Goal: Task Accomplishment & Management: Manage account settings

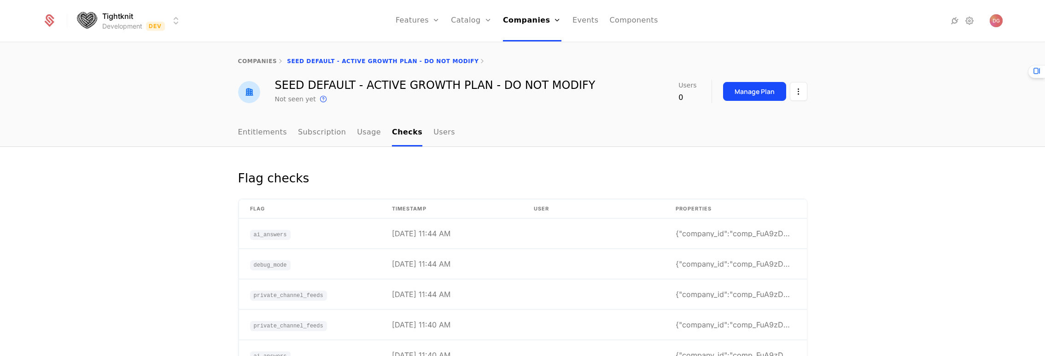
click at [172, 17] on html "Tightknit Development Dev Features Features Flags Catalog Plans Add Ons Credits…" at bounding box center [522, 178] width 1045 height 356
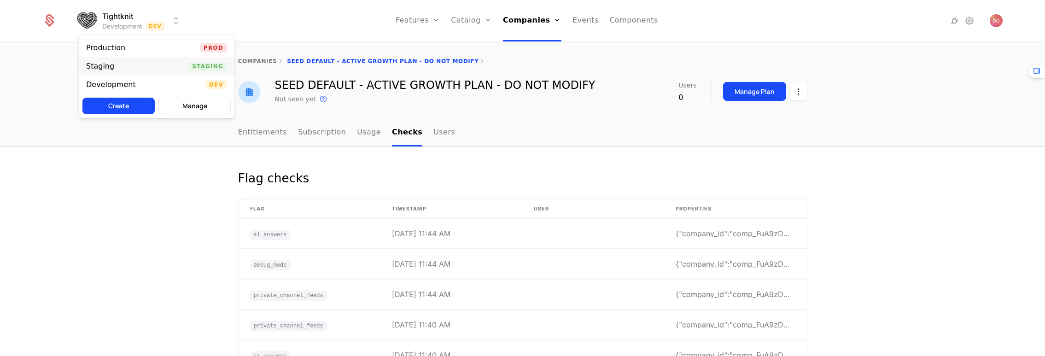
click at [123, 69] on div "Staging Staging" at bounding box center [157, 66] width 156 height 18
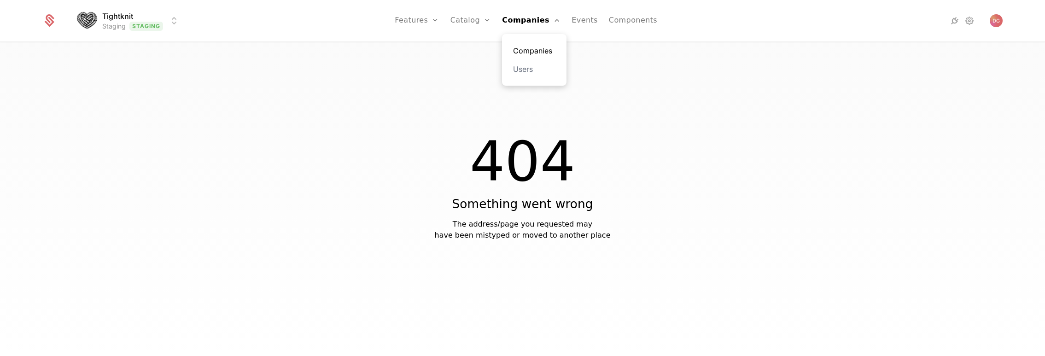
click at [525, 48] on link "Companies" at bounding box center [534, 50] width 42 height 11
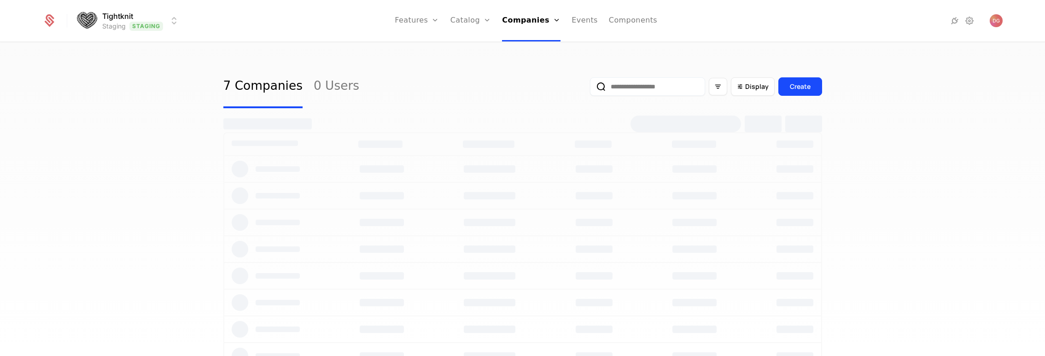
select select "**"
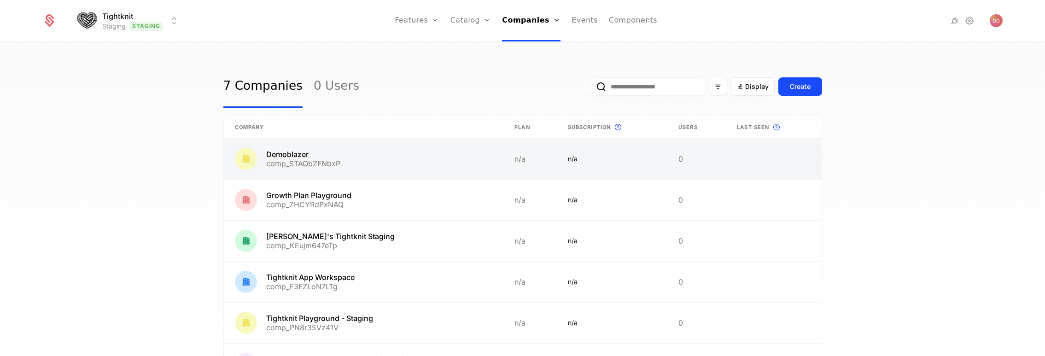
click at [329, 157] on link at bounding box center [364, 159] width 280 height 41
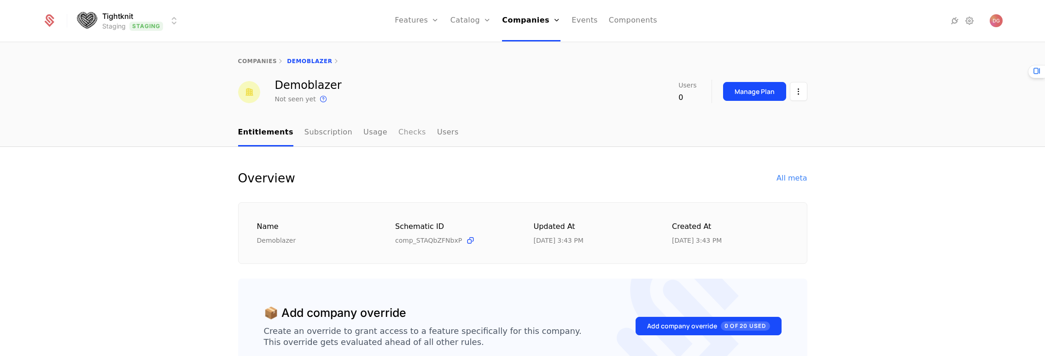
click at [402, 128] on link "Checks" at bounding box center [412, 132] width 28 height 27
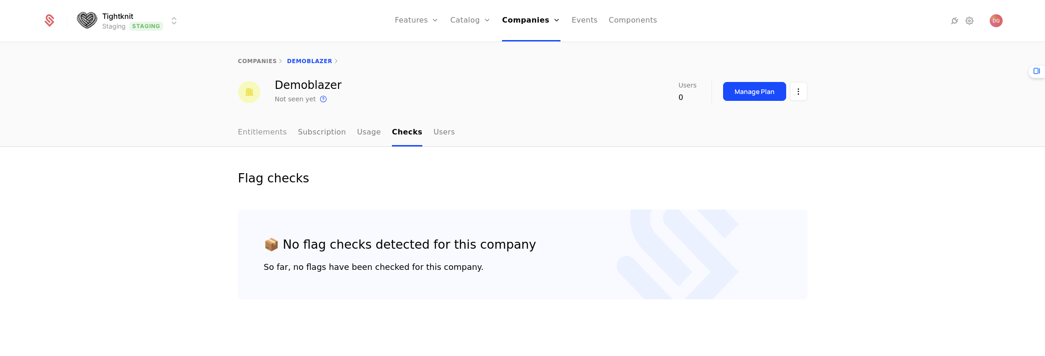
click at [274, 129] on link "Entitlements" at bounding box center [262, 132] width 49 height 27
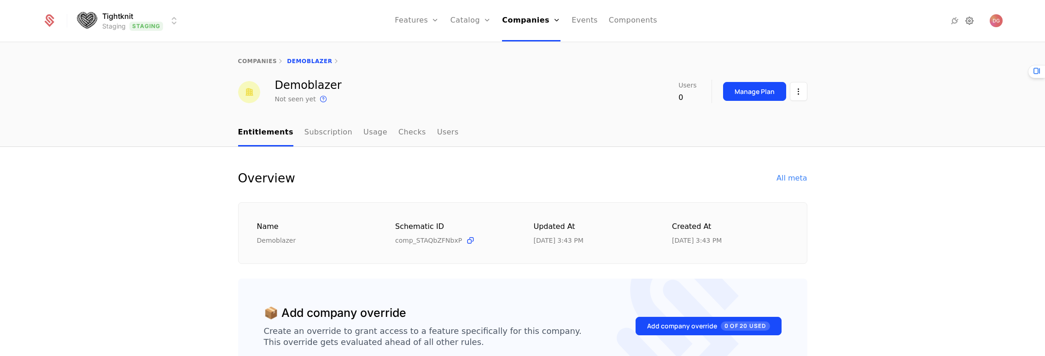
click at [972, 21] on icon at bounding box center [969, 20] width 11 height 11
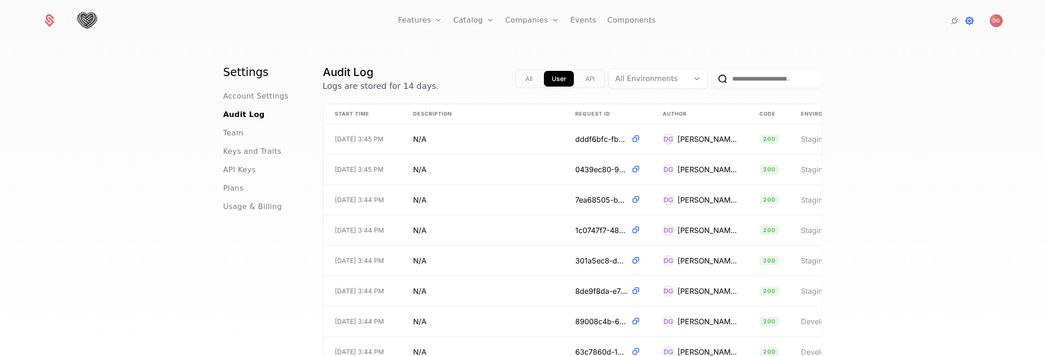
click at [967, 22] on icon at bounding box center [969, 20] width 11 height 11
click at [245, 169] on span "API Keys" at bounding box center [239, 169] width 33 height 11
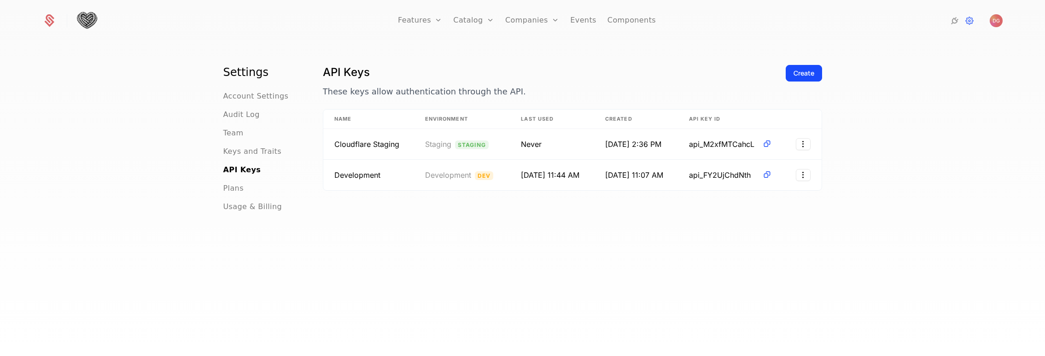
click at [86, 18] on img at bounding box center [87, 21] width 22 height 23
click at [46, 21] on icon at bounding box center [49, 20] width 13 height 13
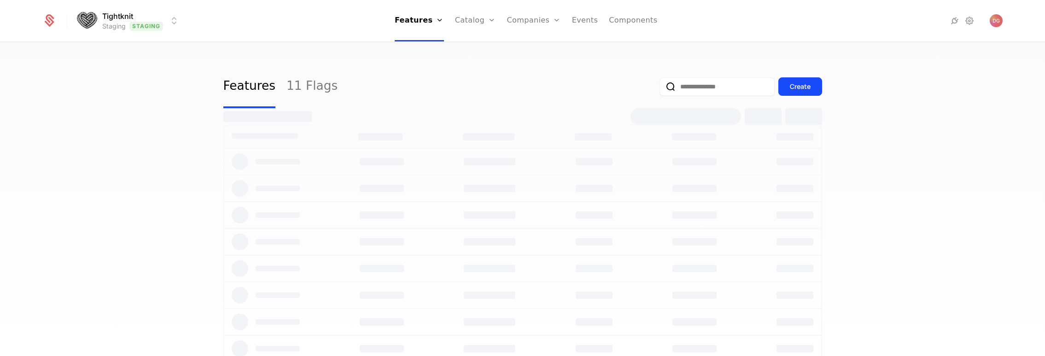
select select "**"
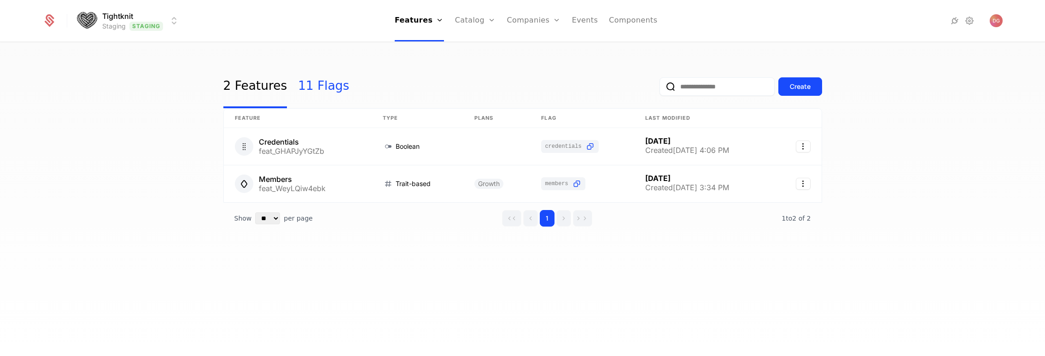
click at [312, 83] on link "11 Flags" at bounding box center [323, 86] width 51 height 43
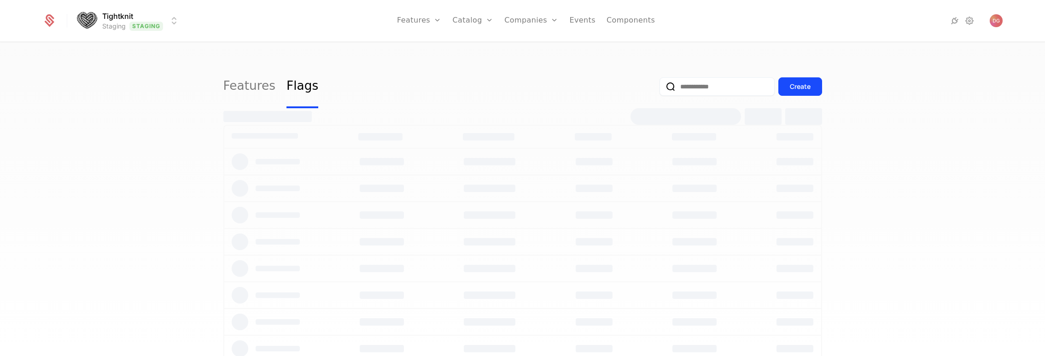
select select "**"
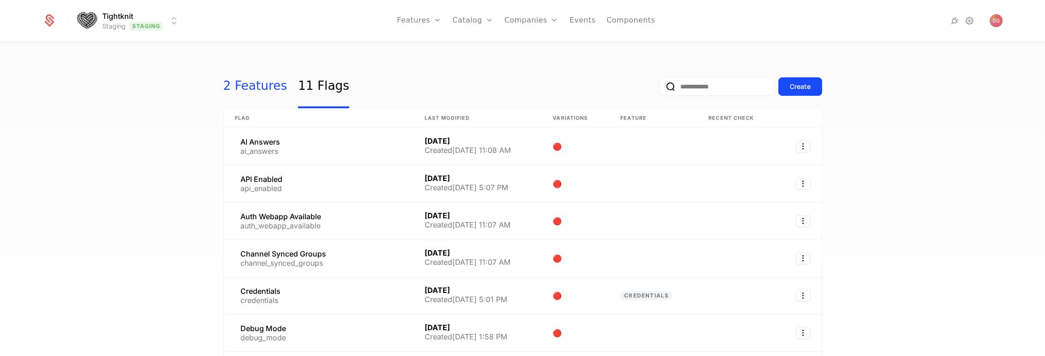
click at [238, 84] on link "2 Features" at bounding box center [255, 86] width 64 height 43
select select "**"
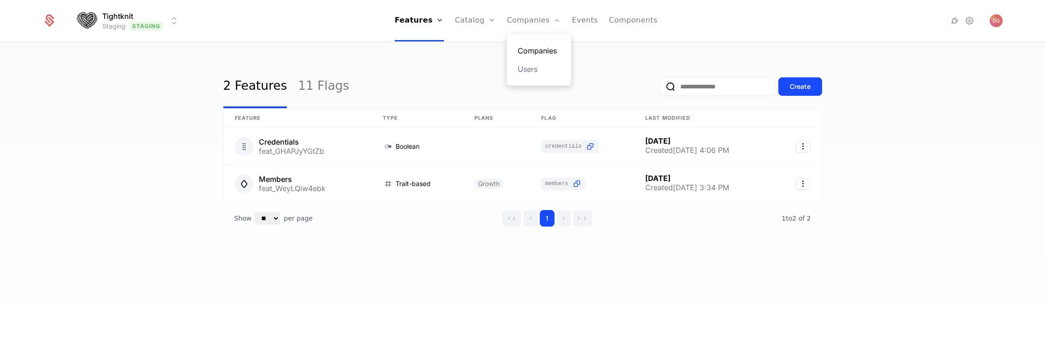
click at [530, 53] on link "Companies" at bounding box center [539, 50] width 42 height 11
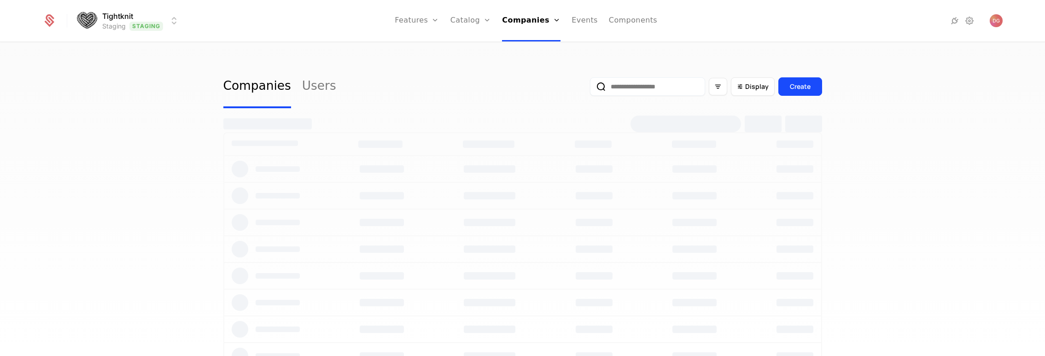
select select "**"
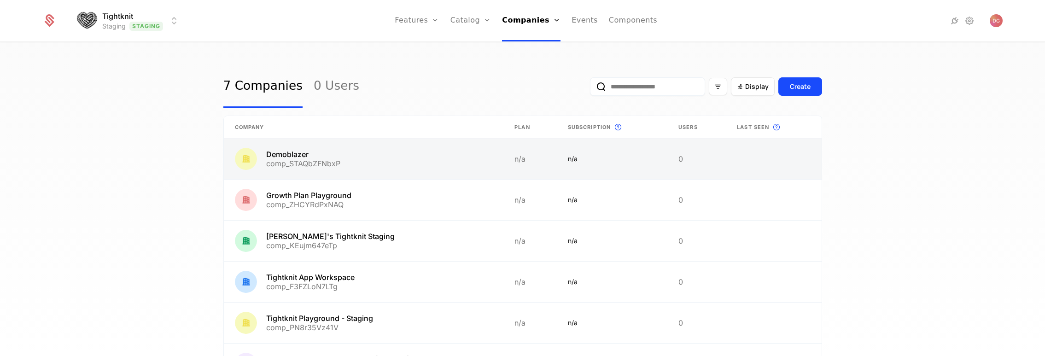
click at [326, 159] on link at bounding box center [364, 159] width 280 height 41
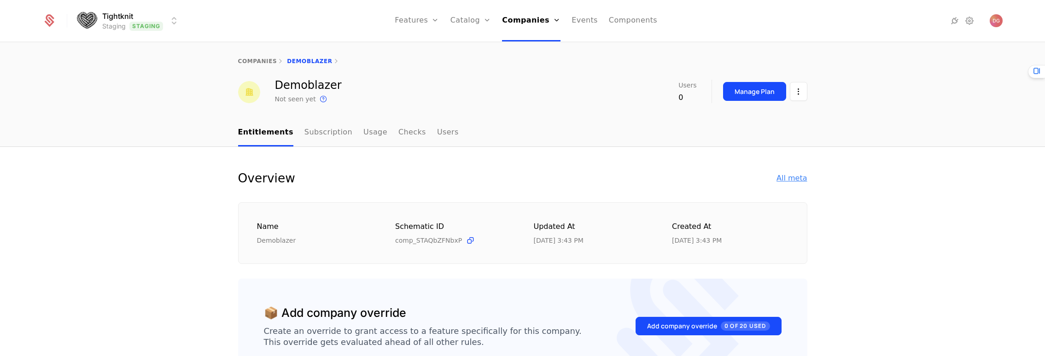
click at [787, 177] on div "All meta" at bounding box center [792, 178] width 30 height 11
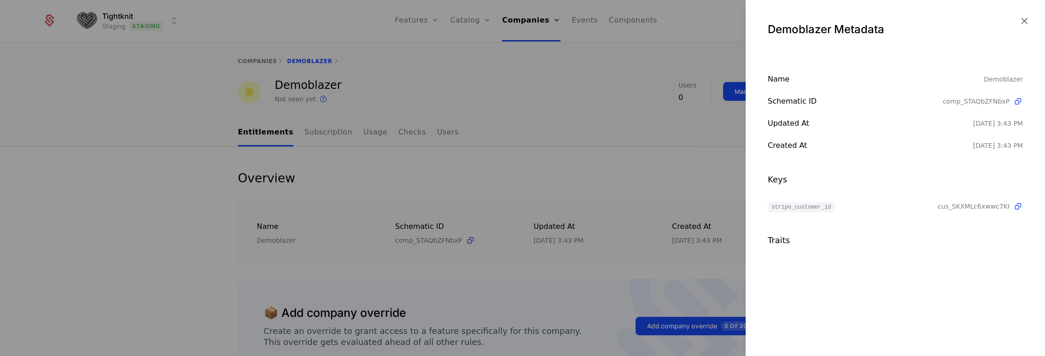
click at [538, 161] on div at bounding box center [522, 178] width 1045 height 356
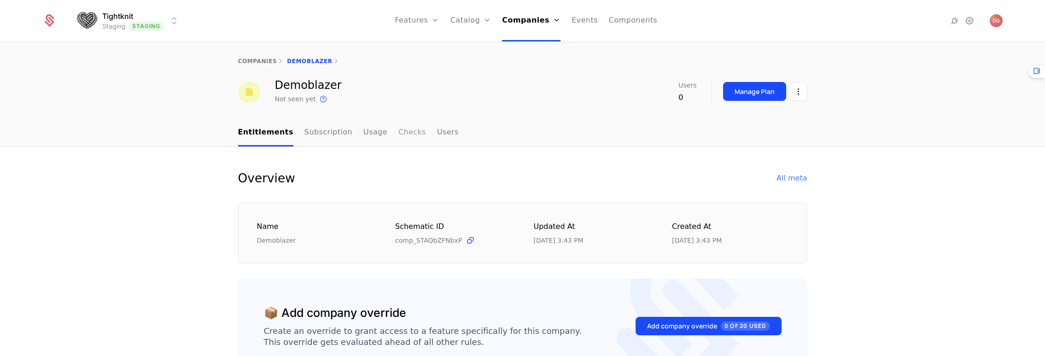
click at [398, 134] on link "Checks" at bounding box center [412, 132] width 28 height 27
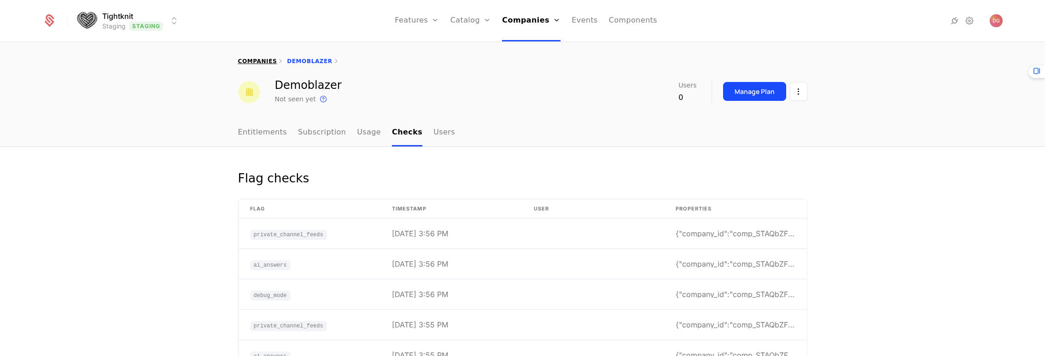
click at [255, 58] on link "companies" at bounding box center [257, 61] width 39 height 6
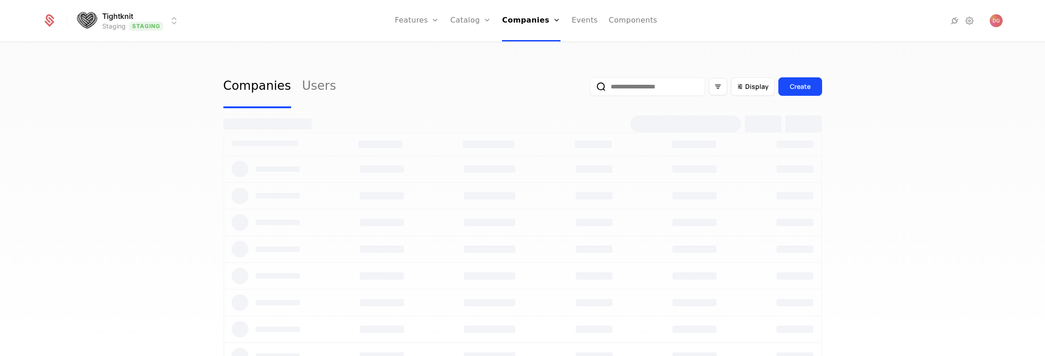
select select "**"
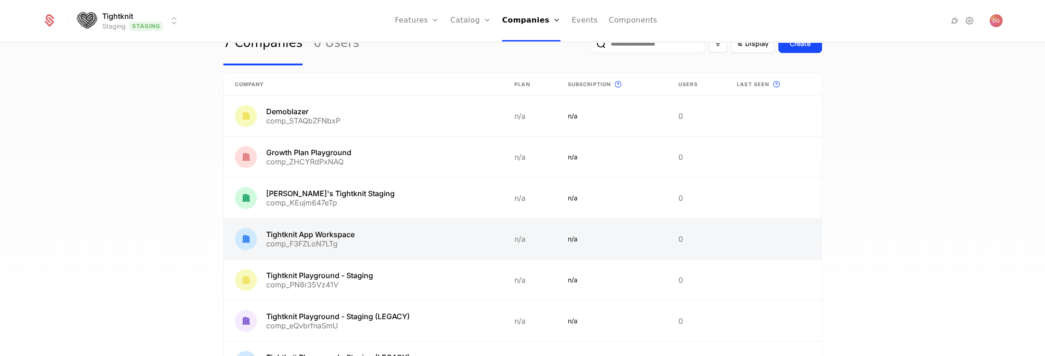
scroll to position [80, 0]
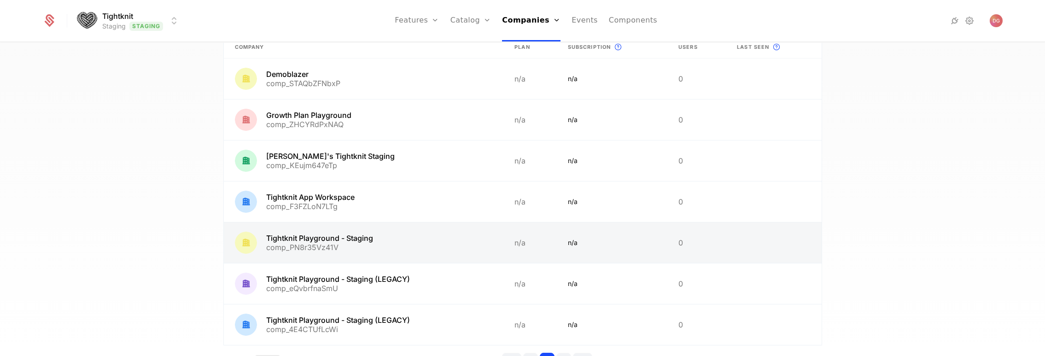
click at [297, 235] on link at bounding box center [364, 242] width 280 height 41
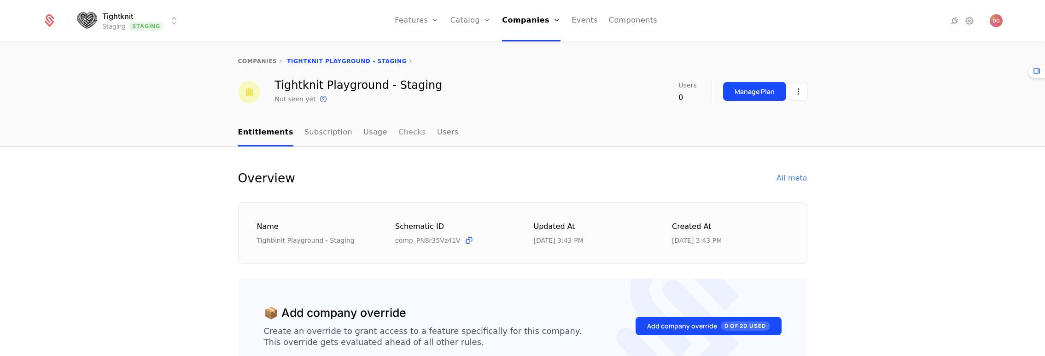
click at [398, 128] on link "Checks" at bounding box center [412, 132] width 28 height 27
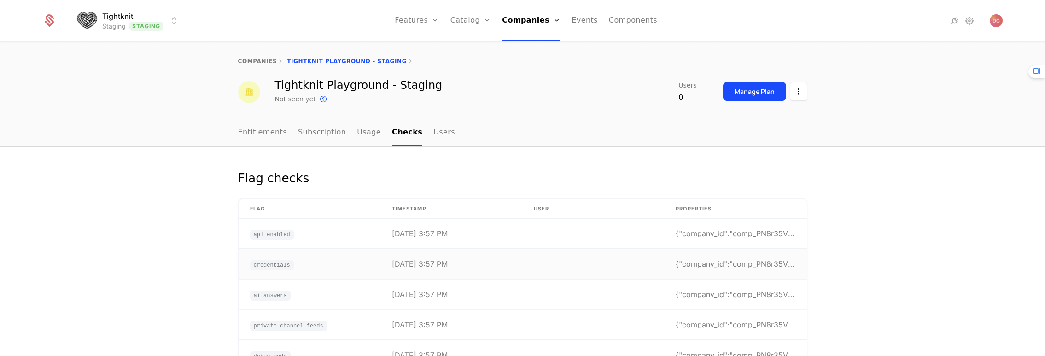
click at [284, 263] on span "credentials" at bounding box center [272, 265] width 44 height 10
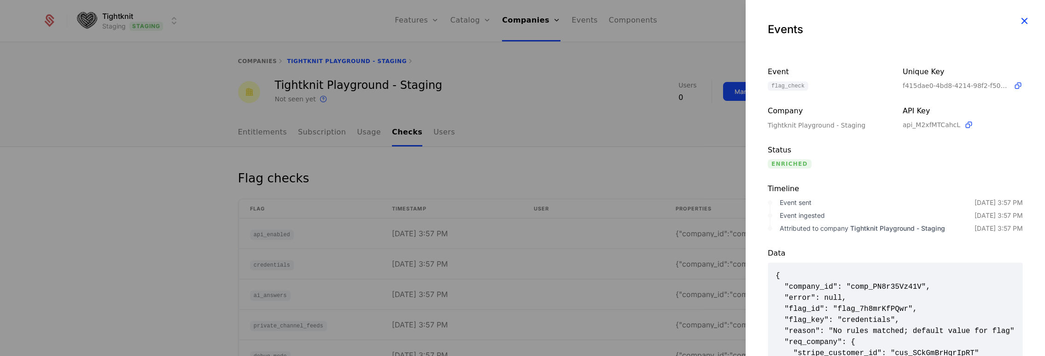
click at [1018, 22] on icon "button" at bounding box center [1024, 21] width 12 height 12
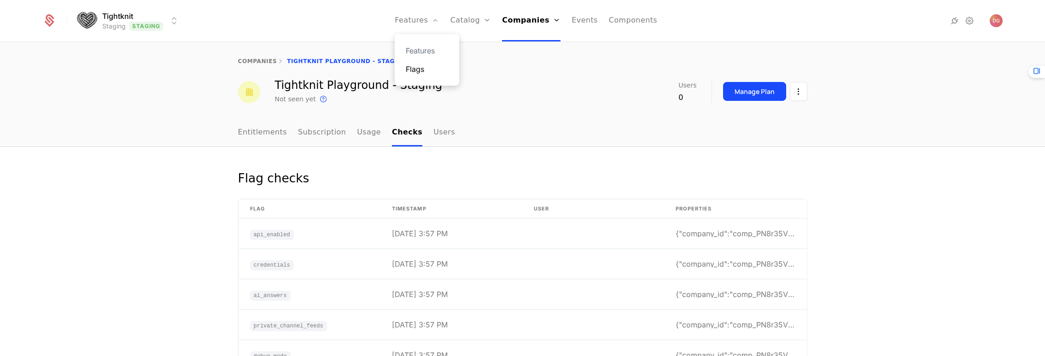
click at [426, 72] on link "Flags" at bounding box center [427, 69] width 42 height 11
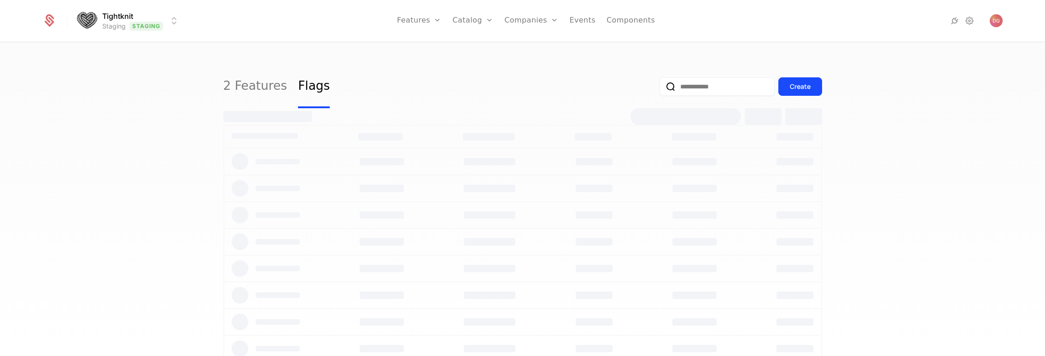
select select "**"
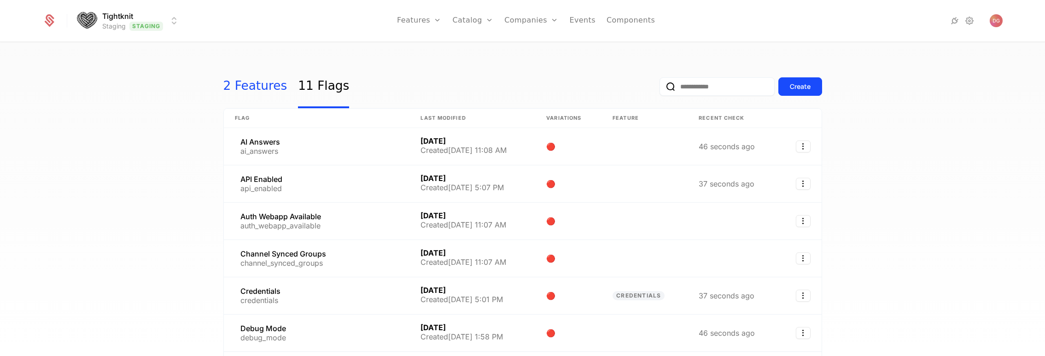
click at [255, 87] on link "2 Features" at bounding box center [255, 86] width 64 height 43
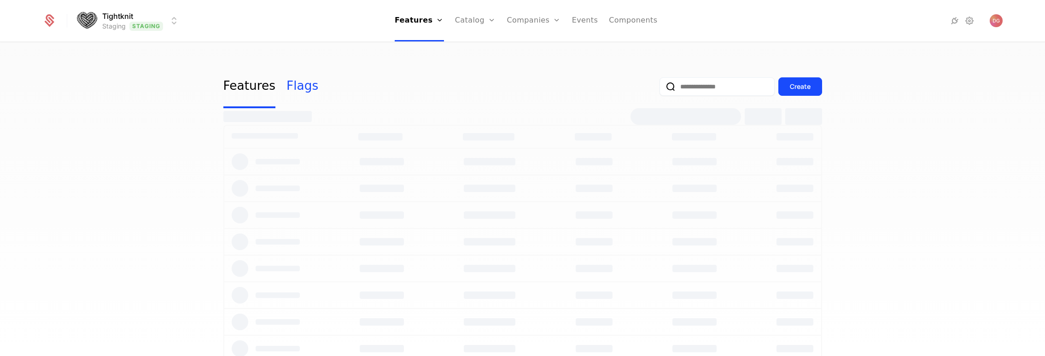
select select "**"
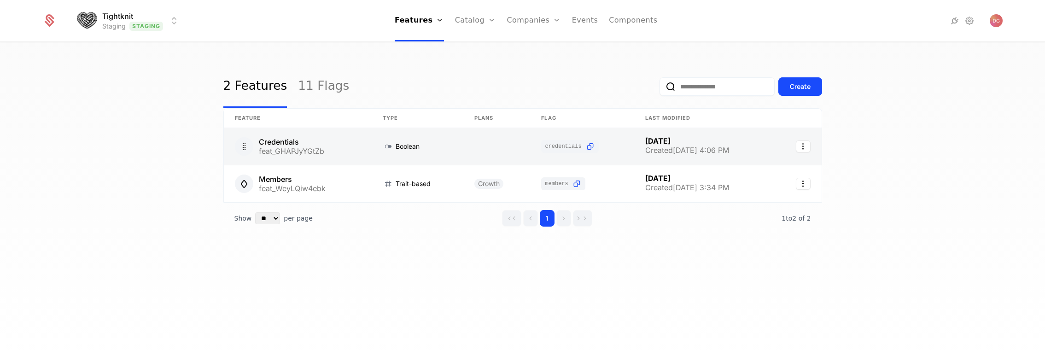
click at [311, 152] on link at bounding box center [298, 146] width 148 height 37
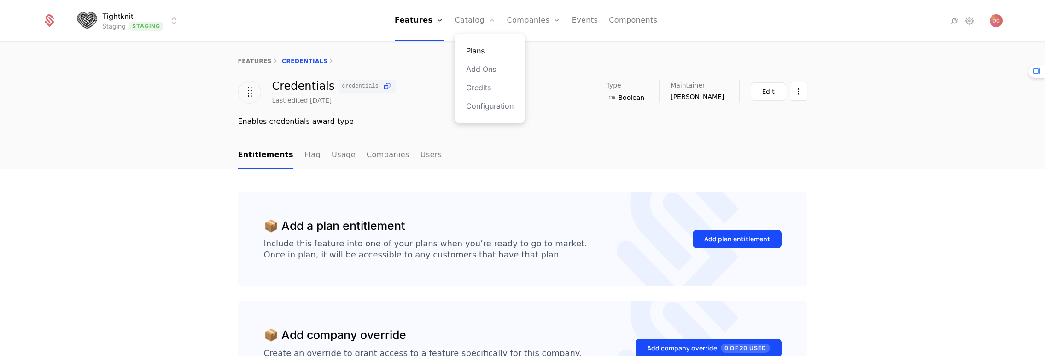
click at [478, 47] on link "Plans" at bounding box center [489, 50] width 47 height 11
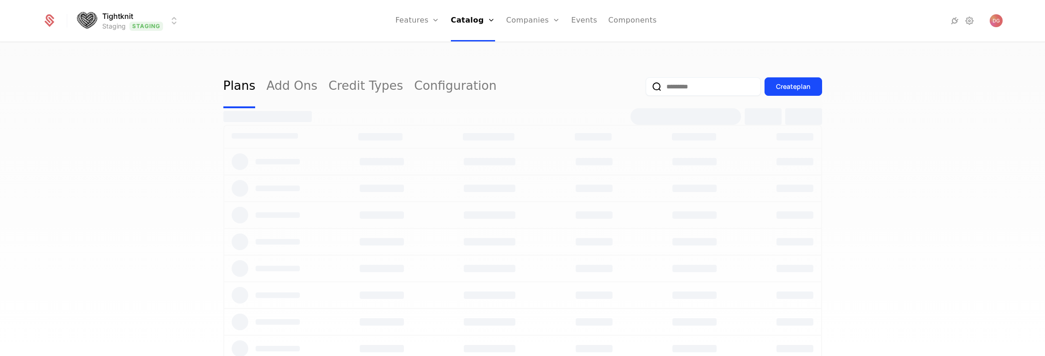
select select "**"
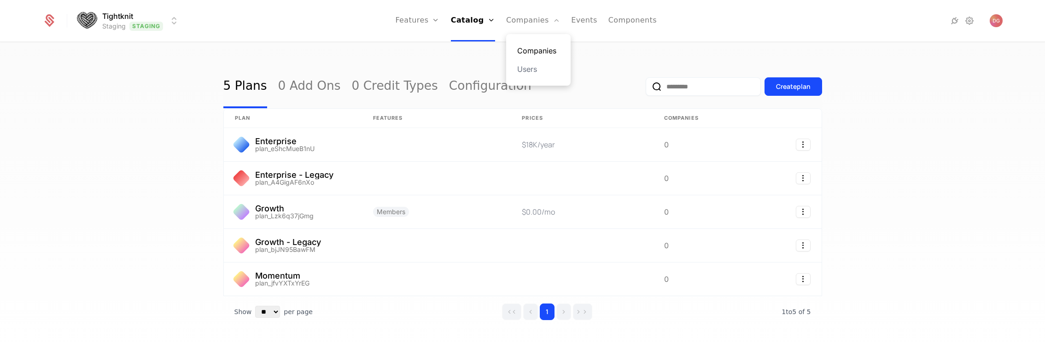
click at [530, 54] on link "Companies" at bounding box center [538, 50] width 42 height 11
select select "**"
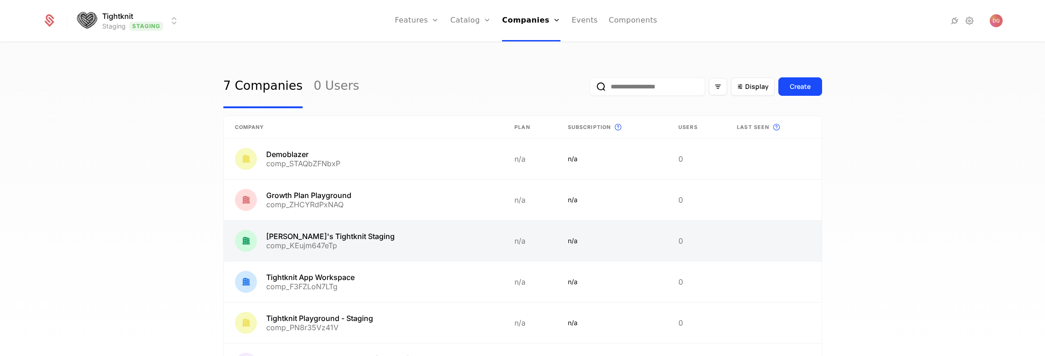
scroll to position [132, 0]
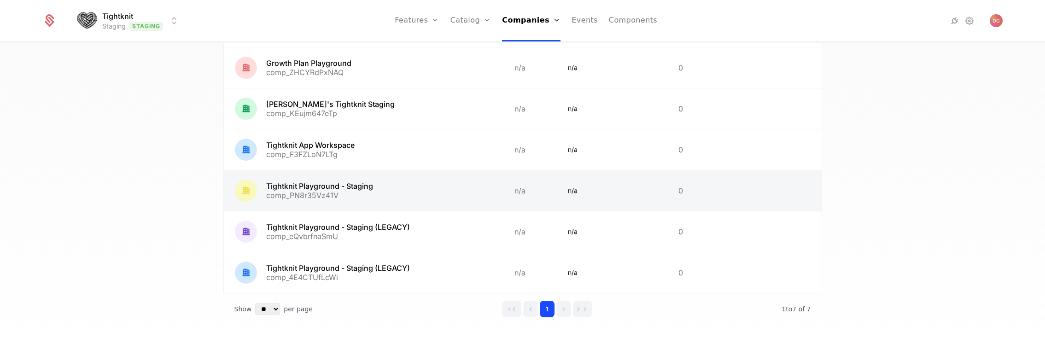
click at [352, 182] on link at bounding box center [364, 190] width 280 height 41
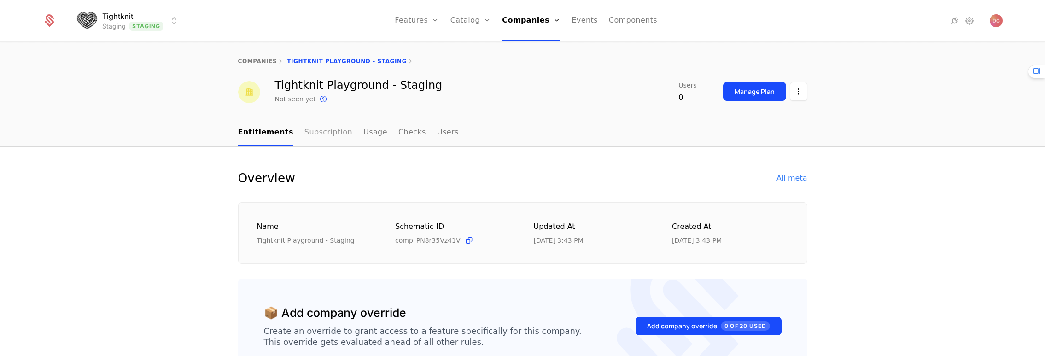
click at [321, 133] on link "Subscription" at bounding box center [328, 132] width 48 height 27
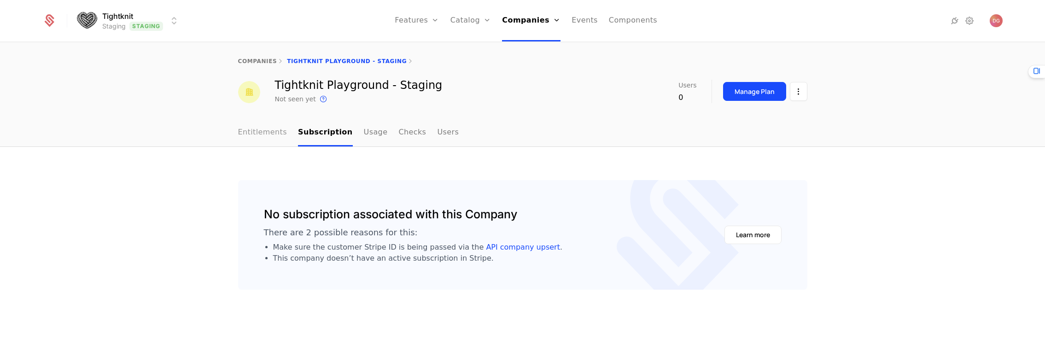
click at [260, 133] on link "Entitlements" at bounding box center [262, 132] width 49 height 27
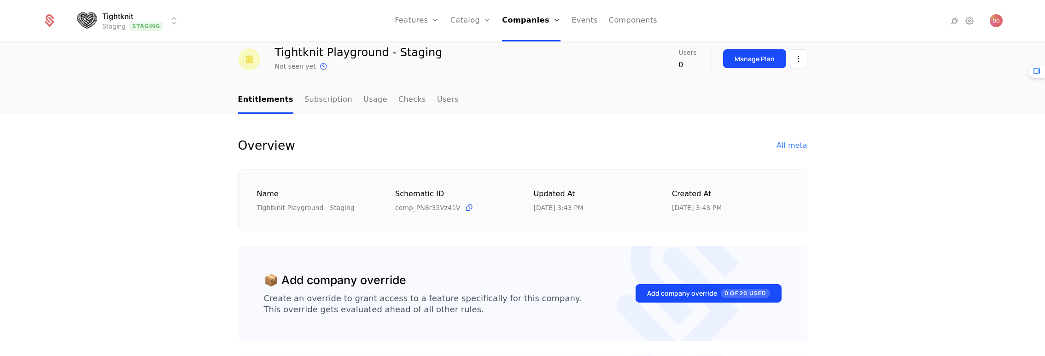
scroll to position [44, 0]
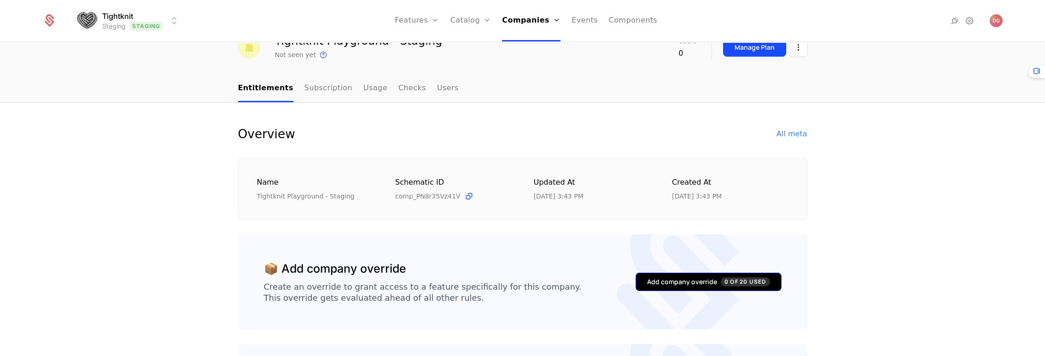
click at [695, 285] on div "Add company override 0 of 20 Used" at bounding box center [708, 281] width 123 height 9
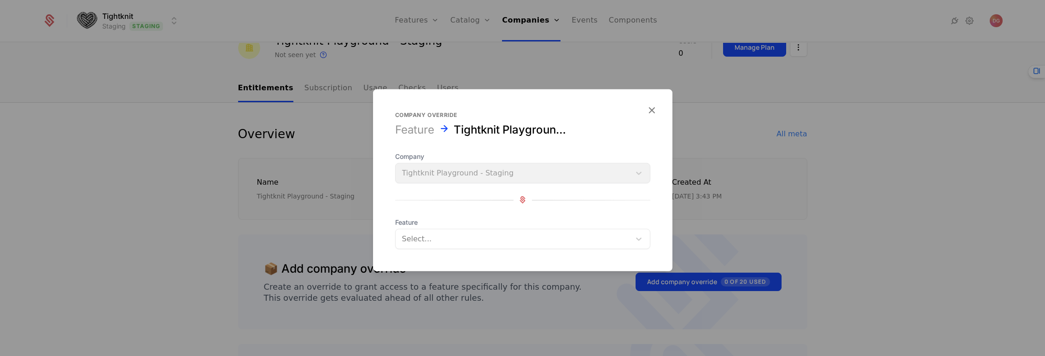
click at [540, 173] on div "Company Tightknit Playground - Staging" at bounding box center [522, 167] width 255 height 31
click at [548, 224] on span "Feature" at bounding box center [522, 221] width 255 height 9
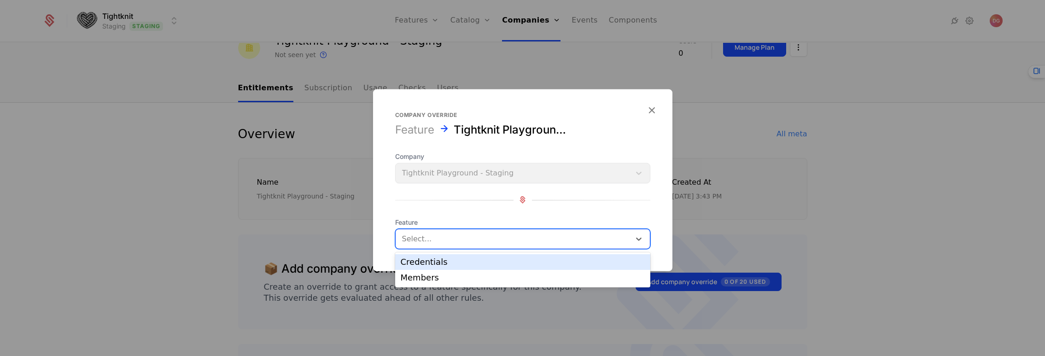
click at [590, 239] on div at bounding box center [513, 238] width 222 height 13
click at [424, 264] on div "Credentials" at bounding box center [523, 262] width 244 height 8
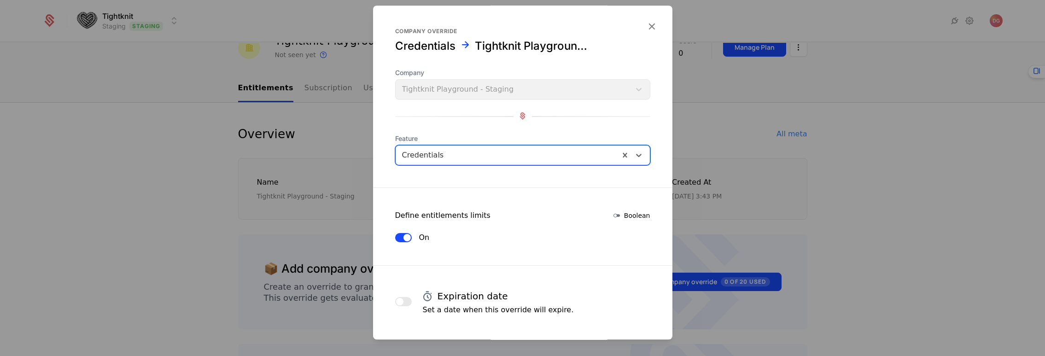
scroll to position [40, 0]
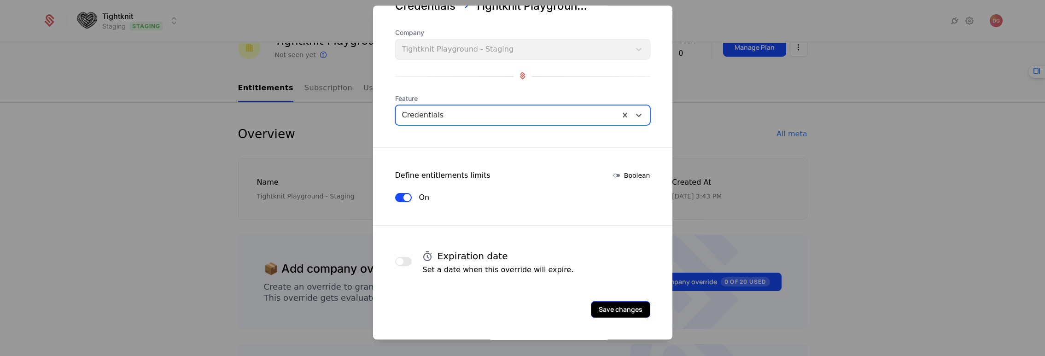
click at [620, 312] on button "Save changes" at bounding box center [620, 309] width 59 height 17
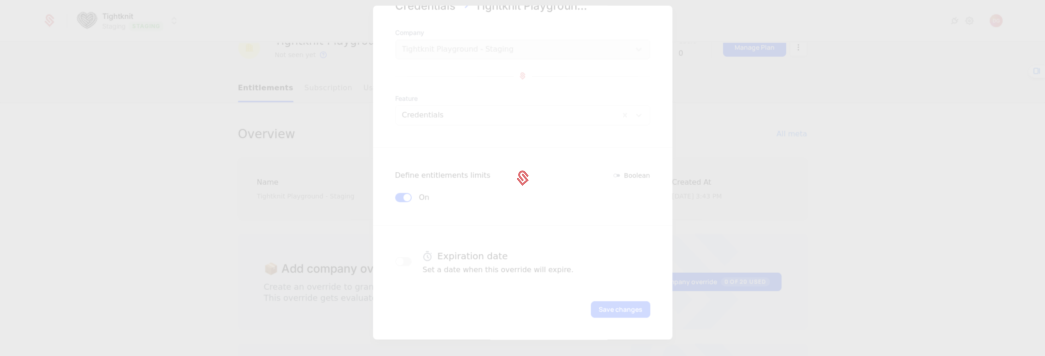
select select "**"
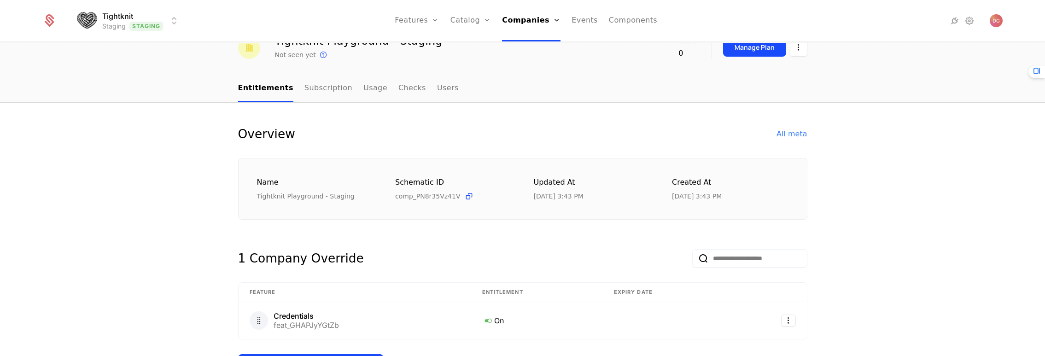
scroll to position [0, 0]
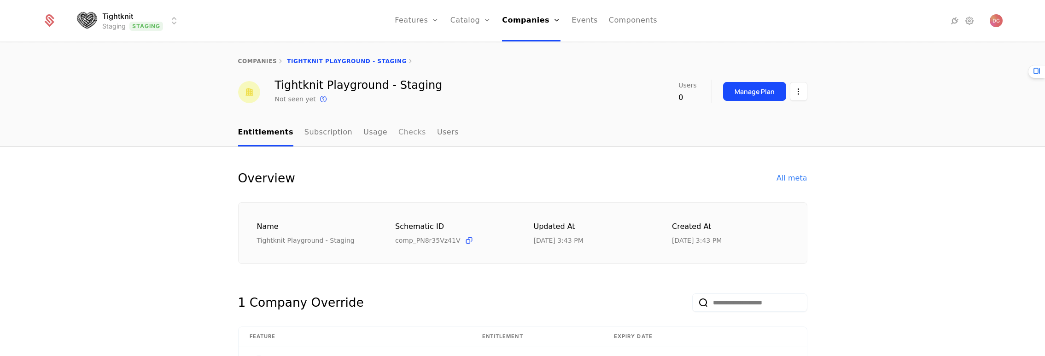
click at [398, 135] on link "Checks" at bounding box center [412, 132] width 28 height 27
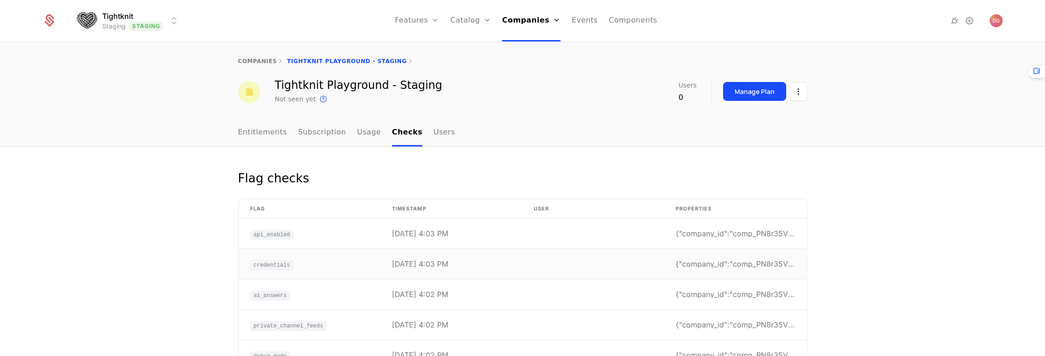
click at [627, 266] on td at bounding box center [594, 264] width 142 height 30
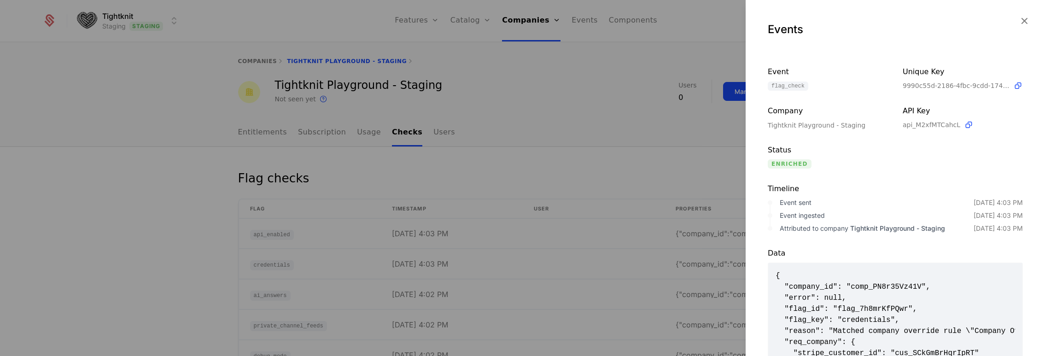
scroll to position [113, 0]
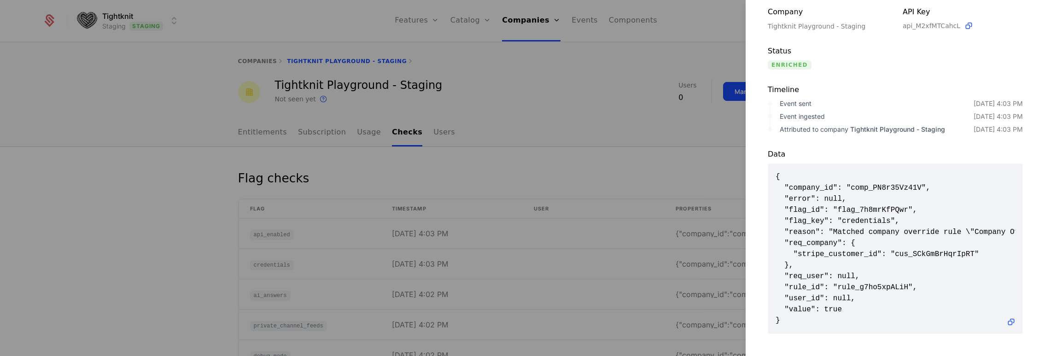
click at [633, 116] on div at bounding box center [522, 178] width 1045 height 356
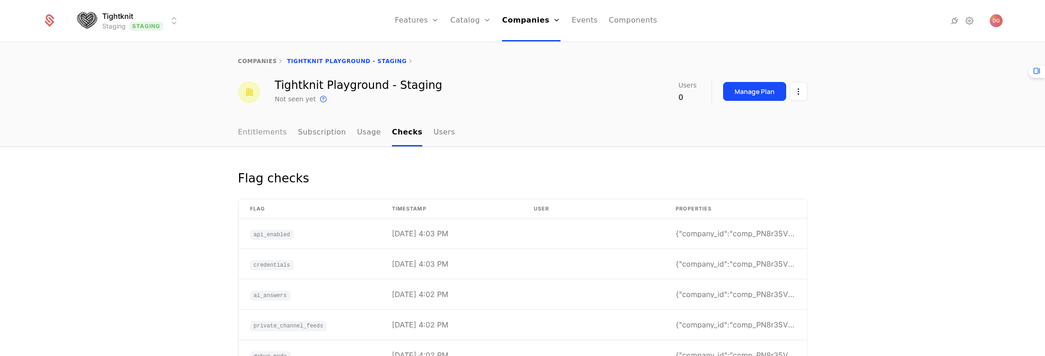
click at [260, 131] on link "Entitlements" at bounding box center [262, 132] width 49 height 27
select select "**"
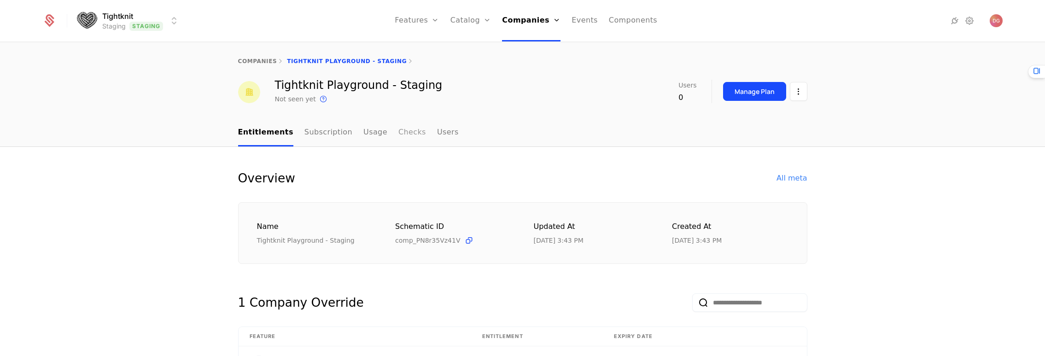
click at [398, 132] on link "Checks" at bounding box center [412, 132] width 28 height 27
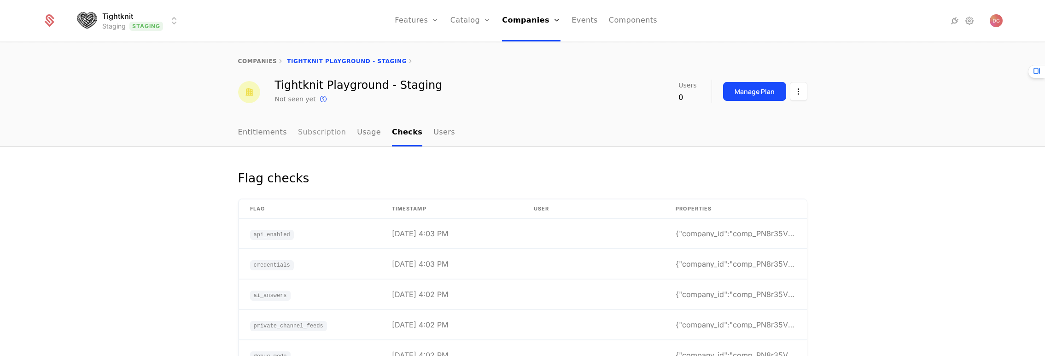
click at [329, 132] on link "Subscription" at bounding box center [322, 132] width 48 height 27
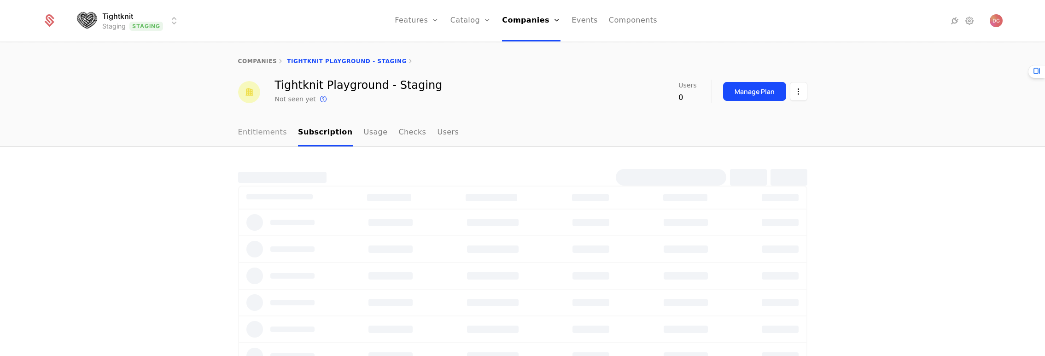
click at [258, 134] on link "Entitlements" at bounding box center [262, 132] width 49 height 27
select select "**"
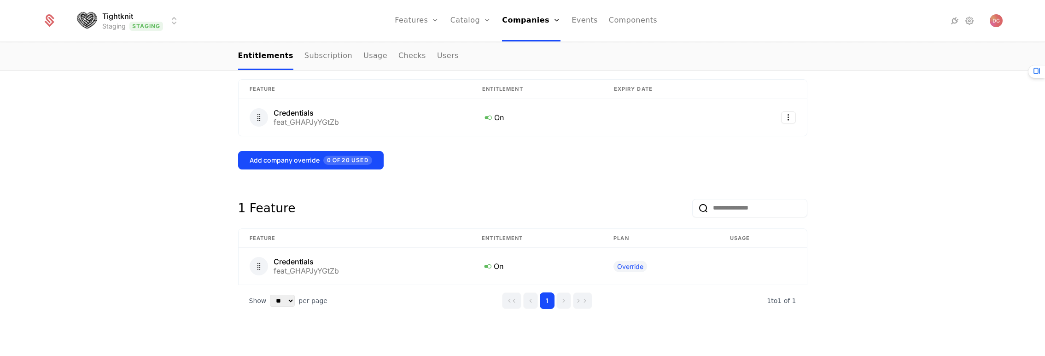
scroll to position [216, 0]
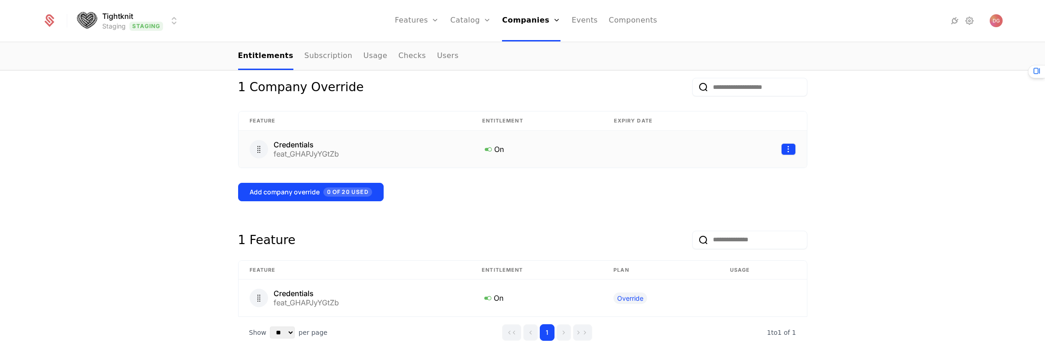
click at [788, 147] on html "Tightknit Staging Staging Features Features Flags Catalog Plans Add Ons Credits…" at bounding box center [522, 178] width 1045 height 356
click at [740, 170] on div "Delete" at bounding box center [728, 172] width 35 height 13
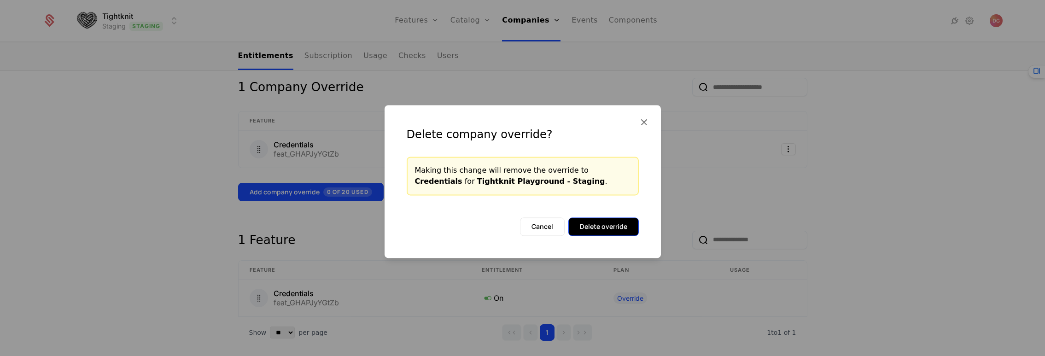
click at [601, 229] on button "Delete override" at bounding box center [603, 226] width 70 height 18
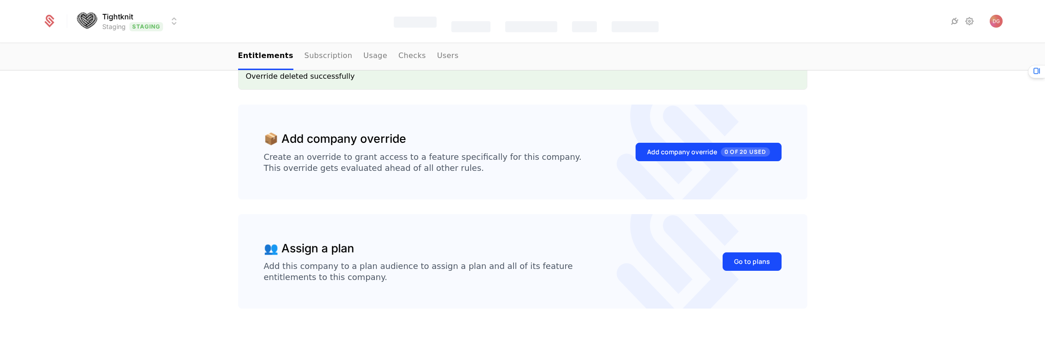
scroll to position [0, 0]
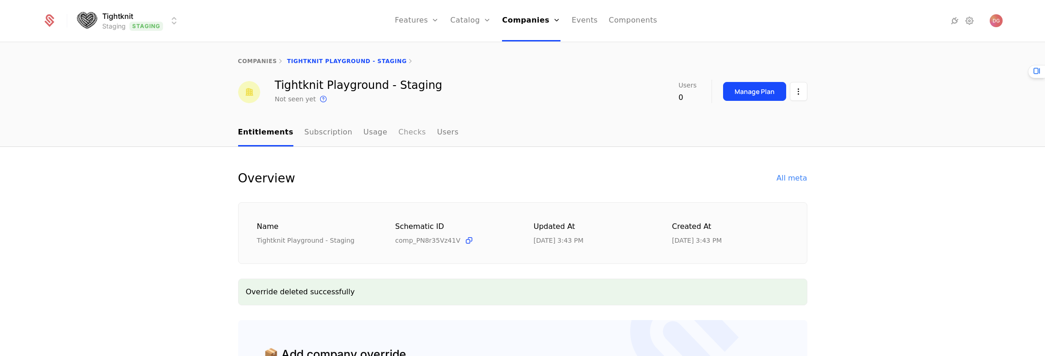
click at [398, 141] on link "Checks" at bounding box center [412, 132] width 28 height 27
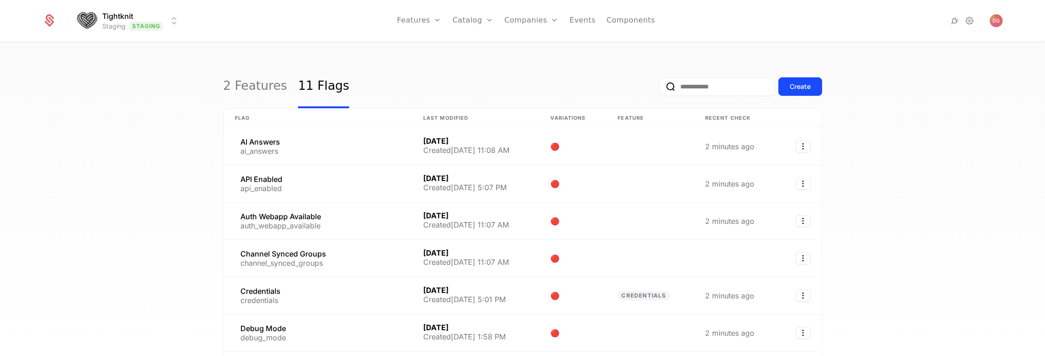
select select "**"
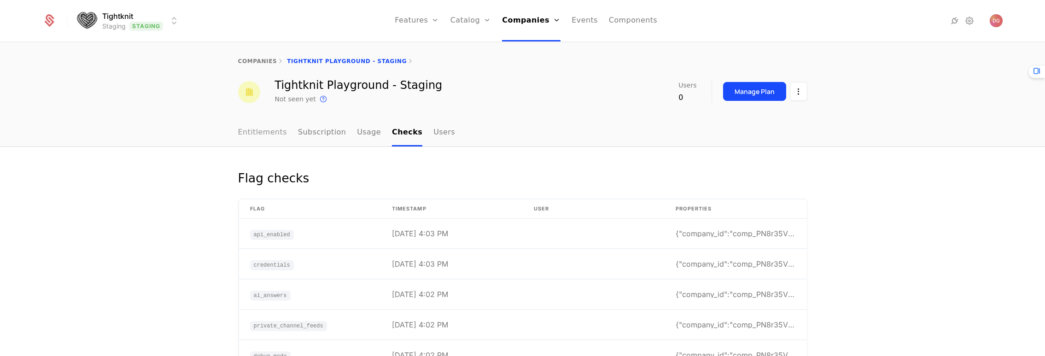
click at [270, 132] on link "Entitlements" at bounding box center [262, 132] width 49 height 27
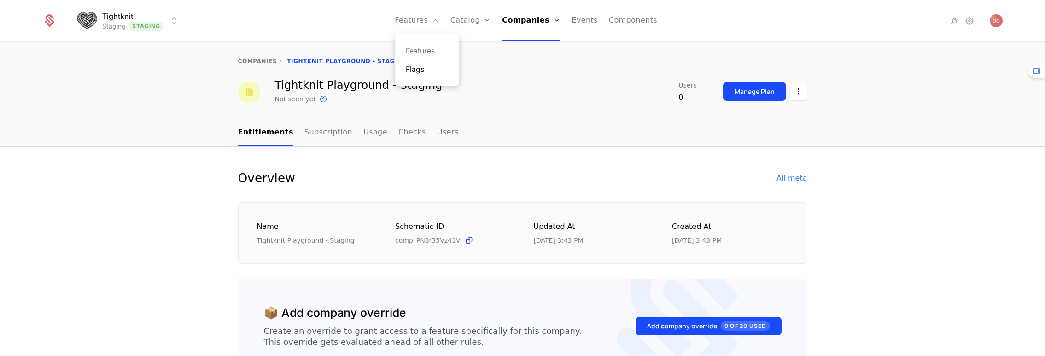
click at [424, 68] on link "Flags" at bounding box center [427, 69] width 42 height 11
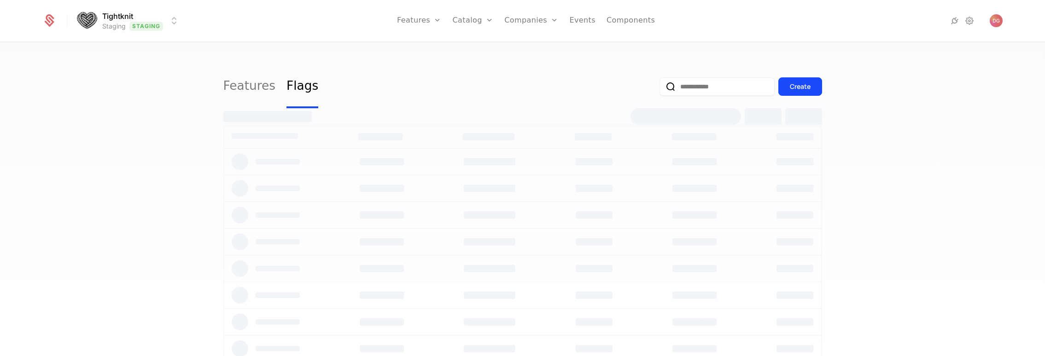
select select "**"
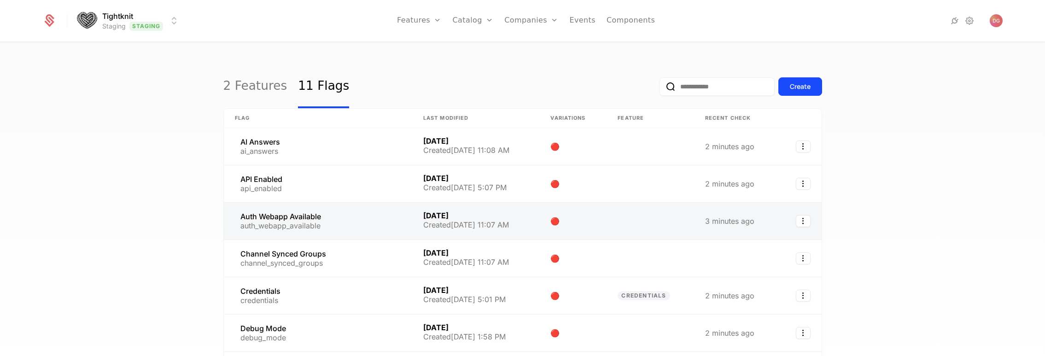
scroll to position [133, 0]
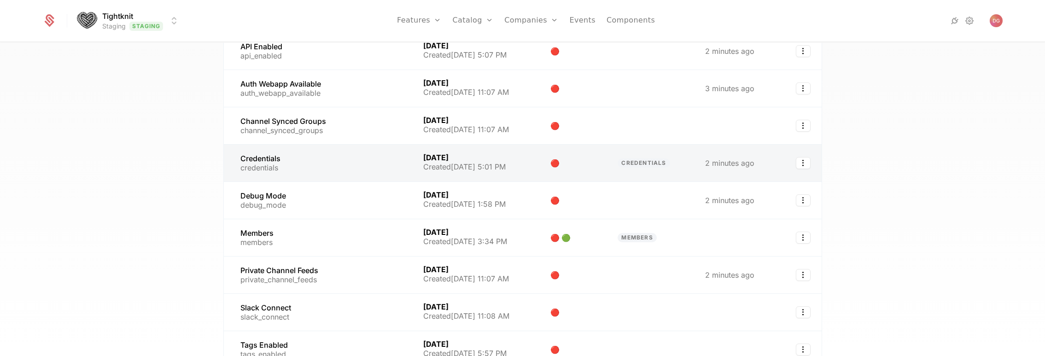
click at [283, 166] on link at bounding box center [318, 163] width 188 height 37
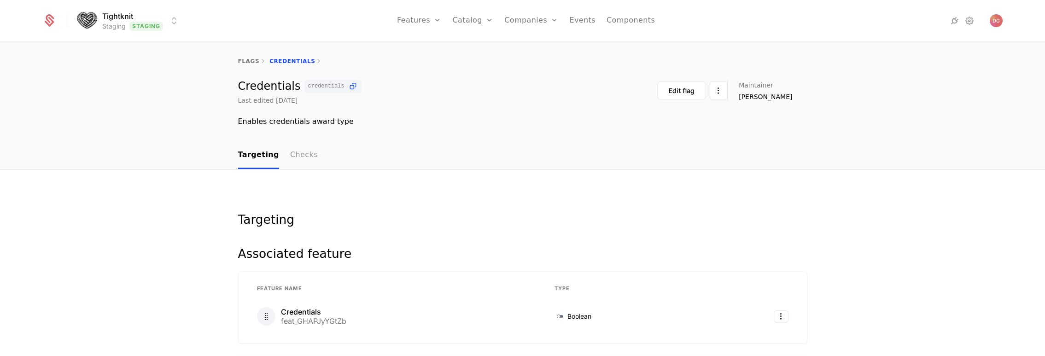
click at [292, 154] on link "Checks" at bounding box center [304, 155] width 28 height 27
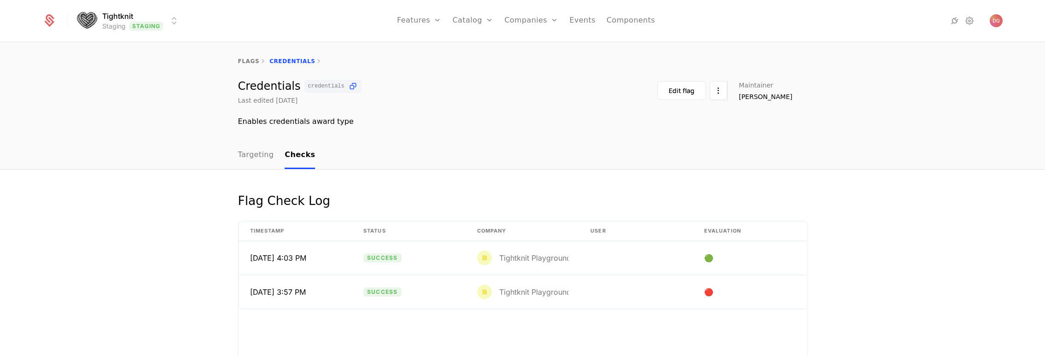
click at [140, 249] on div "Flag Check Log Timestamp Status Company User Evaluation 9/1/25, 4:03 PM Success…" at bounding box center [522, 345] width 1045 height 351
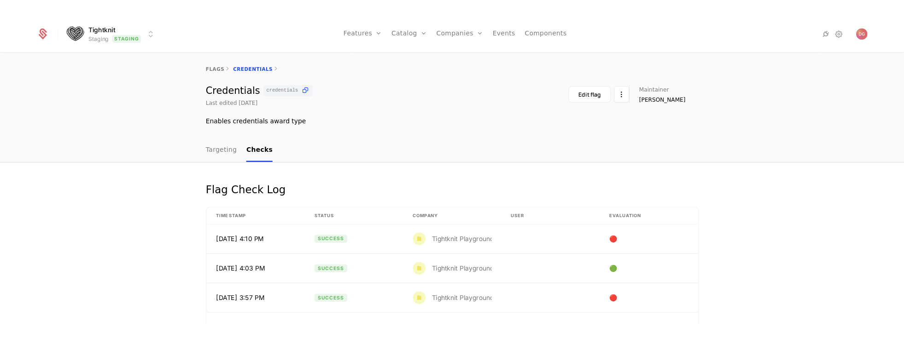
scroll to position [6, 0]
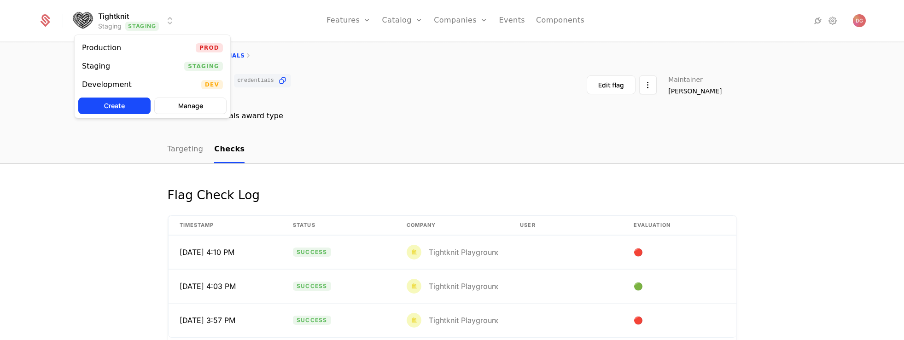
click at [109, 12] on html "Tightknit Staging Staging Features Features Flags Catalog Plans Add Ons Credits…" at bounding box center [452, 170] width 904 height 340
click at [78, 18] on html "Tightknit Staging Staging Features Features Flags Catalog Plans Add Ons Credits…" at bounding box center [452, 170] width 904 height 340
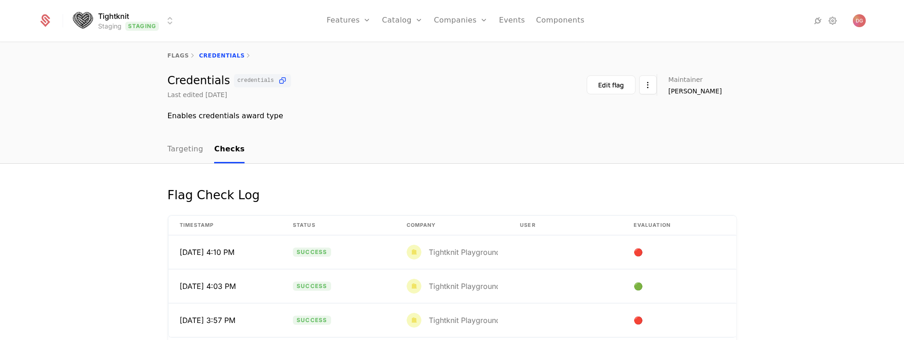
click at [79, 18] on html "Tightknit Staging Staging Features Features Flags Catalog Plans Add Ons Credits…" at bounding box center [452, 170] width 904 height 340
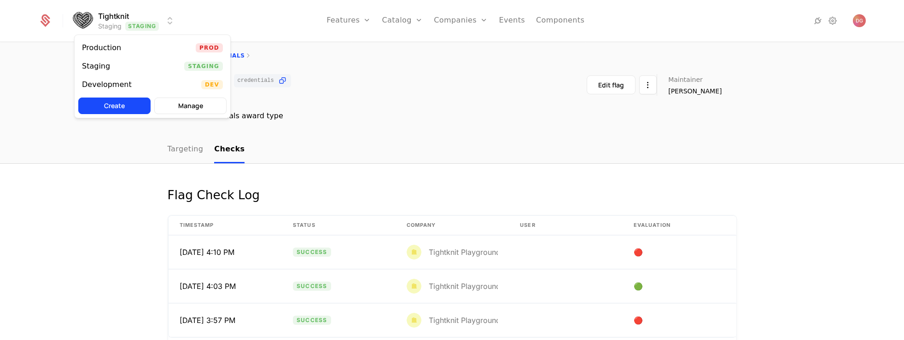
click at [480, 134] on html "Tightknit Staging Staging Features Features Flags Catalog Plans Add Ons Credits…" at bounding box center [452, 170] width 904 height 340
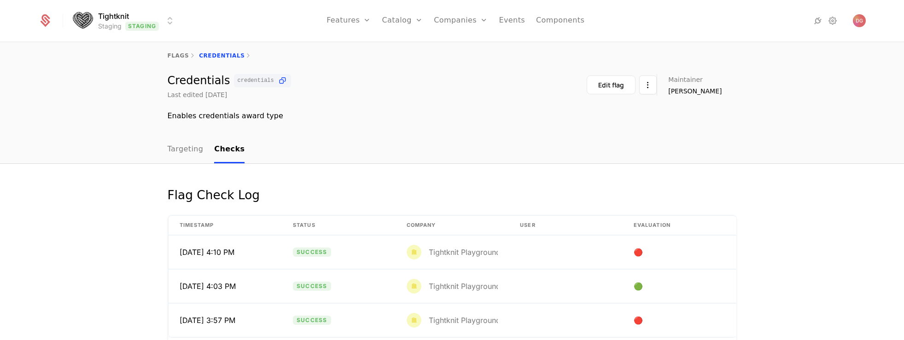
click at [364, 130] on div "flags Credentials Credentials credentials Last edited [DATE] Edit flag Maintain…" at bounding box center [452, 86] width 904 height 99
click at [171, 150] on link "Targeting" at bounding box center [186, 149] width 36 height 27
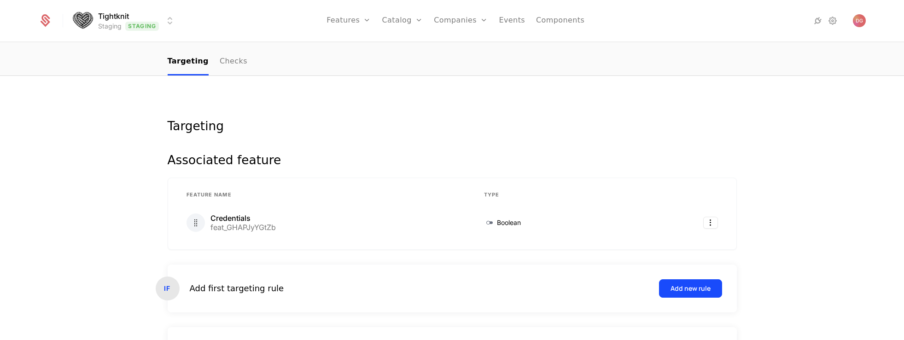
scroll to position [46, 0]
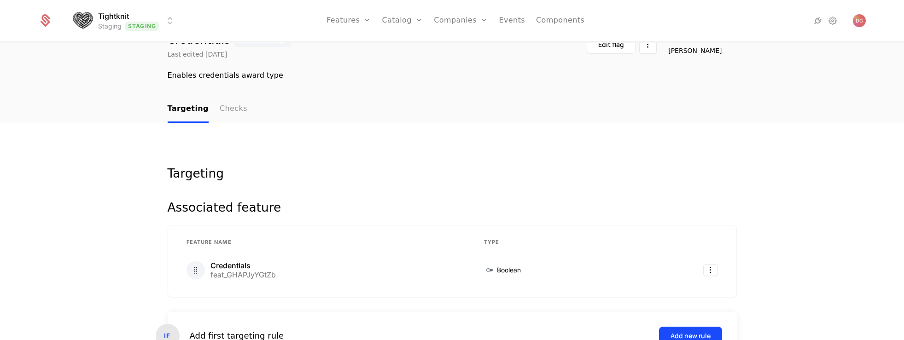
click at [220, 110] on link "Checks" at bounding box center [234, 109] width 28 height 27
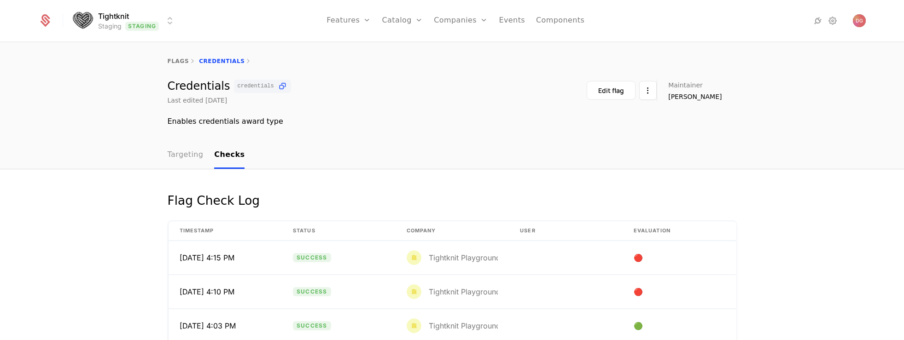
click at [180, 146] on link "Targeting" at bounding box center [186, 155] width 36 height 27
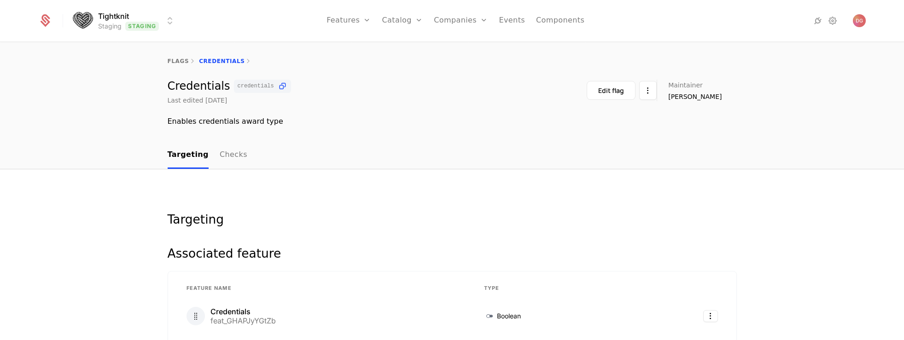
scroll to position [209, 0]
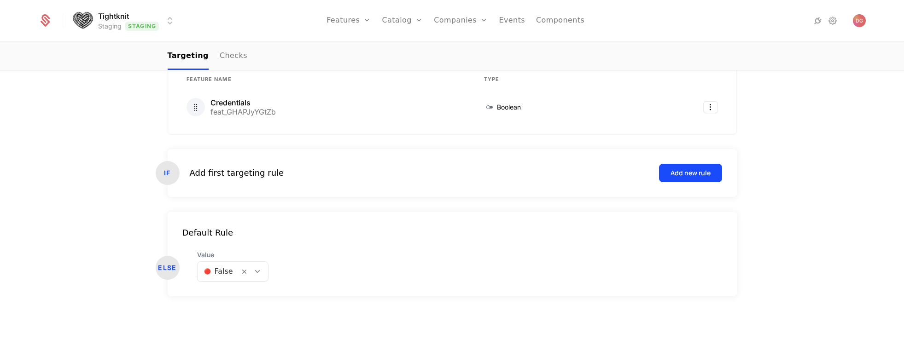
click at [676, 172] on div "Add new rule" at bounding box center [691, 173] width 40 height 9
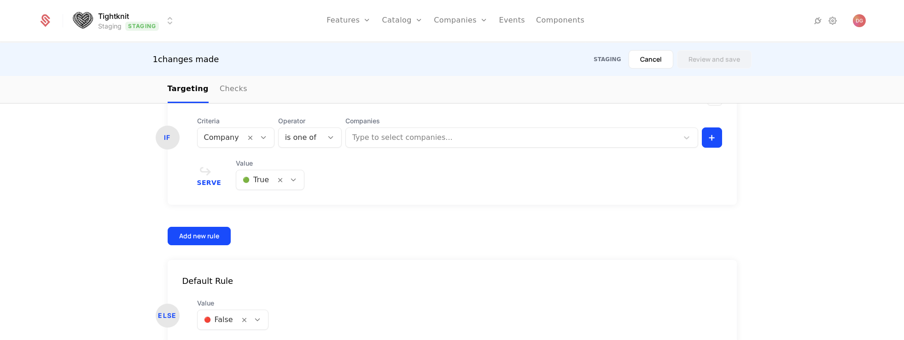
scroll to position [357, 0]
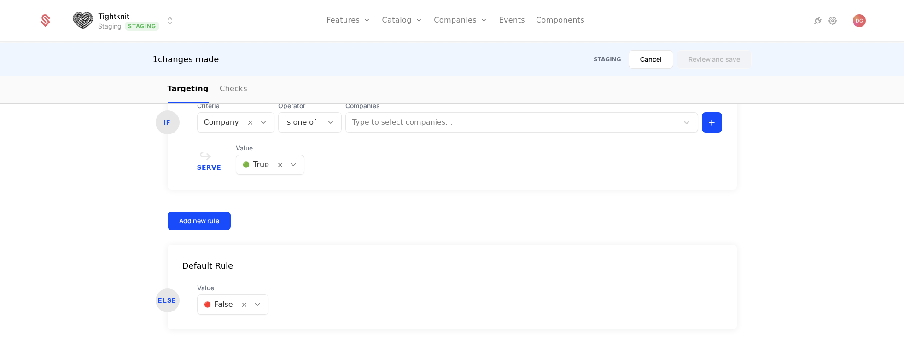
click at [484, 123] on div at bounding box center [513, 122] width 320 height 13
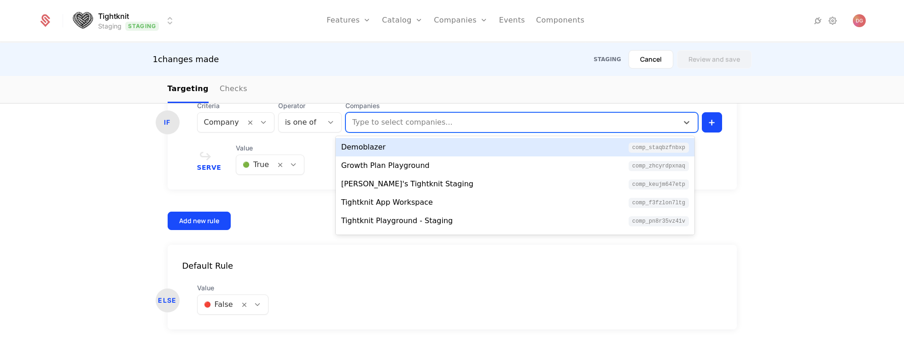
click at [109, 160] on div "Targeting Associated feature Feature Name Type Credentials feat_GHAPJyYGtZb Boo…" at bounding box center [452, 109] width 904 height 529
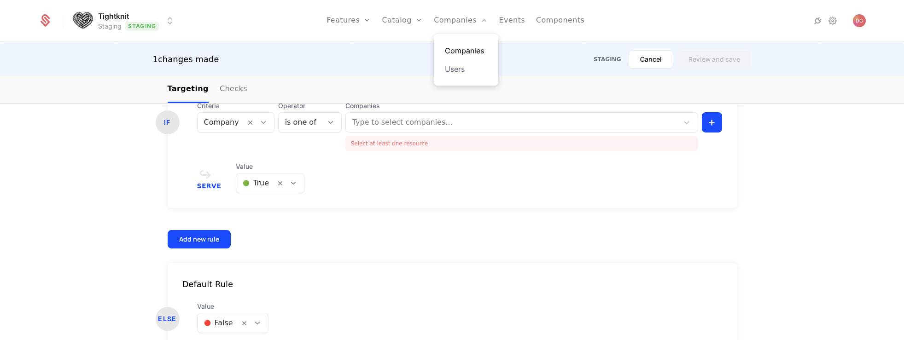
click at [466, 54] on link "Companies" at bounding box center [466, 50] width 42 height 11
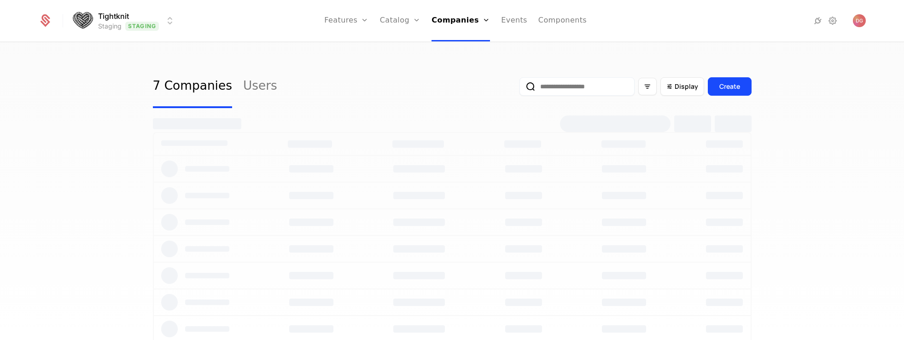
select select "**"
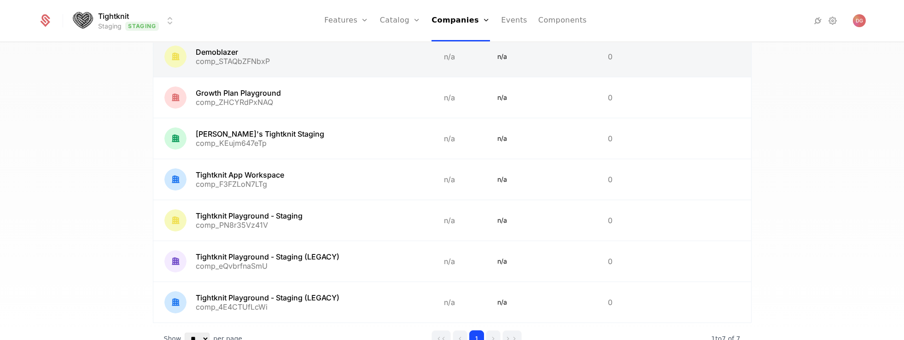
scroll to position [148, 0]
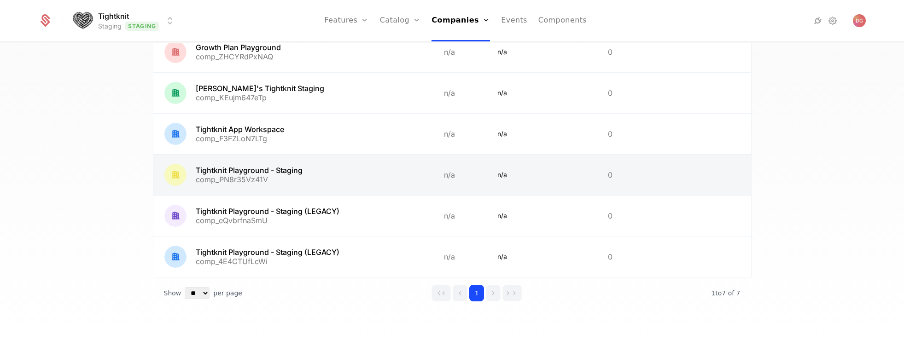
click at [282, 170] on link at bounding box center [293, 175] width 280 height 41
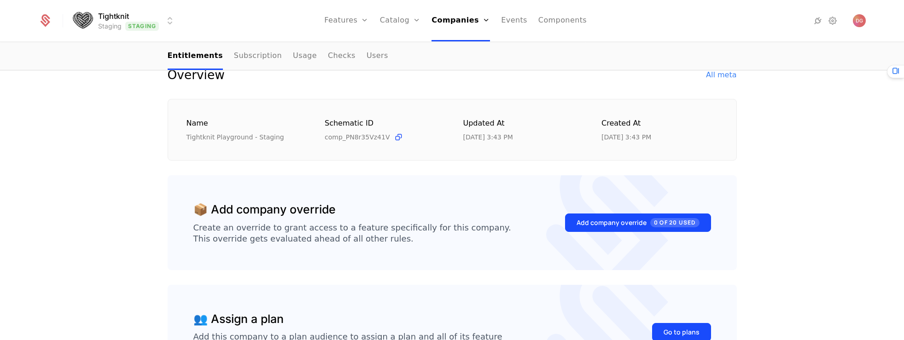
scroll to position [151, 0]
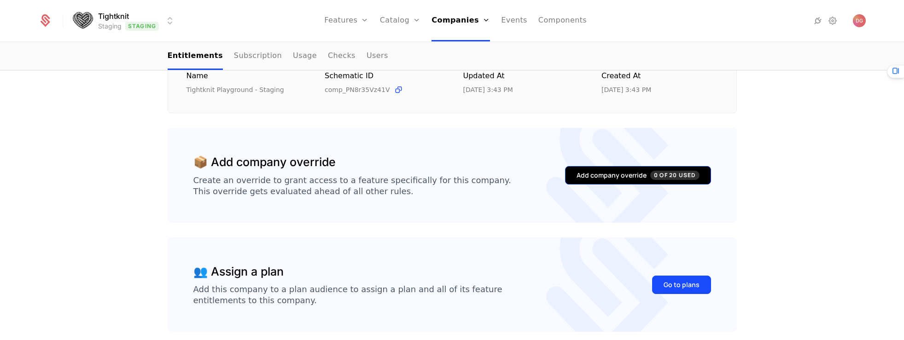
click at [607, 173] on div "Add company override 0 of 20 Used" at bounding box center [638, 175] width 123 height 9
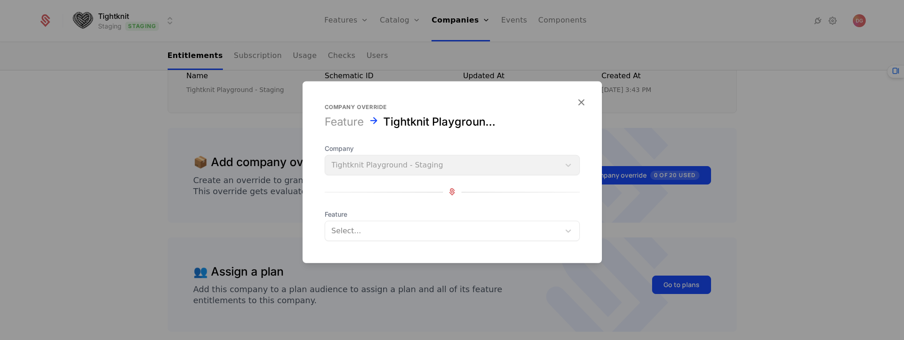
click at [471, 224] on div at bounding box center [443, 230] width 222 height 13
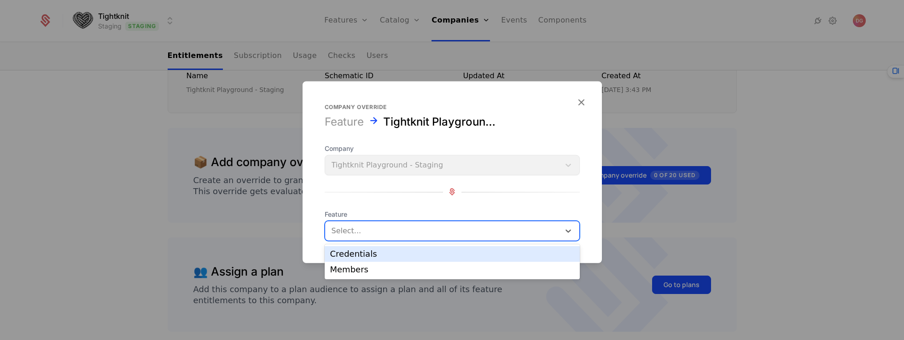
click at [359, 252] on div "Credentials" at bounding box center [452, 254] width 244 height 8
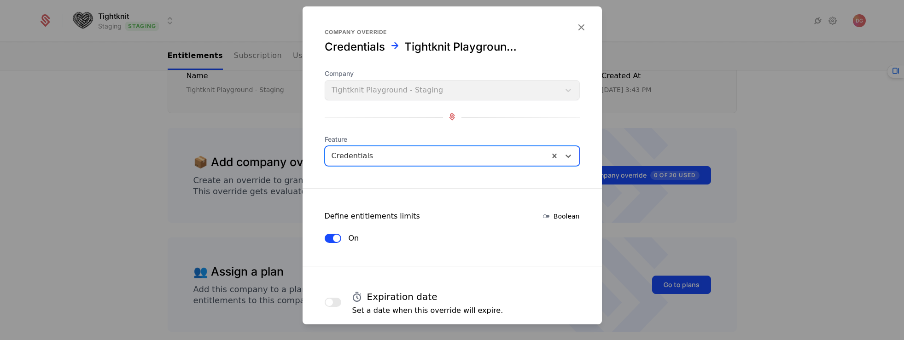
scroll to position [56, 0]
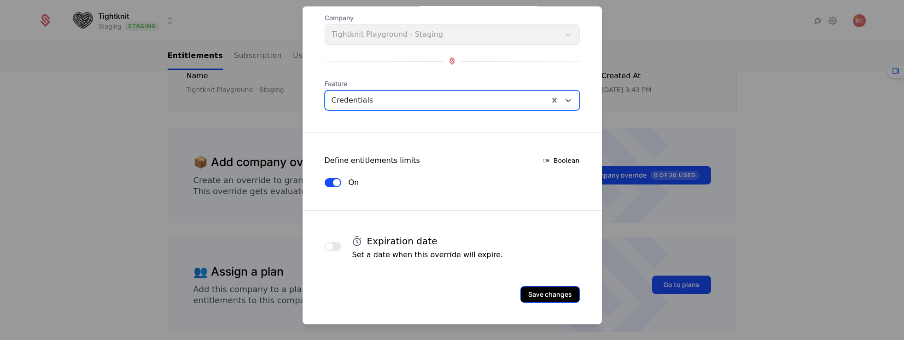
click at [536, 294] on button "Save changes" at bounding box center [549, 294] width 59 height 17
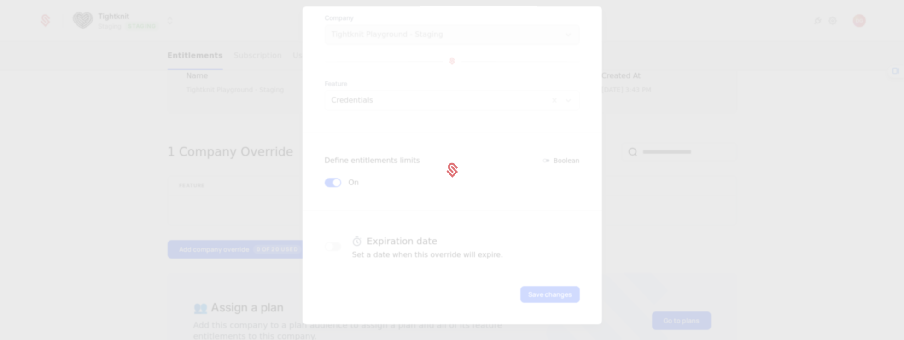
select select "**"
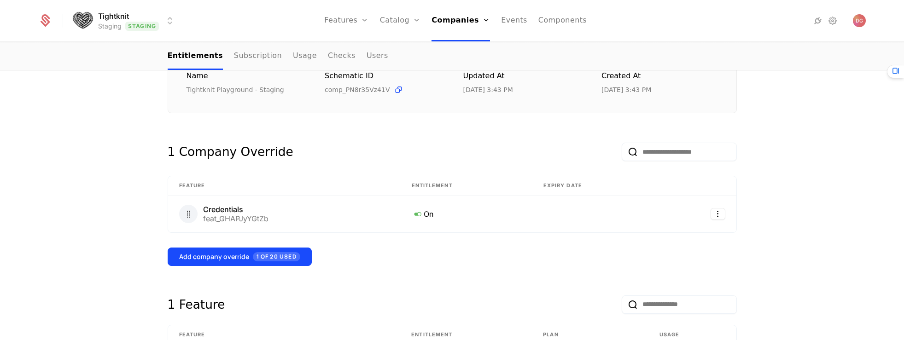
scroll to position [36, 0]
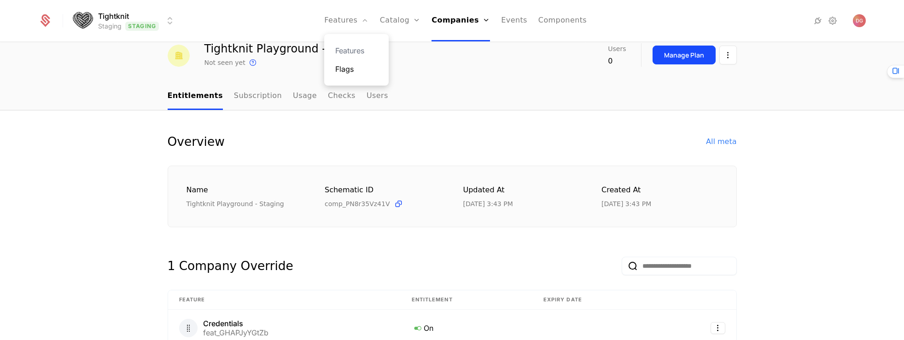
click at [350, 71] on link "Flags" at bounding box center [356, 69] width 42 height 11
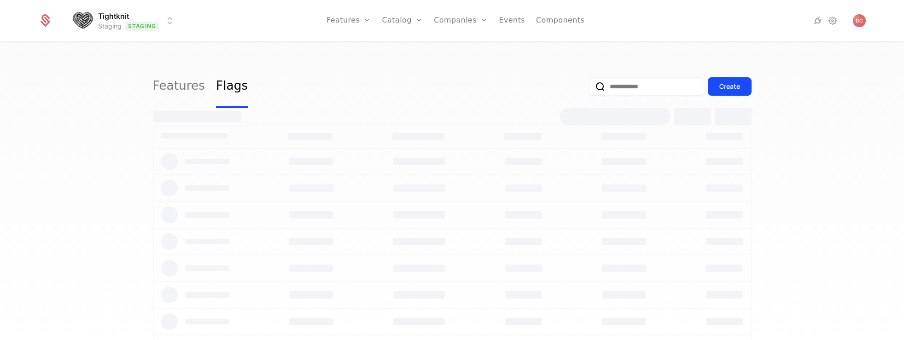
select select "**"
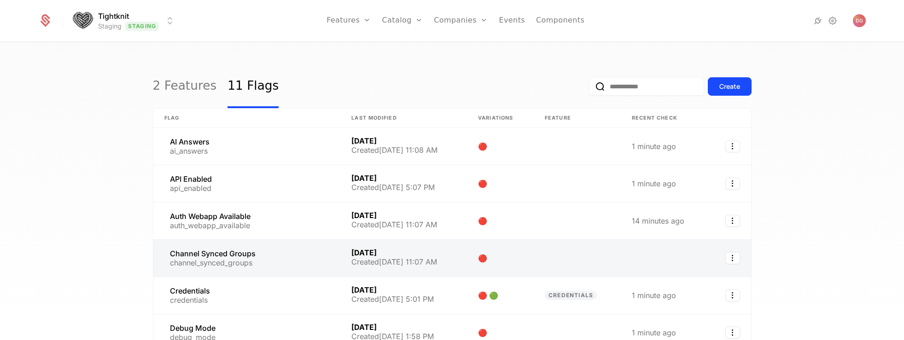
scroll to position [112, 0]
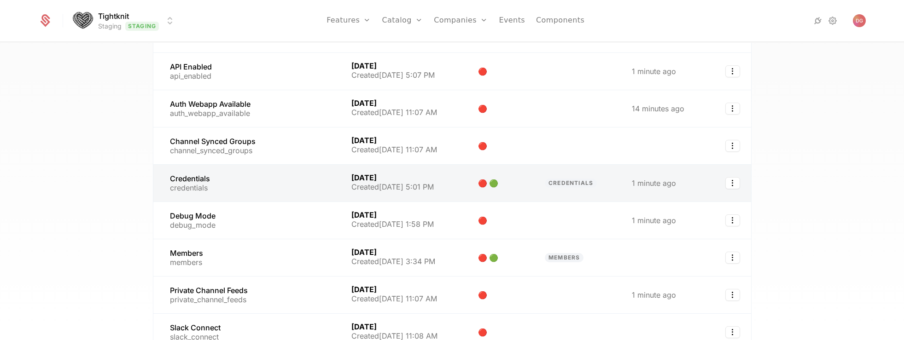
click at [208, 181] on link at bounding box center [246, 183] width 187 height 37
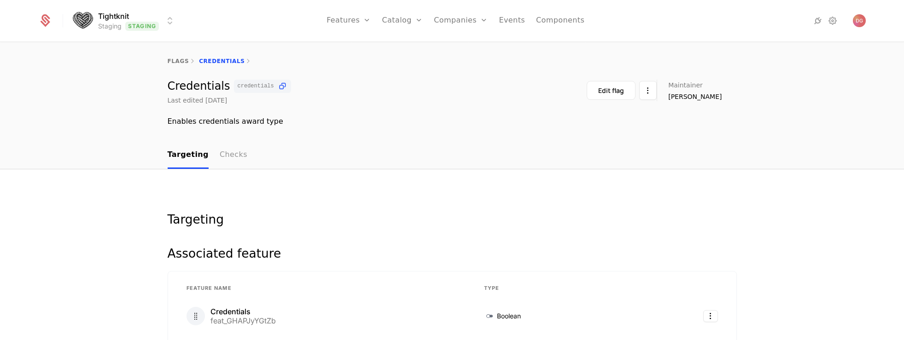
click at [226, 153] on link "Checks" at bounding box center [234, 155] width 28 height 27
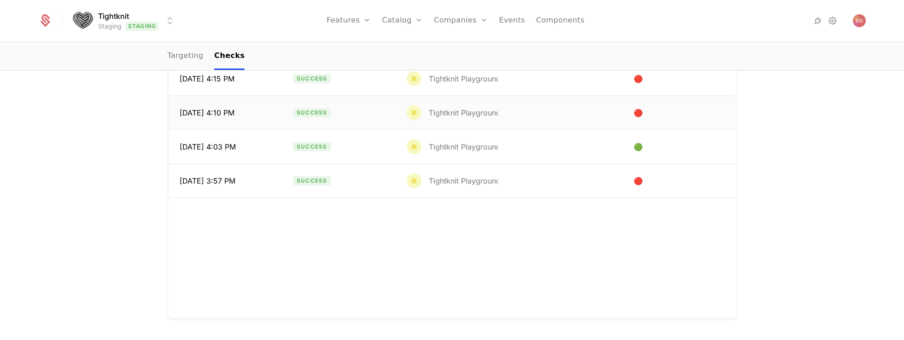
scroll to position [133, 0]
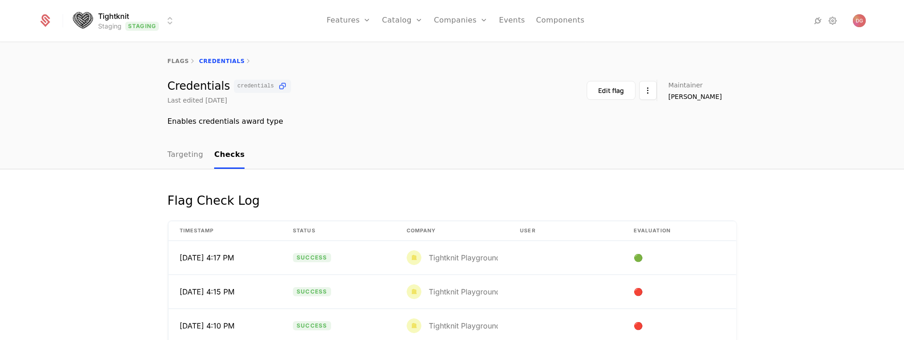
scroll to position [86, 0]
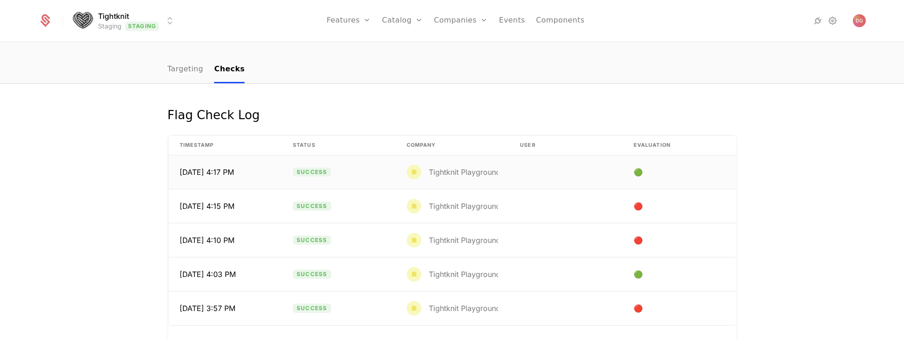
click at [368, 174] on td "Success" at bounding box center [339, 173] width 114 height 34
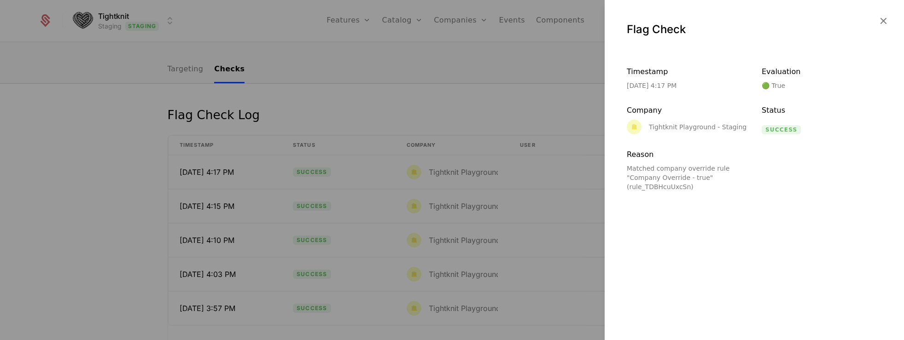
click at [880, 22] on icon "button" at bounding box center [883, 21] width 12 height 12
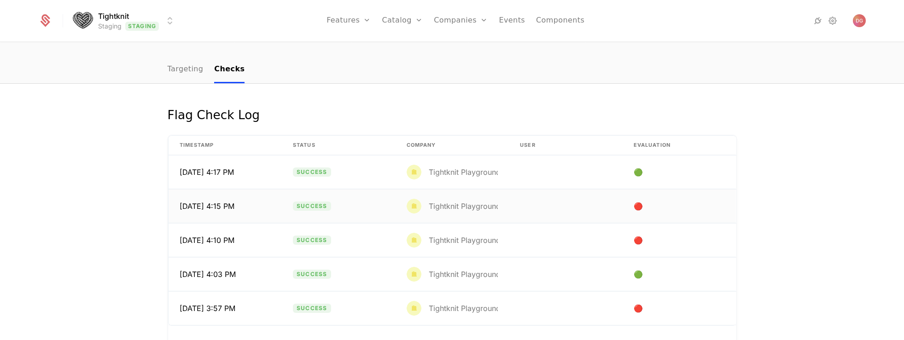
click at [462, 200] on div "Tightknit Playground - Staging" at bounding box center [471, 206] width 128 height 15
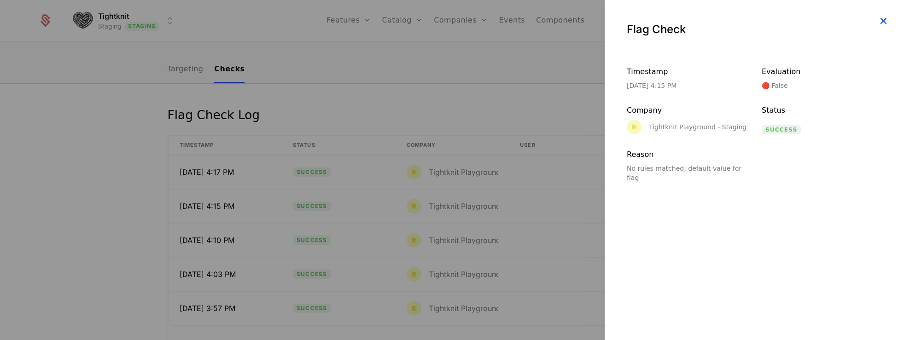
click at [885, 18] on icon "button" at bounding box center [883, 21] width 12 height 12
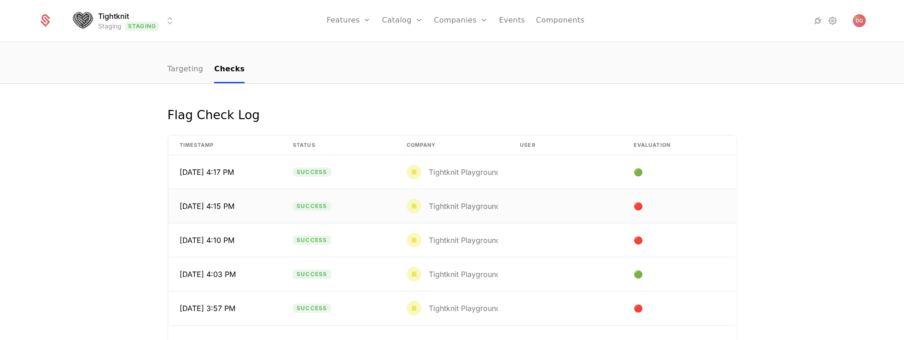
click at [476, 209] on div "Tightknit Playground - Staging" at bounding box center [482, 206] width 106 height 7
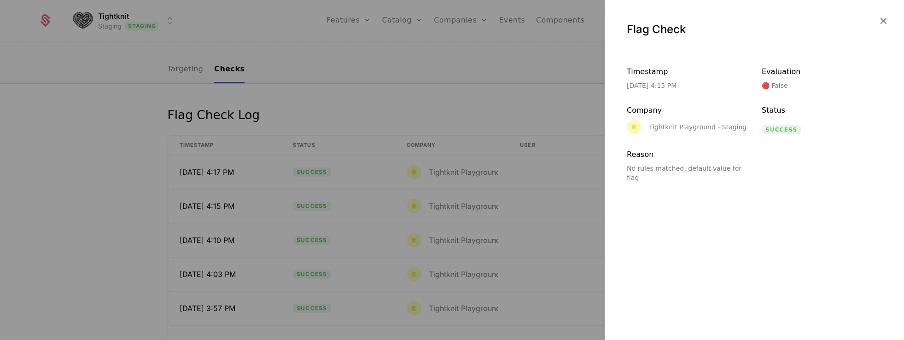
drag, startPoint x: 883, startPoint y: 20, endPoint x: 753, endPoint y: 58, distance: 135.3
click at [883, 20] on icon "button" at bounding box center [883, 21] width 12 height 12
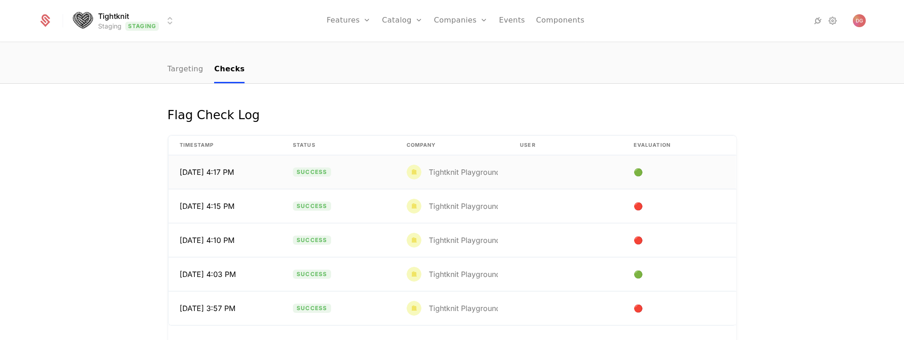
click at [432, 174] on div "Tightknit Playground - Staging" at bounding box center [482, 172] width 106 height 7
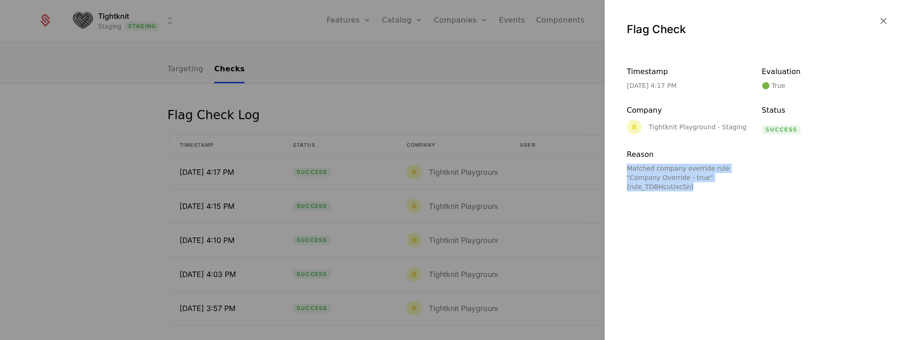
drag, startPoint x: 657, startPoint y: 169, endPoint x: 737, endPoint y: 187, distance: 81.8
click at [737, 187] on div "Matched company override rule "Company Override - true" (rule_TDBHcuUxcSn)" at bounding box center [687, 178] width 120 height 28
click at [886, 18] on icon "button" at bounding box center [883, 21] width 12 height 12
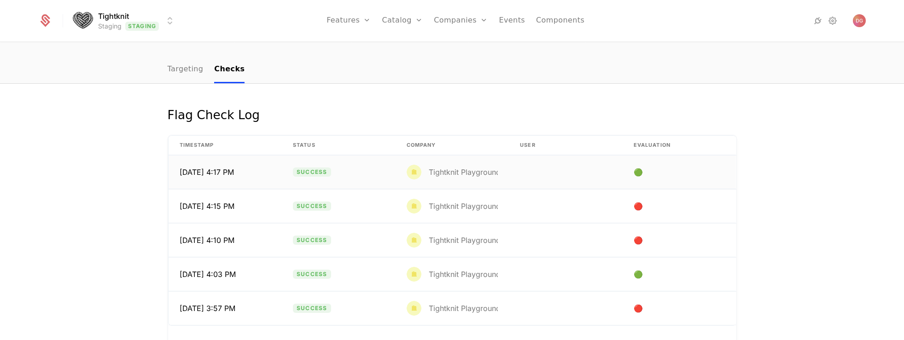
click at [275, 180] on td "[DATE] 4:17 PM" at bounding box center [226, 173] width 114 height 34
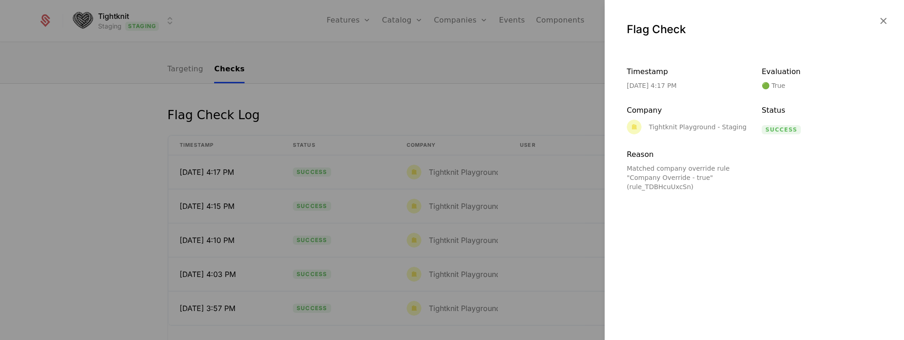
click at [685, 167] on div "Matched company override rule "Company Override - true" (rule_TDBHcuUxcSn)" at bounding box center [687, 178] width 120 height 28
click at [882, 18] on icon "button" at bounding box center [883, 21] width 12 height 12
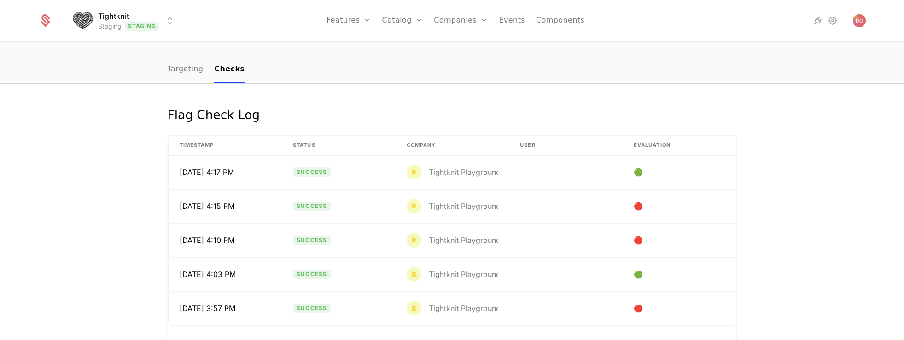
click at [432, 97] on div "Flag Check Log Timestamp Status Company User Evaluation [DATE] 4:17 PM Success …" at bounding box center [452, 259] width 904 height 351
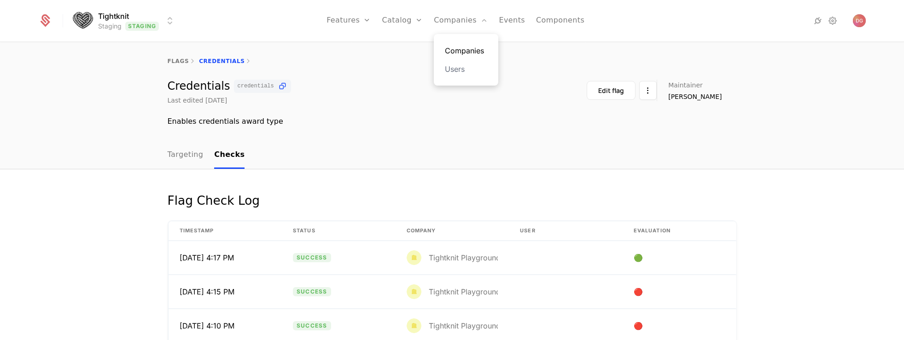
click at [459, 46] on link "Companies" at bounding box center [466, 50] width 42 height 11
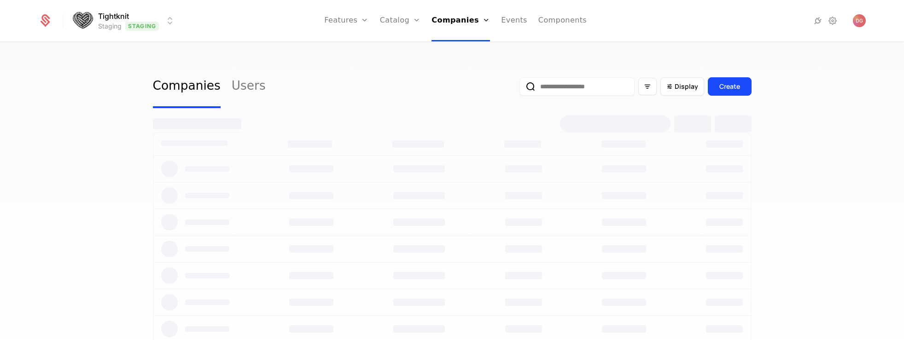
select select "**"
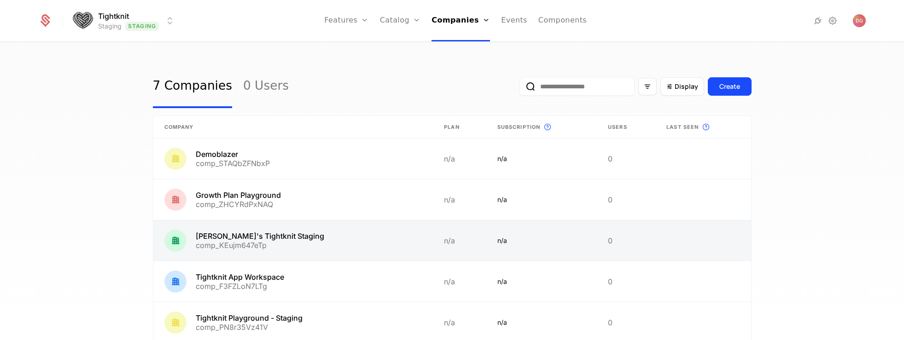
scroll to position [114, 0]
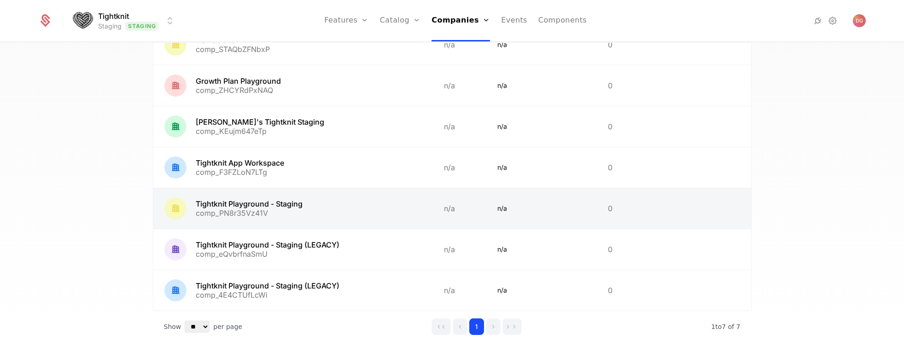
click at [289, 208] on link at bounding box center [293, 208] width 280 height 41
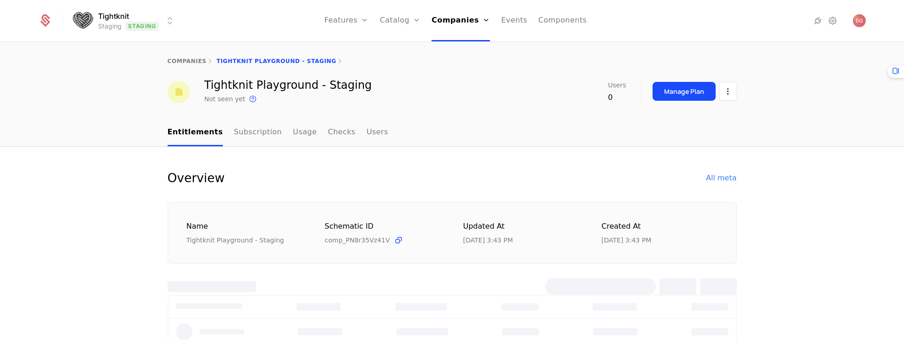
select select "**"
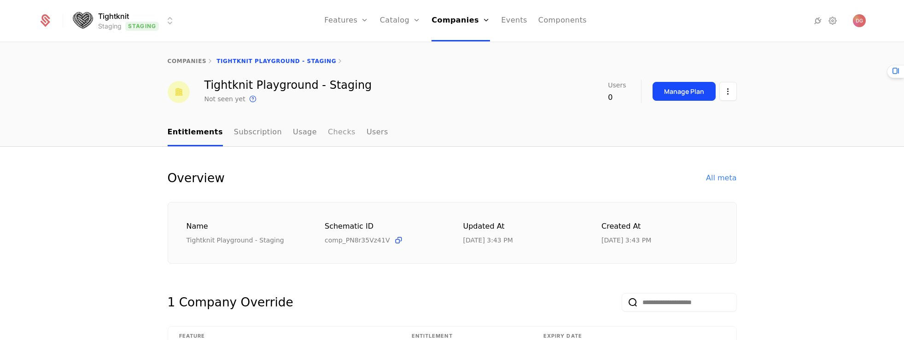
click at [329, 134] on link "Checks" at bounding box center [342, 132] width 28 height 27
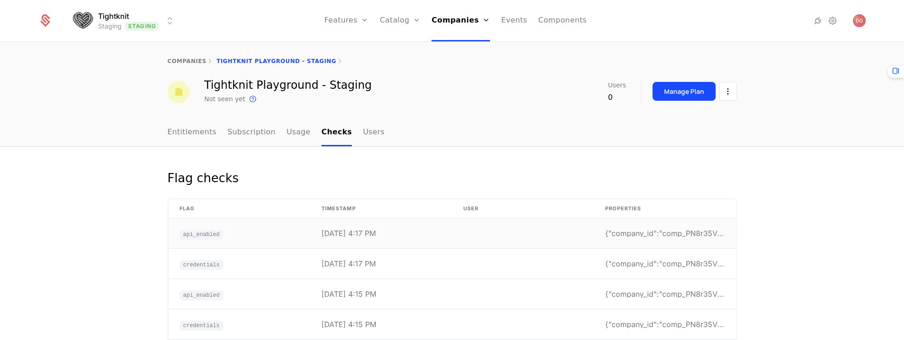
click at [384, 240] on td "[DATE] 4:17 PM" at bounding box center [381, 234] width 142 height 30
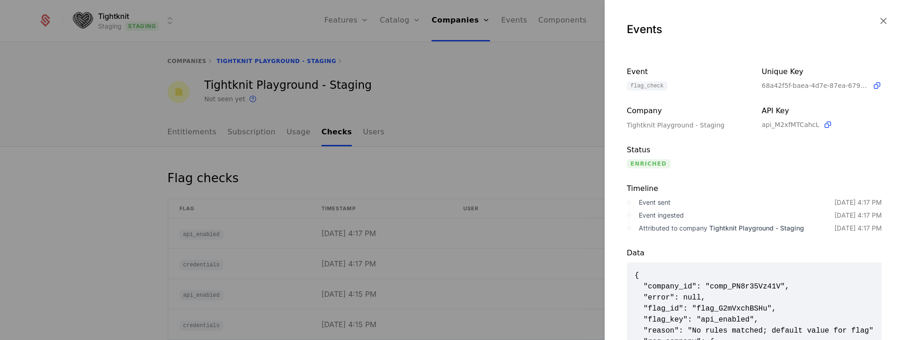
scroll to position [129, 0]
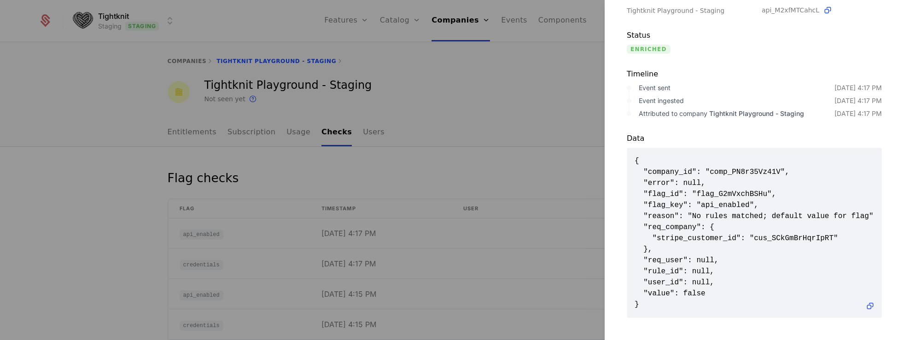
click at [442, 130] on div at bounding box center [452, 170] width 904 height 340
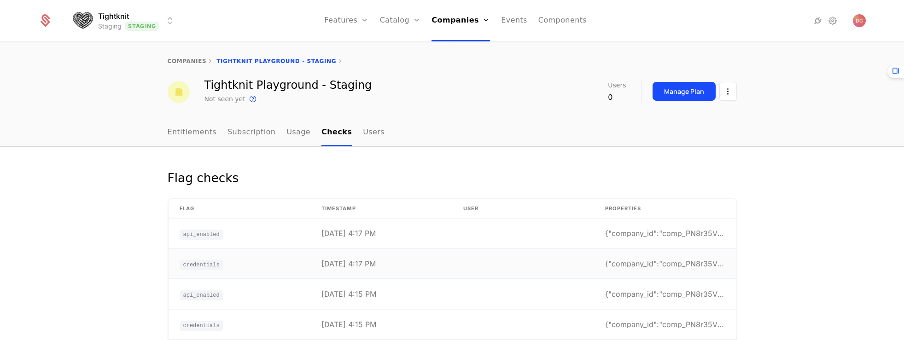
click at [262, 263] on td "credentials" at bounding box center [240, 264] width 142 height 30
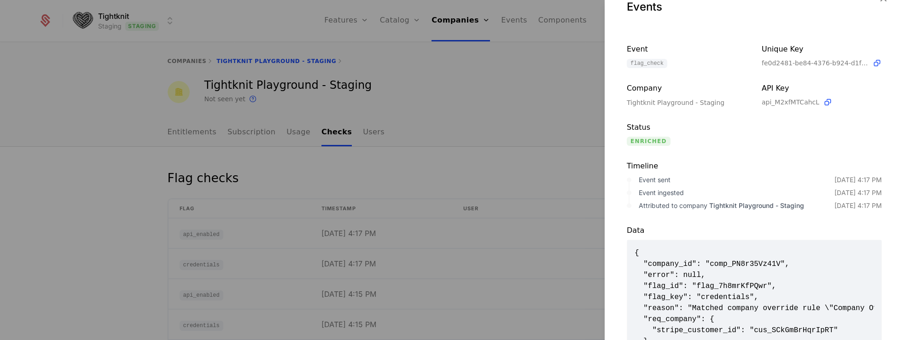
scroll to position [0, 0]
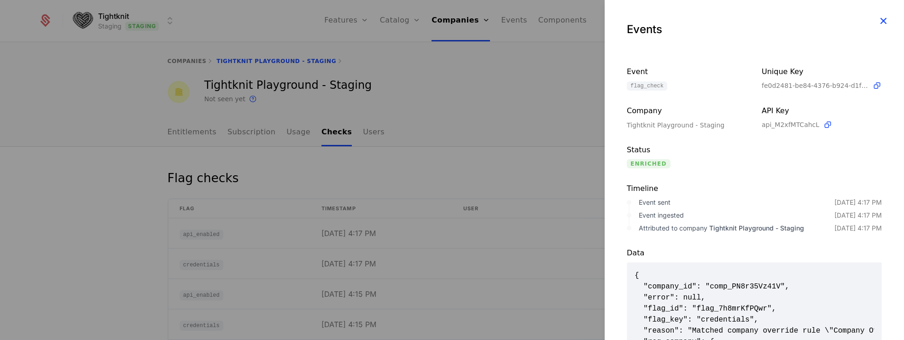
click at [877, 20] on icon "button" at bounding box center [883, 21] width 12 height 12
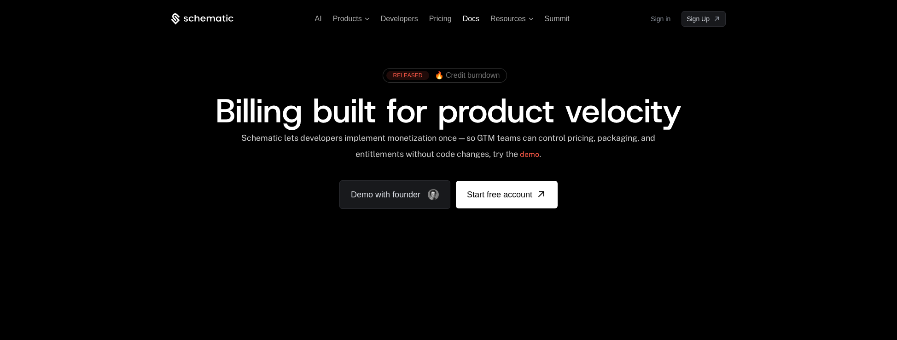
click at [473, 18] on span "Docs" at bounding box center [471, 19] width 17 height 8
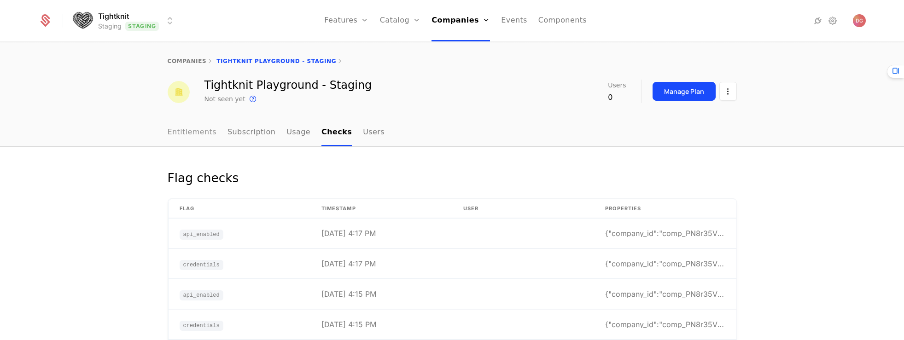
click at [198, 134] on link "Entitlements" at bounding box center [192, 132] width 49 height 27
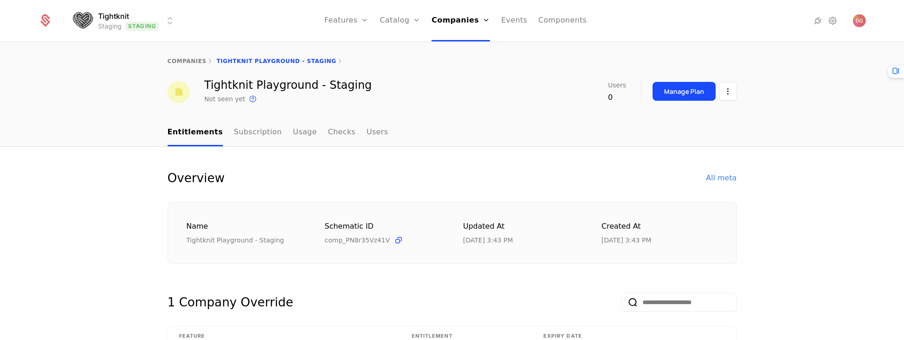
select select "**"
click at [461, 52] on link "Companies" at bounding box center [464, 50] width 42 height 11
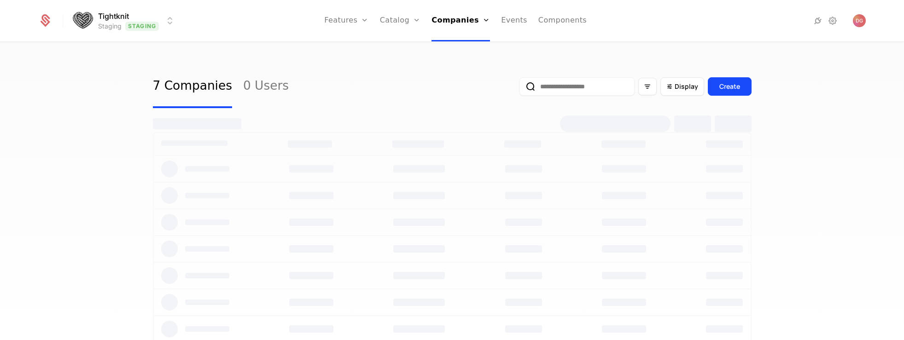
select select "**"
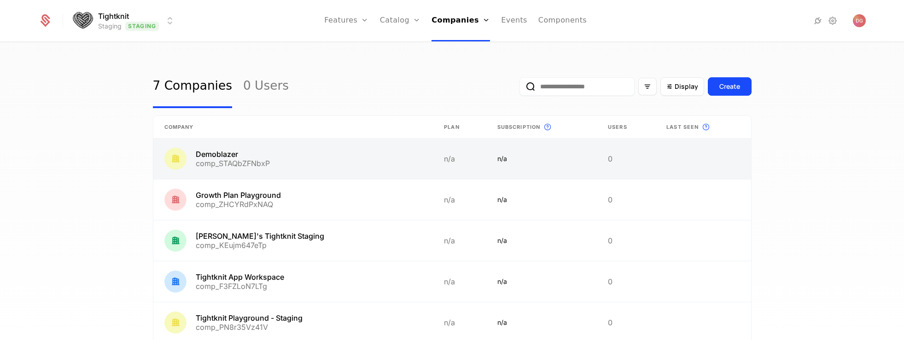
click at [309, 152] on link at bounding box center [293, 159] width 280 height 41
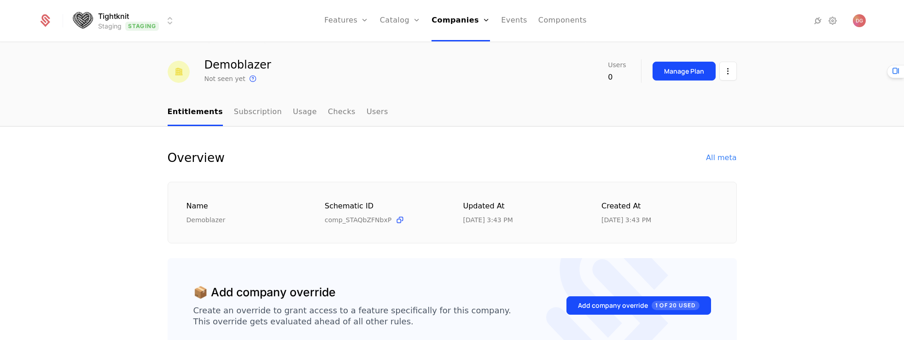
scroll to position [14, 0]
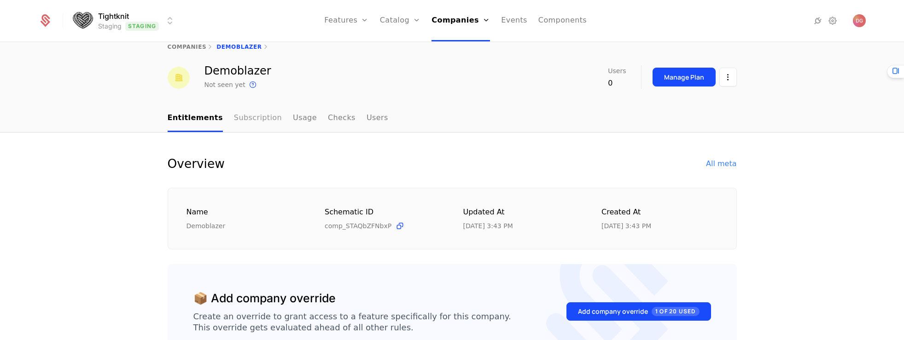
click at [239, 115] on link "Subscription" at bounding box center [258, 118] width 48 height 27
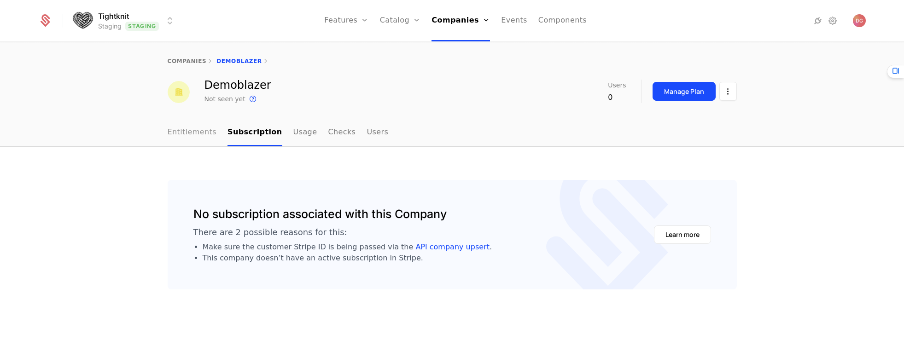
click at [193, 124] on link "Entitlements" at bounding box center [192, 132] width 49 height 27
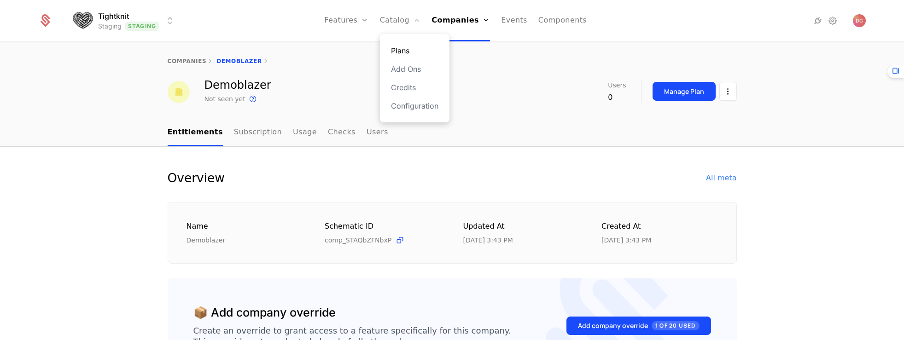
click at [409, 51] on link "Plans" at bounding box center [414, 50] width 47 height 11
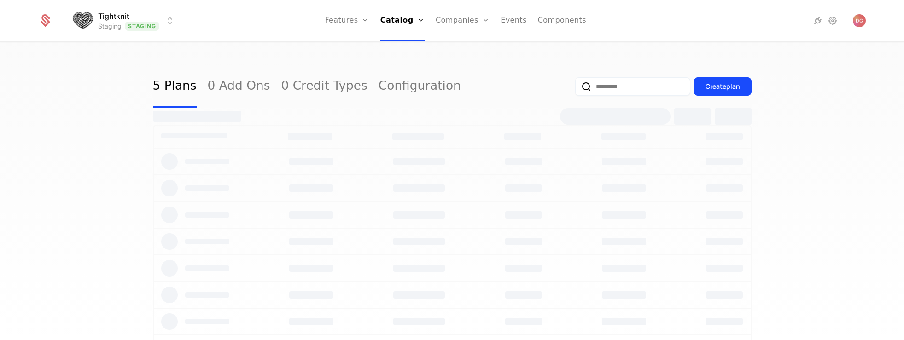
select select "**"
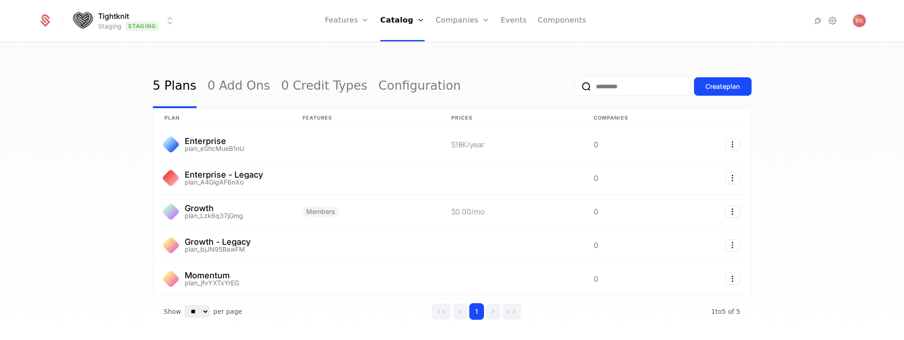
click at [69, 85] on div "5 Plans 0 Add Ons 0 Credit Types Configuration Create plan plan Features Prices…" at bounding box center [452, 194] width 904 height 303
click at [464, 50] on link "Companies" at bounding box center [468, 50] width 42 height 11
select select "**"
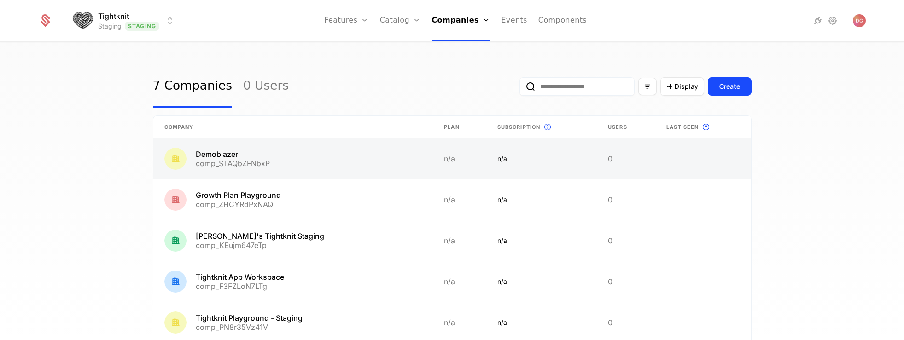
click at [240, 165] on link at bounding box center [293, 159] width 280 height 41
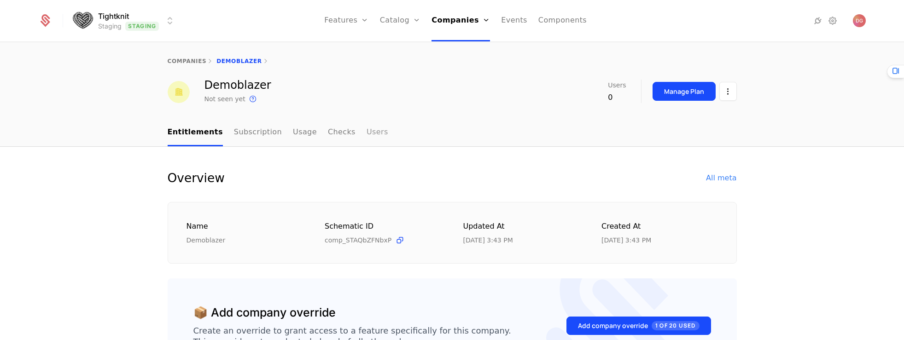
click at [367, 134] on link "Users" at bounding box center [378, 132] width 22 height 27
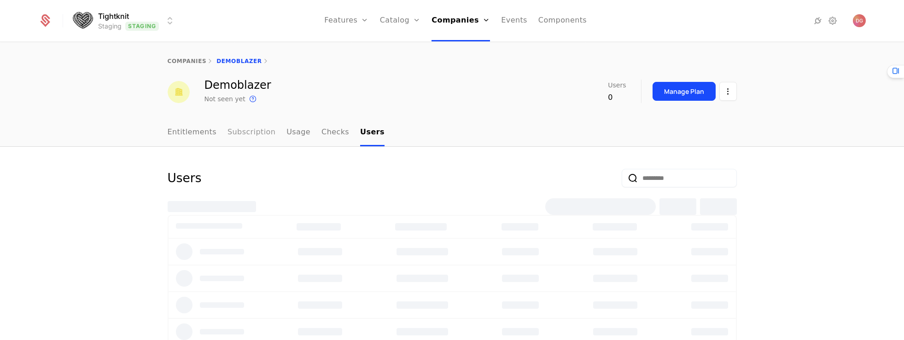
click at [258, 134] on link "Subscription" at bounding box center [252, 132] width 48 height 27
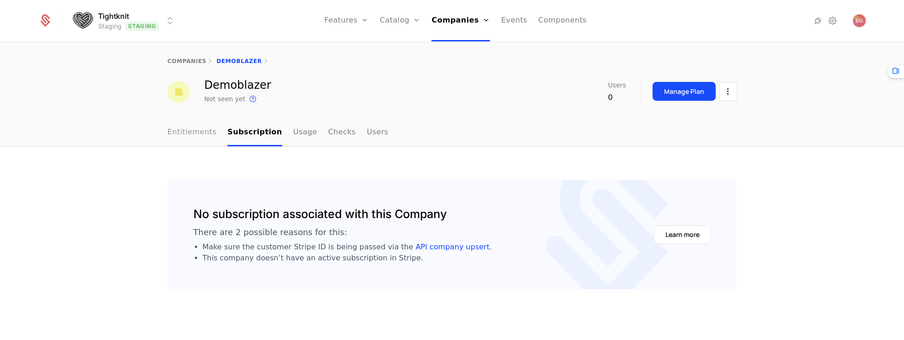
click at [183, 134] on link "Entitlements" at bounding box center [192, 132] width 49 height 27
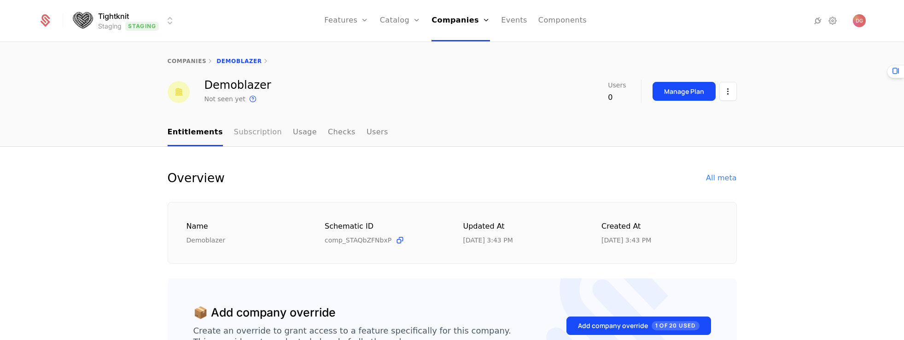
click at [255, 129] on link "Subscription" at bounding box center [258, 132] width 48 height 27
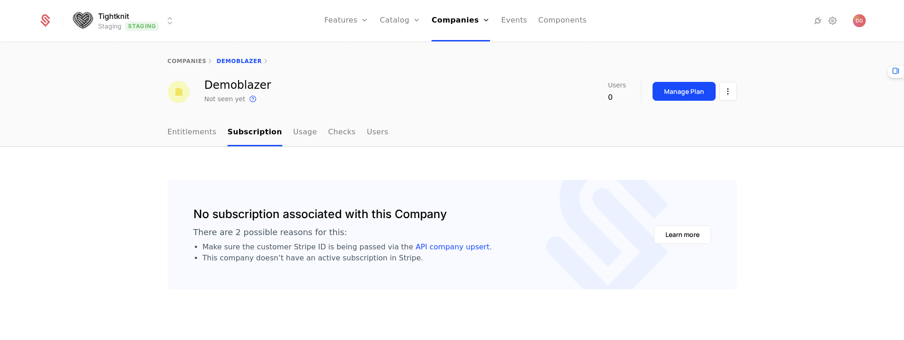
click at [305, 133] on ul "Entitlements Subscription Usage Checks Users" at bounding box center [278, 132] width 221 height 27
click at [295, 132] on link "Usage" at bounding box center [305, 132] width 24 height 27
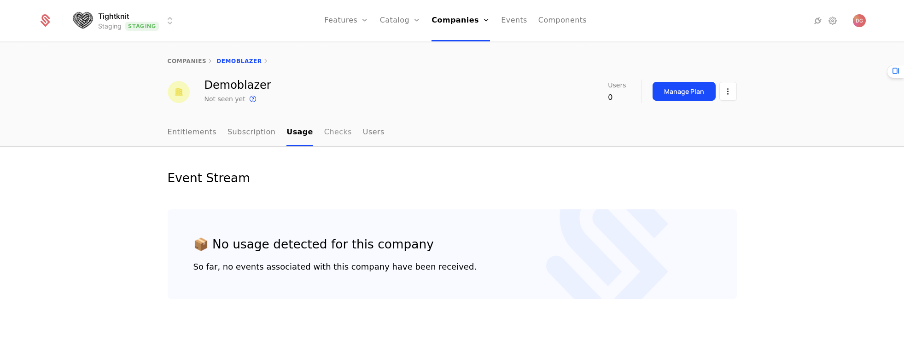
click at [335, 134] on link "Checks" at bounding box center [338, 132] width 28 height 27
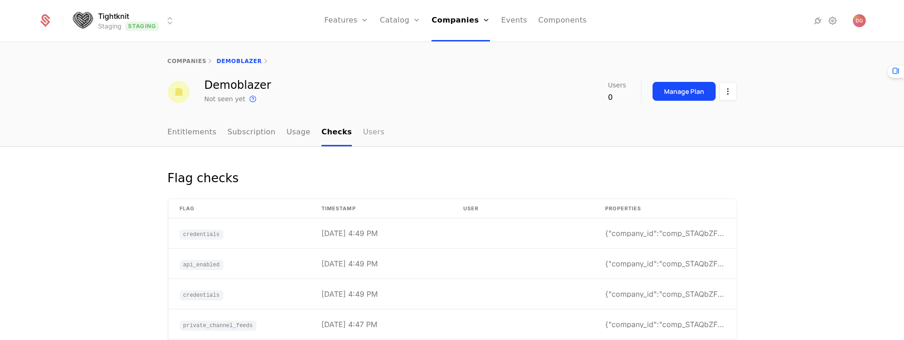
click at [364, 134] on link "Users" at bounding box center [374, 132] width 22 height 27
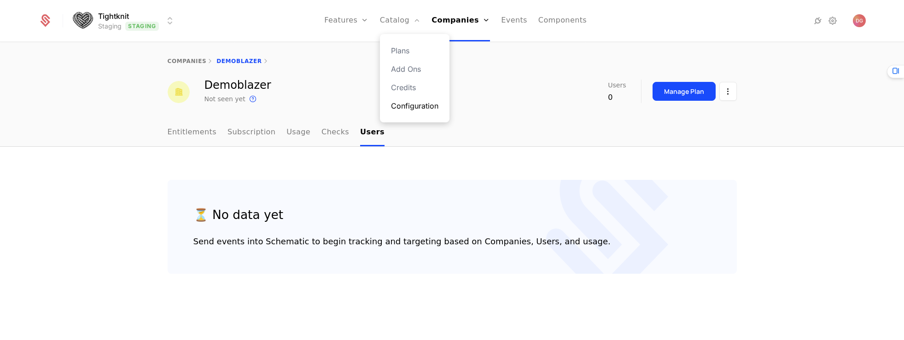
click at [421, 107] on link "Configuration" at bounding box center [414, 105] width 47 height 11
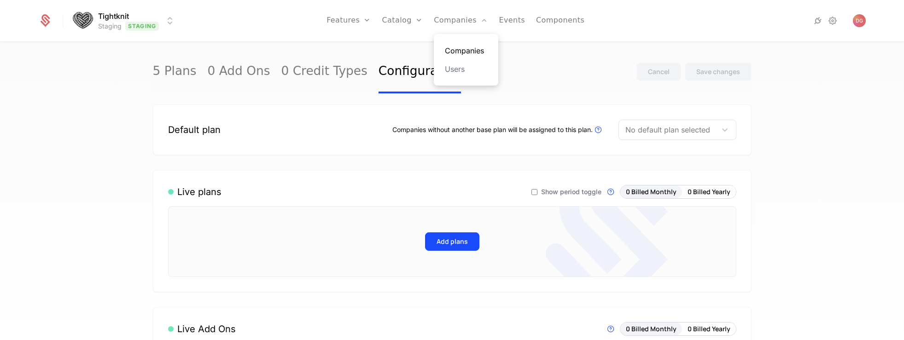
click at [465, 54] on link "Companies" at bounding box center [466, 50] width 42 height 11
select select "**"
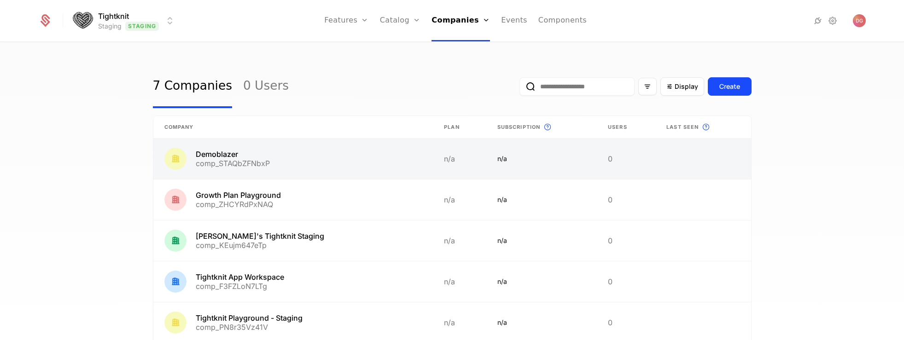
click at [240, 162] on link at bounding box center [293, 159] width 280 height 41
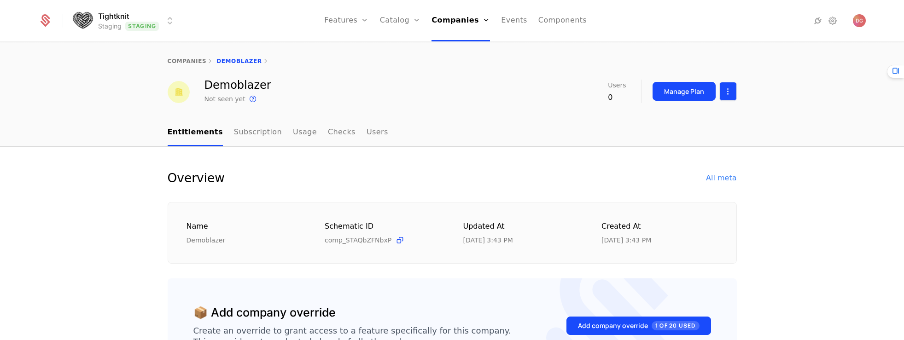
click at [723, 91] on html "Tightknit Staging Staging Features Features Flags Catalog Plans Add Ons Credits…" at bounding box center [452, 170] width 904 height 340
click at [676, 121] on div "Edit company" at bounding box center [680, 118] width 57 height 13
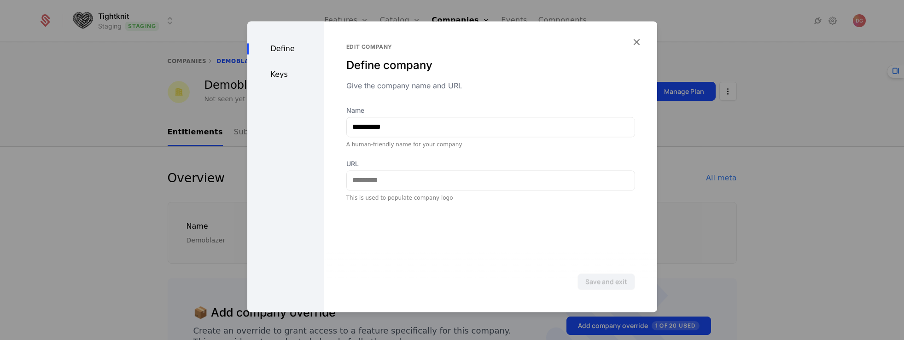
click at [284, 82] on div "Define Keys" at bounding box center [285, 166] width 77 height 291
click at [281, 77] on div "Keys" at bounding box center [285, 74] width 77 height 11
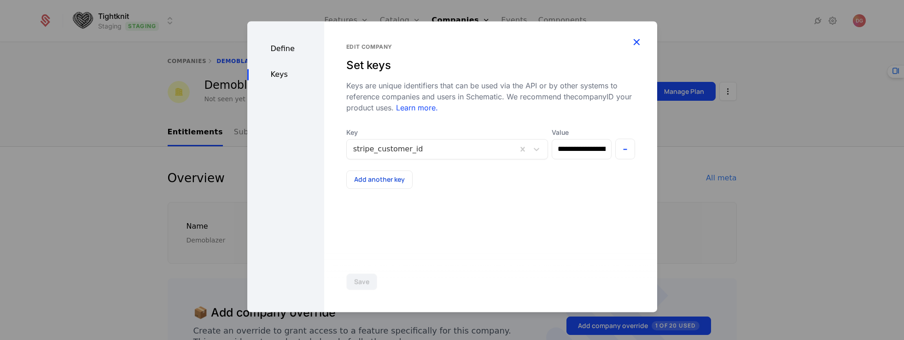
click at [634, 37] on icon "button" at bounding box center [637, 42] width 12 height 12
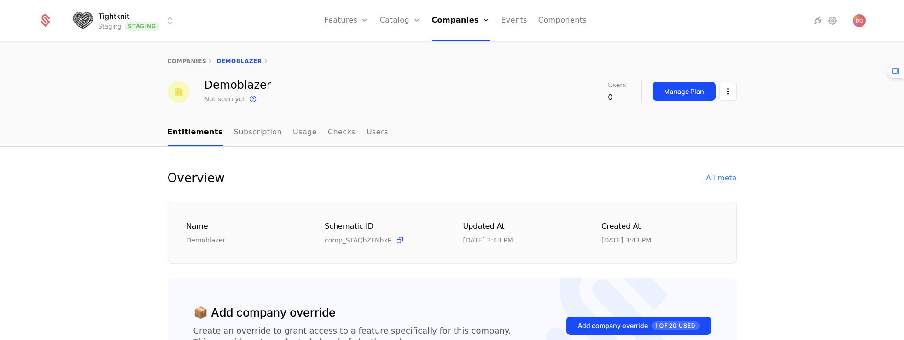
click at [708, 175] on div "All meta" at bounding box center [721, 178] width 30 height 11
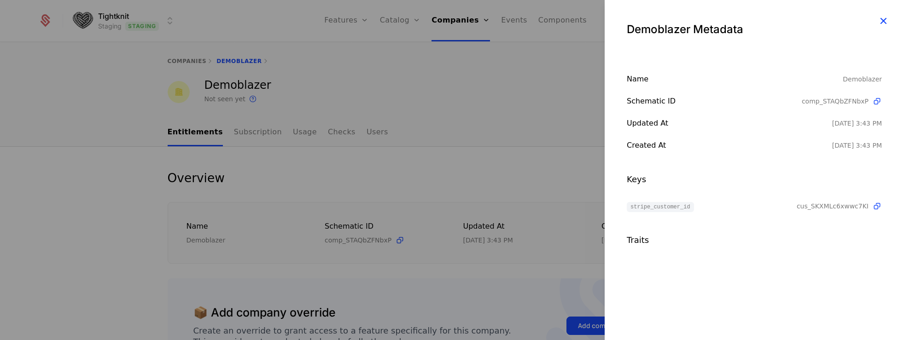
drag, startPoint x: 893, startPoint y: 14, endPoint x: 882, endPoint y: 22, distance: 13.3
click at [893, 14] on div "Demoblazer Metadata" at bounding box center [754, 26] width 299 height 52
click at [882, 22] on icon "button" at bounding box center [883, 21] width 12 height 12
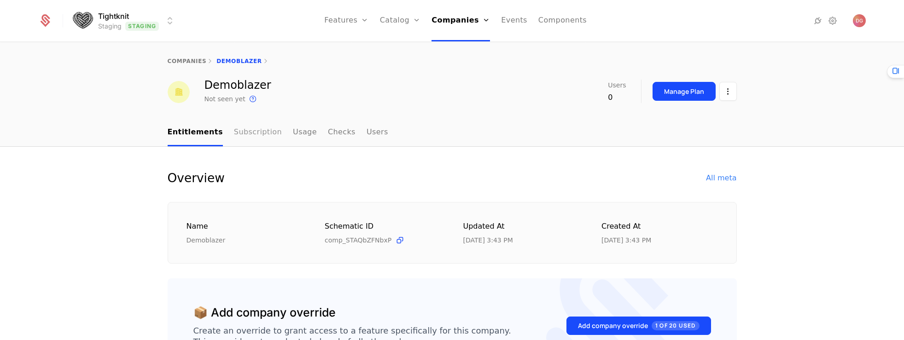
click at [247, 131] on link "Subscription" at bounding box center [258, 132] width 48 height 27
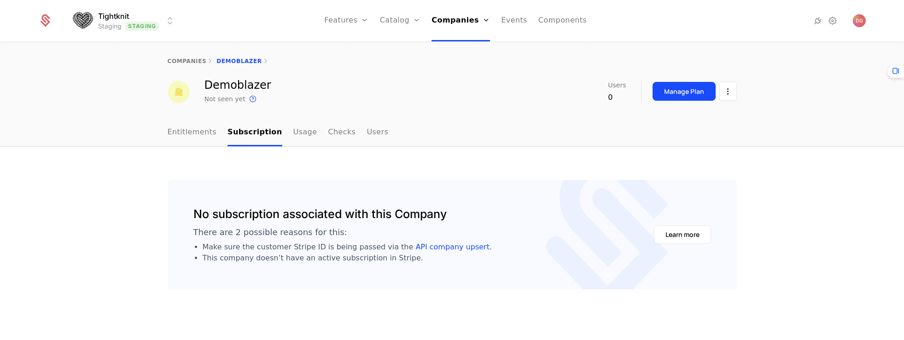
click at [69, 163] on div "No subscription associated with this Company There are 2 possible reasons for t…" at bounding box center [452, 244] width 904 height 194
click at [463, 48] on link "Companies" at bounding box center [464, 50] width 42 height 11
select select "**"
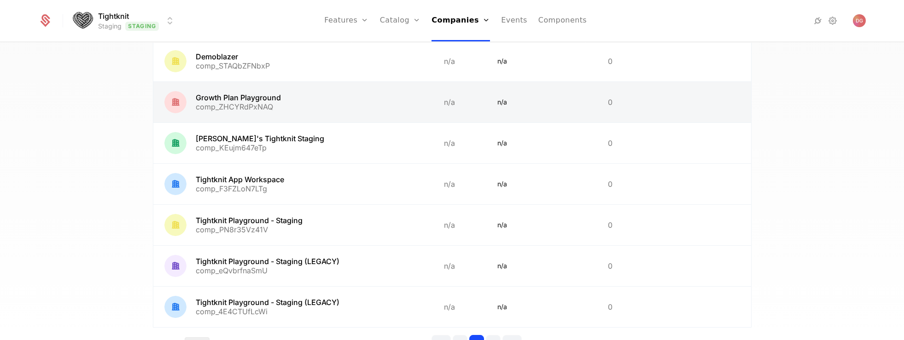
scroll to position [145, 0]
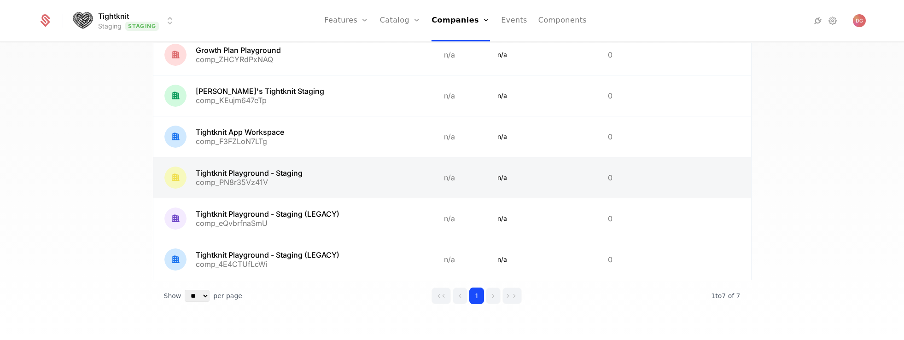
click at [275, 178] on link at bounding box center [293, 178] width 280 height 41
select select "**"
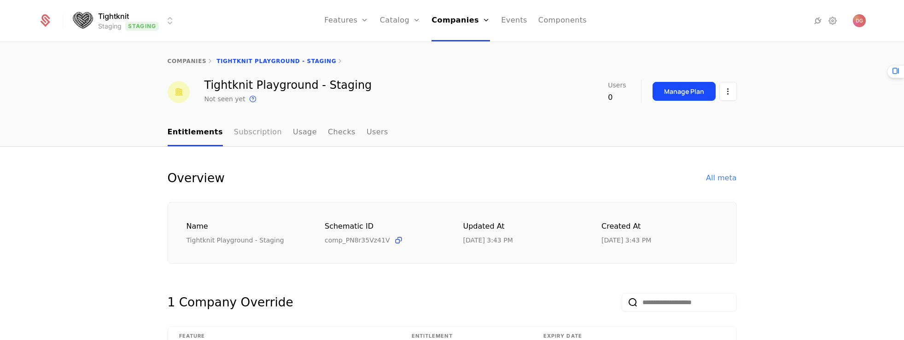
click at [245, 130] on link "Subscription" at bounding box center [258, 132] width 48 height 27
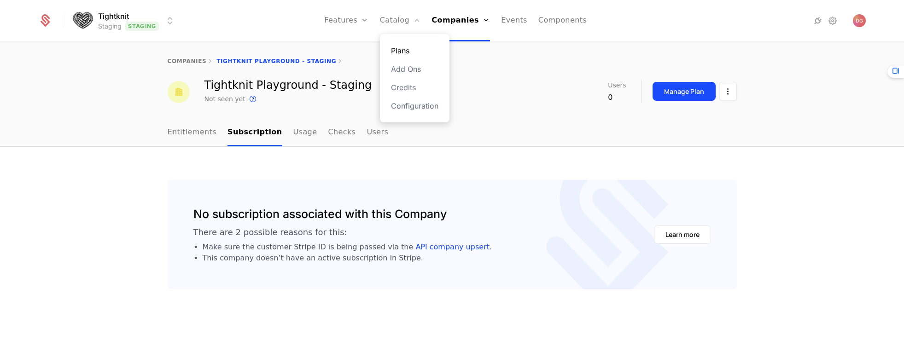
click at [397, 54] on link "Plans" at bounding box center [414, 50] width 47 height 11
select select "**"
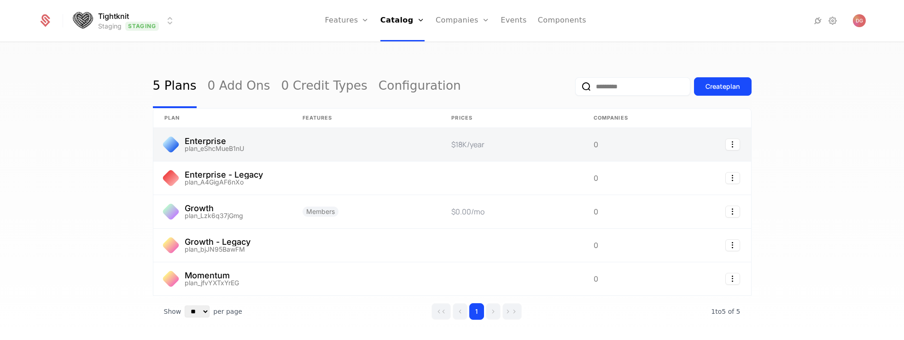
click at [257, 144] on link at bounding box center [222, 144] width 138 height 33
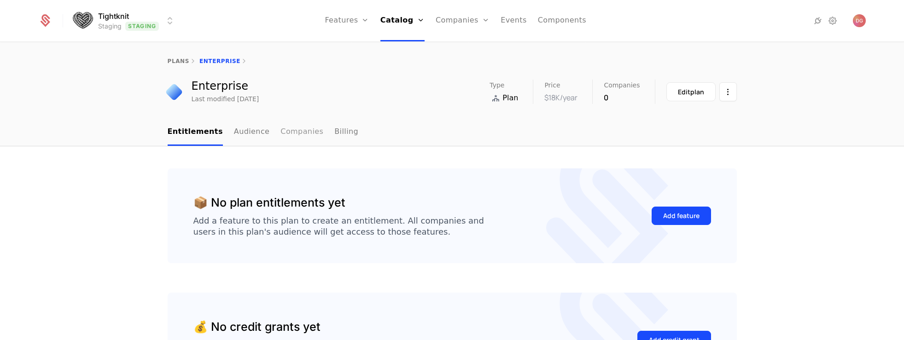
click at [290, 134] on link "Companies" at bounding box center [302, 132] width 43 height 27
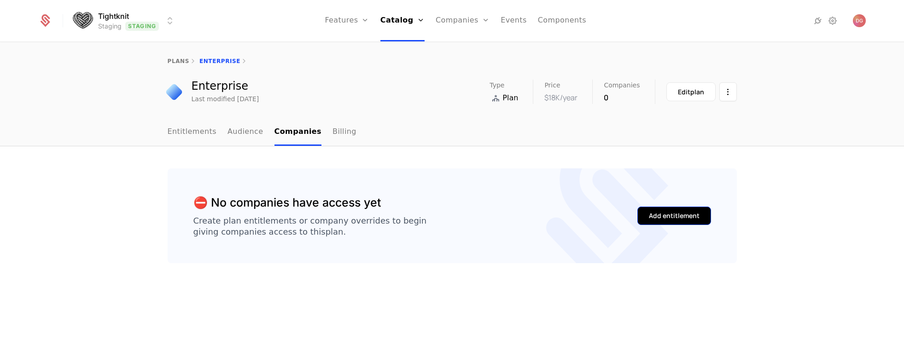
click at [662, 218] on div "Add entitlement" at bounding box center [674, 215] width 51 height 9
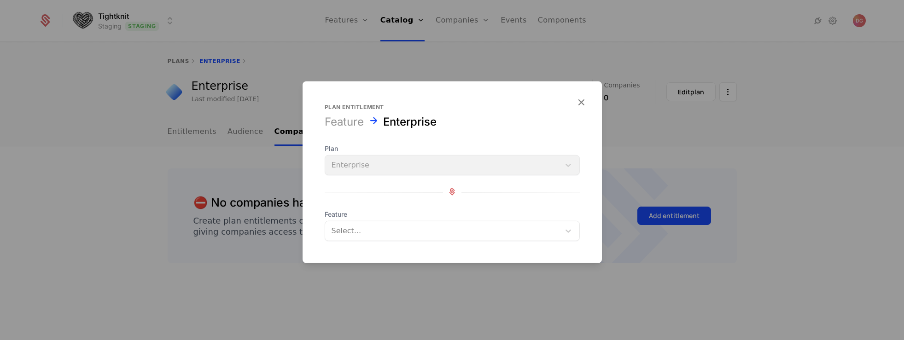
click at [446, 234] on div at bounding box center [443, 230] width 222 height 13
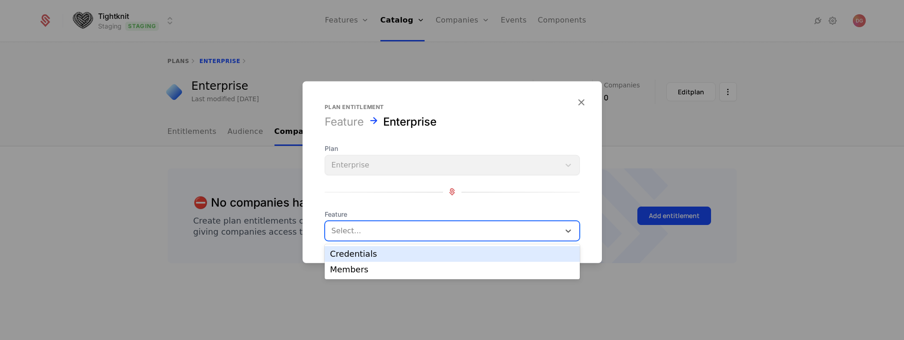
click at [385, 188] on div "Plan Enterprise Feature Credentials, 1 of 2. 2 results available. Use Up and Do…" at bounding box center [452, 192] width 255 height 97
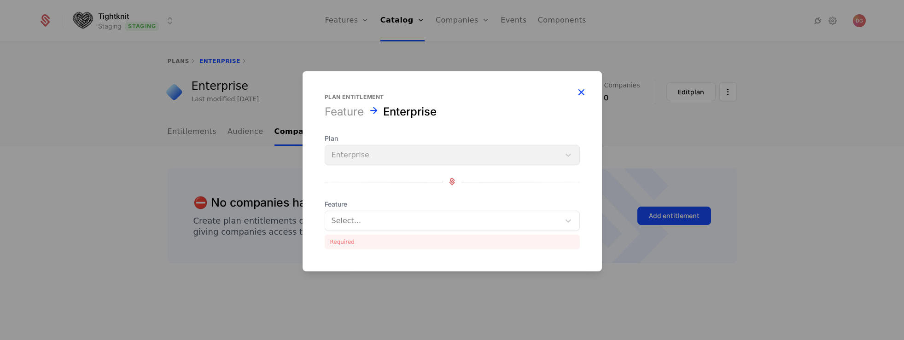
click at [583, 94] on icon "button" at bounding box center [581, 92] width 12 height 12
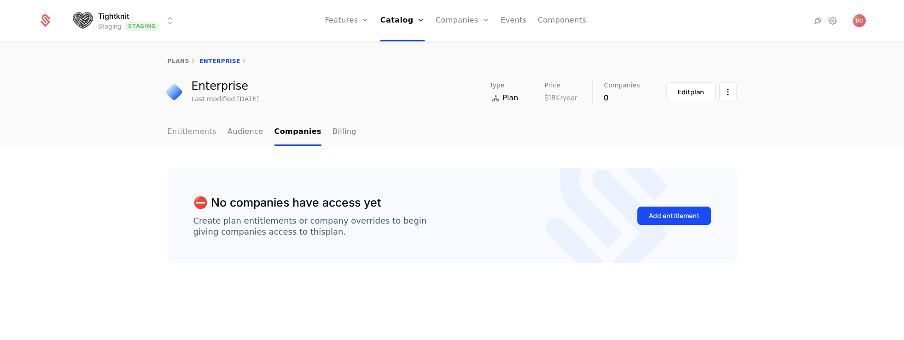
click at [187, 133] on link "Entitlements" at bounding box center [192, 132] width 49 height 27
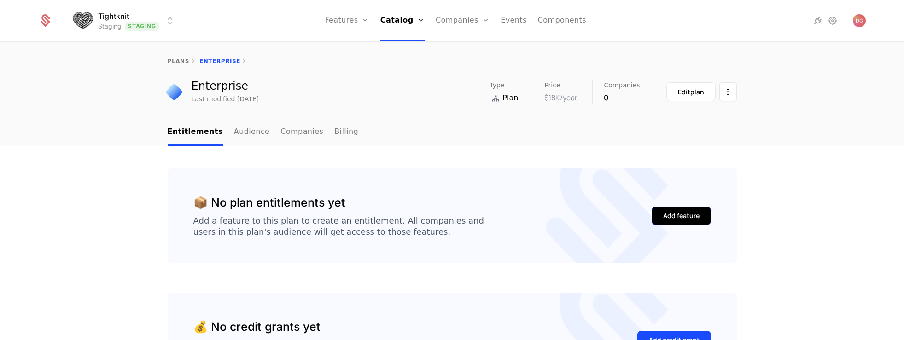
click at [672, 223] on button "Add feature" at bounding box center [681, 216] width 59 height 18
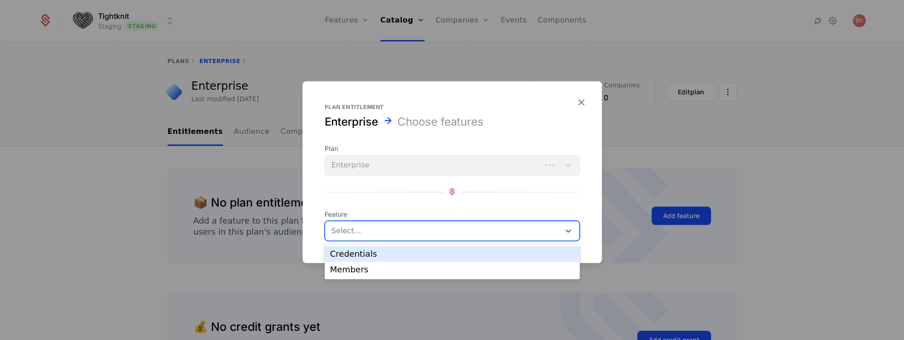
click at [395, 225] on div at bounding box center [444, 230] width 222 height 13
click at [376, 251] on div "Credentials" at bounding box center [452, 254] width 244 height 8
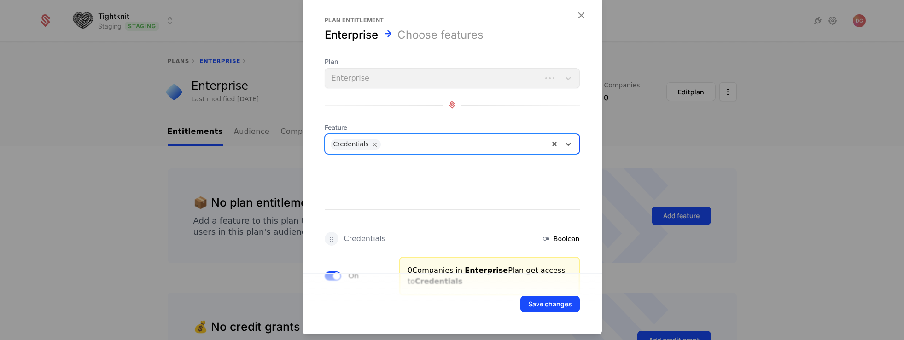
scroll to position [33, 0]
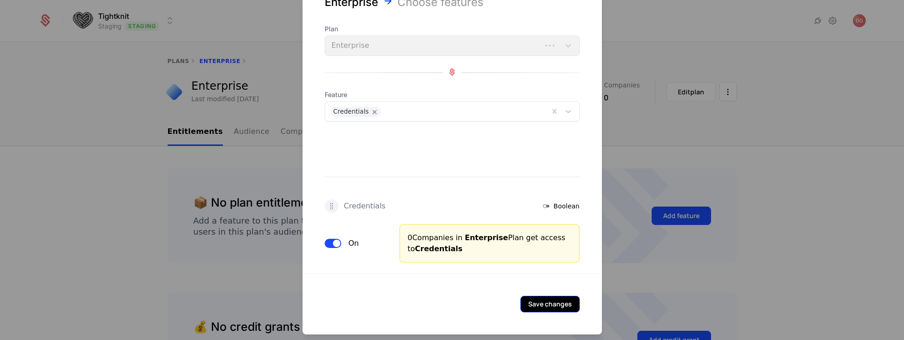
click at [546, 301] on button "Save changes" at bounding box center [549, 304] width 59 height 17
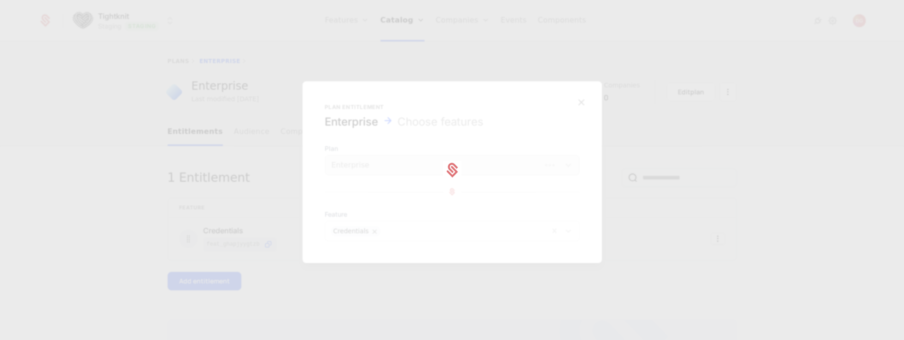
scroll to position [0, 0]
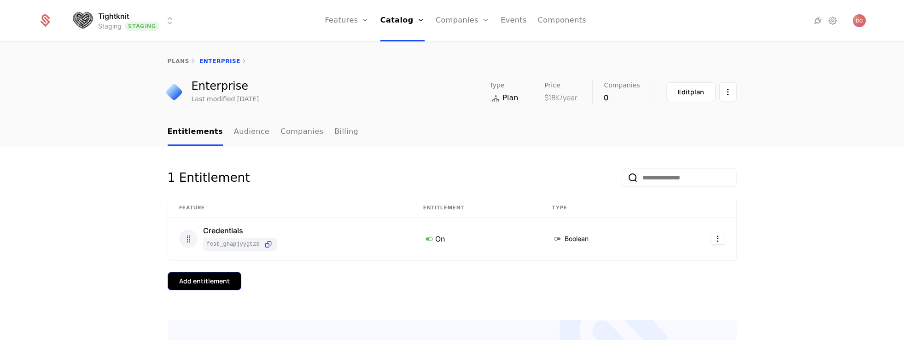
click at [217, 281] on div "Add entitlement" at bounding box center [204, 281] width 51 height 9
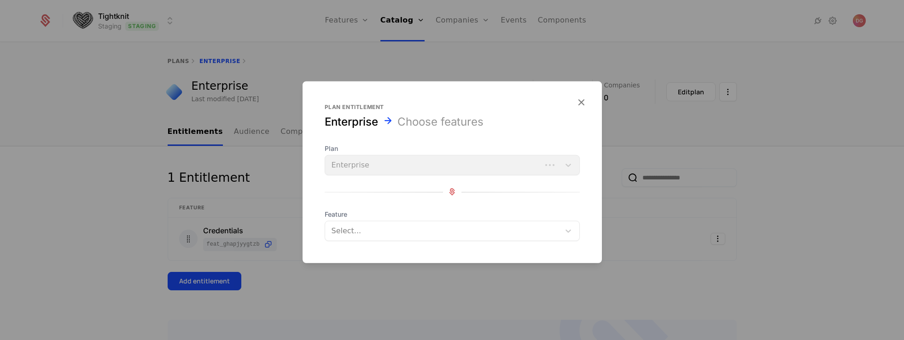
click at [412, 223] on div "Select..." at bounding box center [442, 230] width 235 height 17
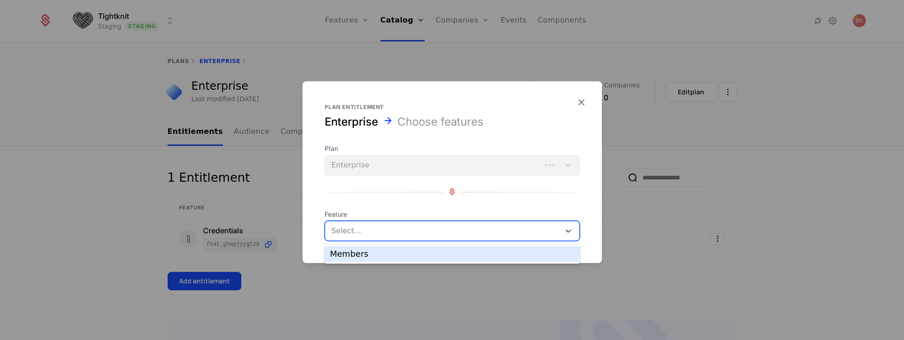
click at [378, 258] on div "Members" at bounding box center [452, 254] width 255 height 16
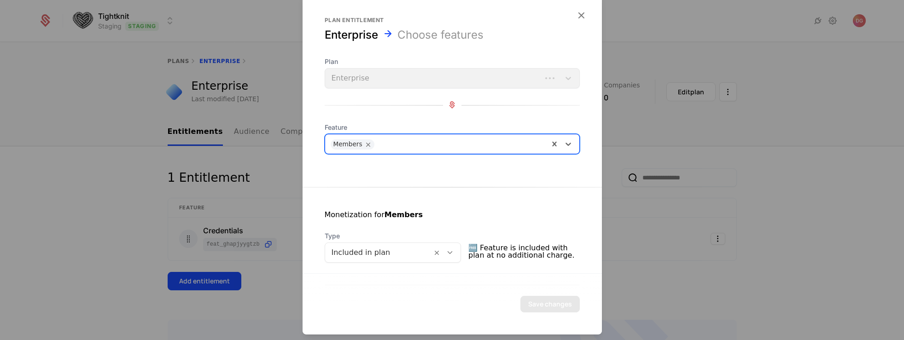
scroll to position [140, 0]
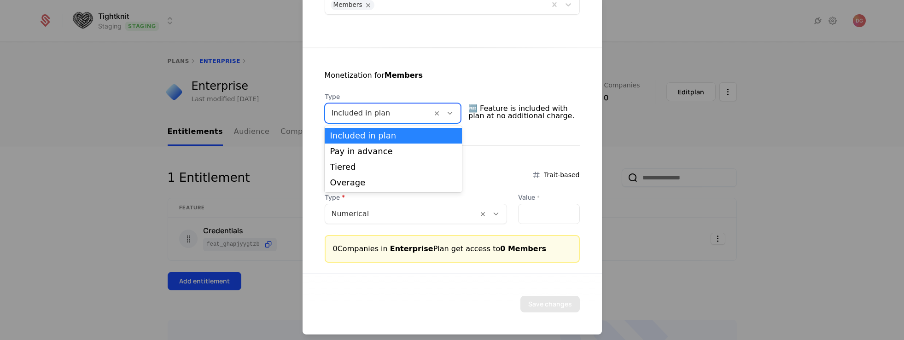
click at [459, 111] on div at bounding box center [446, 112] width 29 height 19
click at [353, 166] on div "Tiered" at bounding box center [393, 167] width 127 height 8
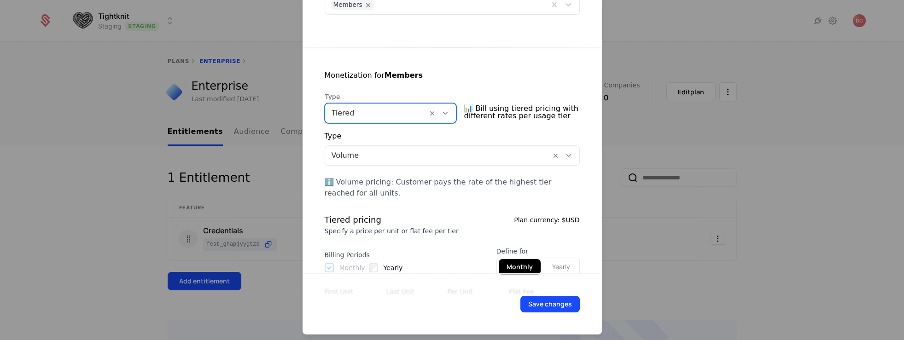
scroll to position [304, 0]
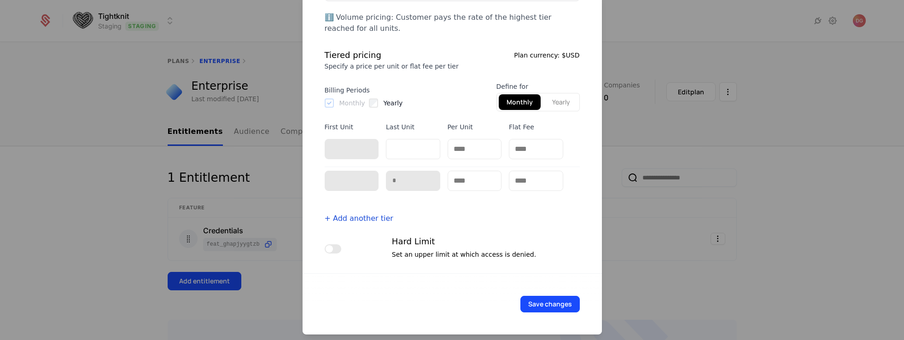
click at [633, 35] on div at bounding box center [452, 170] width 904 height 340
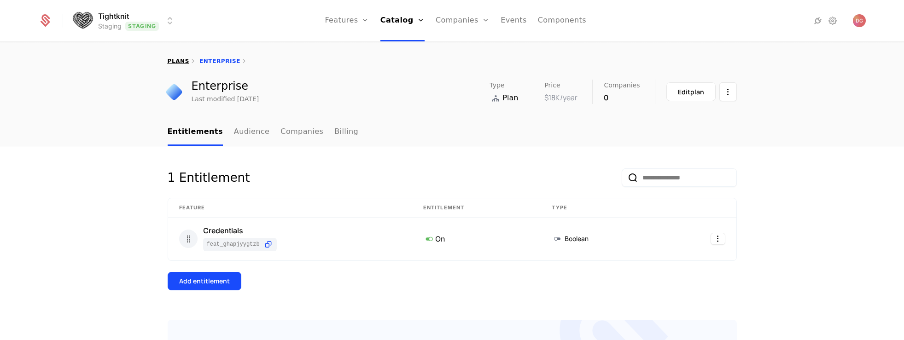
click at [174, 63] on link "plans" at bounding box center [179, 61] width 22 height 6
select select "**"
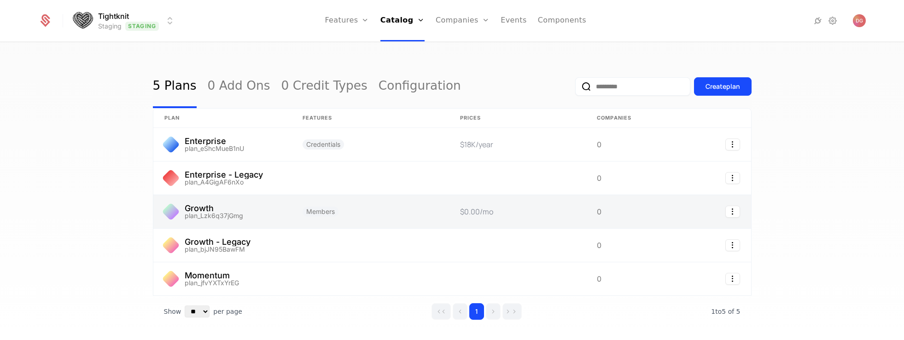
click at [202, 209] on link at bounding box center [222, 211] width 138 height 33
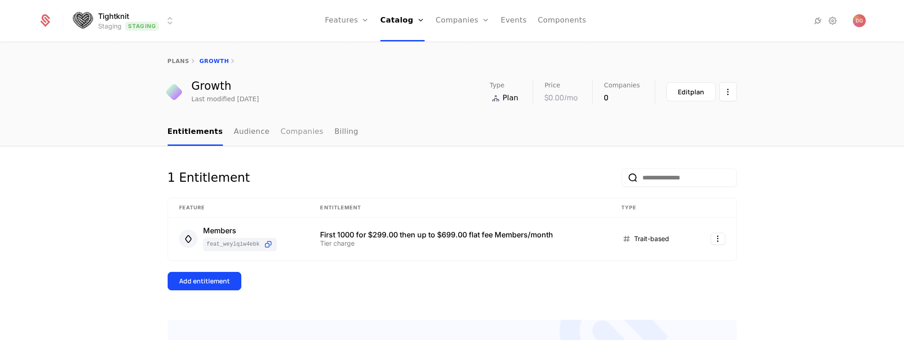
click at [284, 132] on link "Companies" at bounding box center [302, 132] width 43 height 27
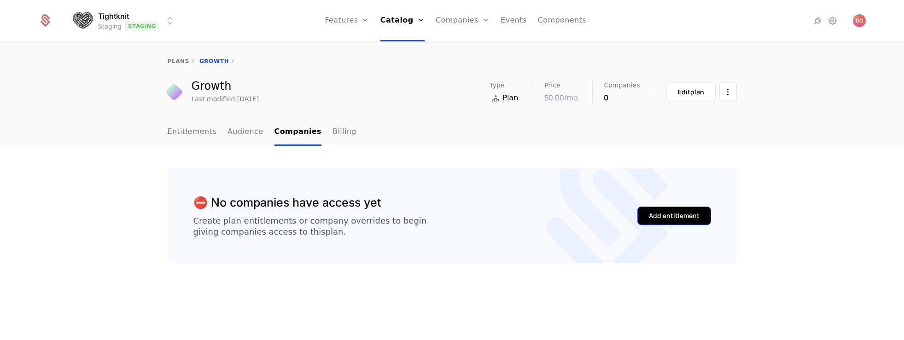
click at [668, 212] on div "Add entitlement" at bounding box center [674, 215] width 51 height 9
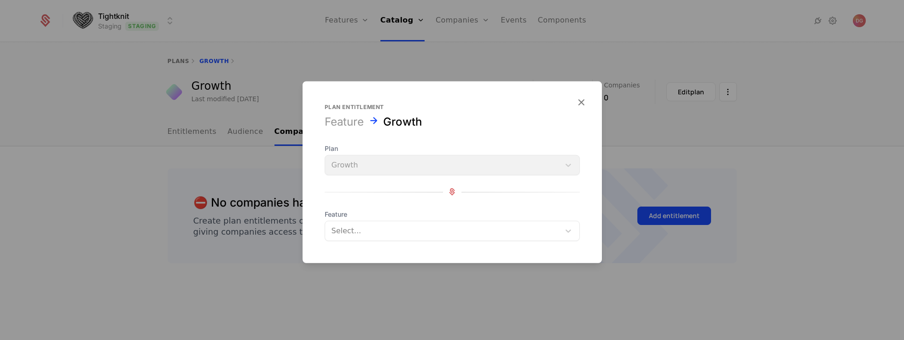
drag, startPoint x: 584, startPoint y: 99, endPoint x: 513, endPoint y: 96, distance: 70.6
click at [584, 100] on icon "button" at bounding box center [581, 102] width 12 height 12
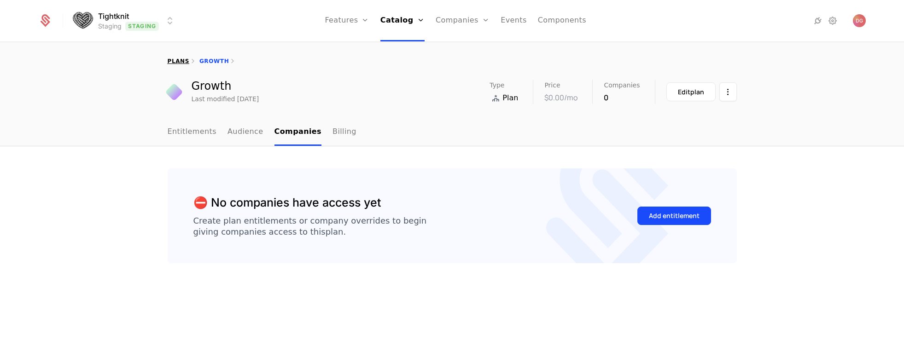
click at [170, 58] on link "plans" at bounding box center [179, 61] width 22 height 6
select select "**"
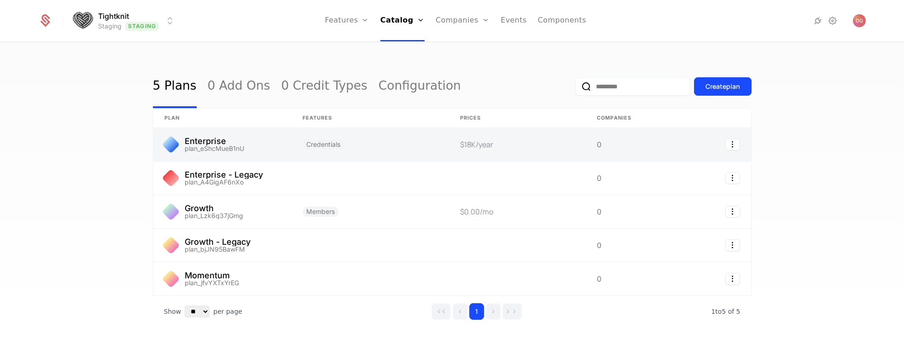
click at [223, 139] on link at bounding box center [222, 144] width 138 height 33
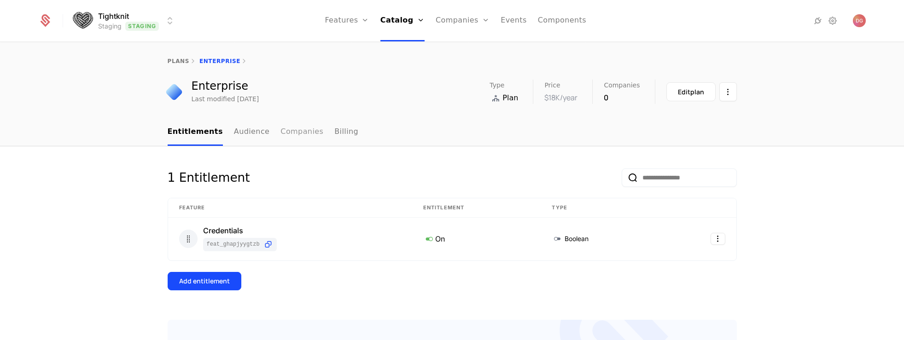
click at [294, 134] on link "Companies" at bounding box center [302, 132] width 43 height 27
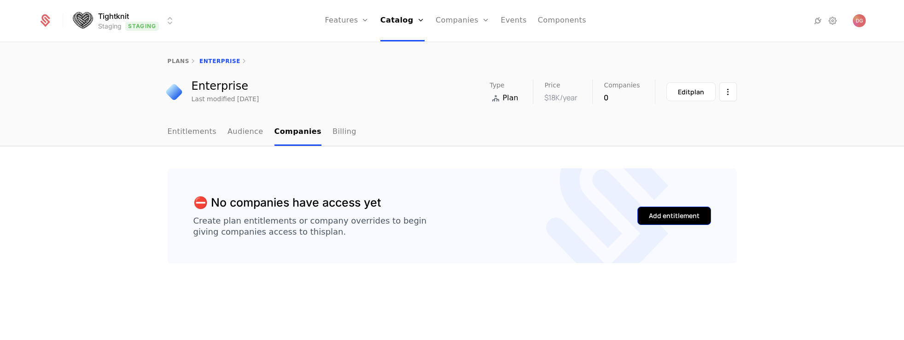
click at [663, 219] on div "Add entitlement" at bounding box center [674, 215] width 51 height 9
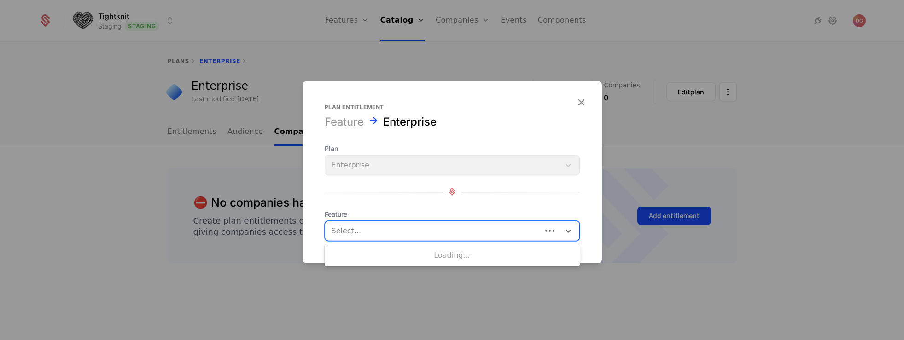
click at [382, 233] on div at bounding box center [434, 230] width 204 height 13
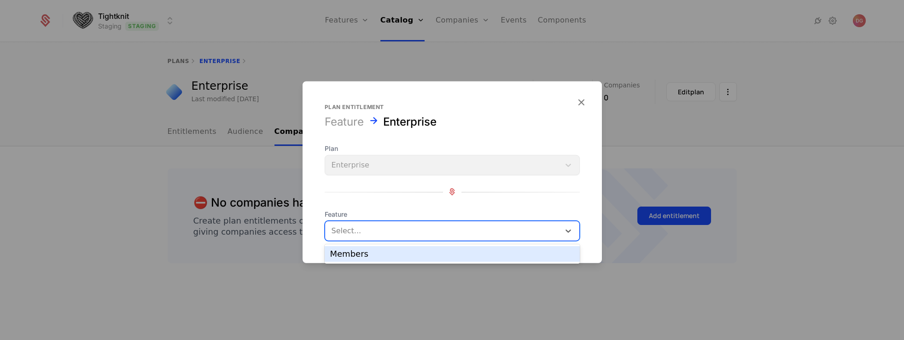
click at [374, 187] on div at bounding box center [452, 192] width 255 height 12
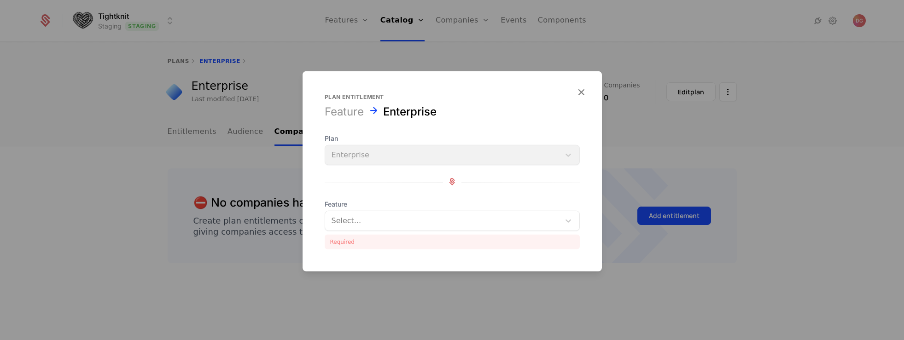
click at [358, 187] on div at bounding box center [452, 182] width 255 height 12
click at [577, 89] on icon "button" at bounding box center [581, 92] width 12 height 12
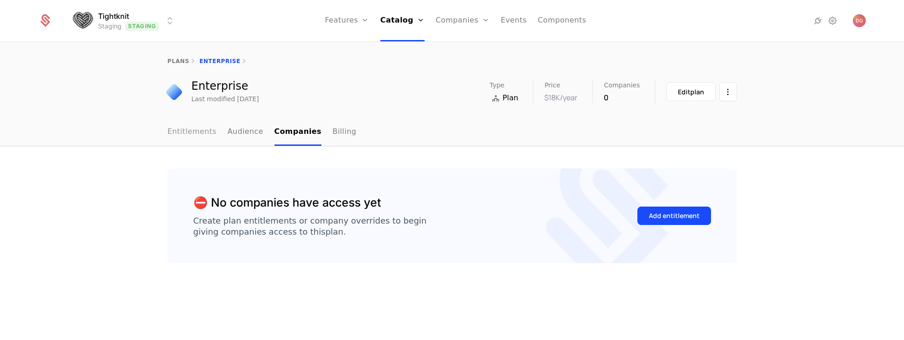
click at [179, 133] on link "Entitlements" at bounding box center [192, 132] width 49 height 27
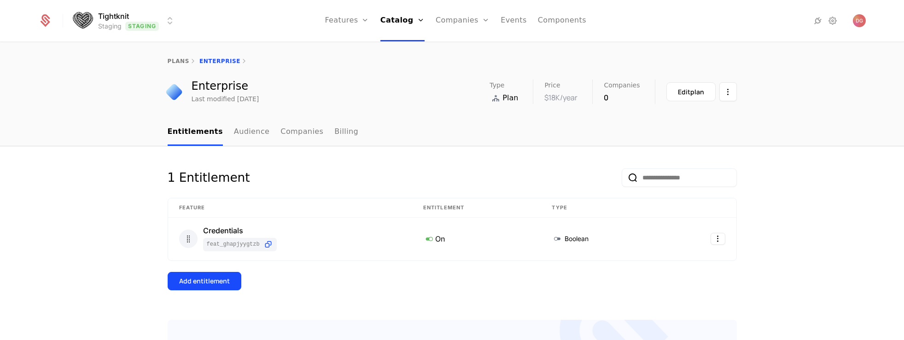
scroll to position [58, 0]
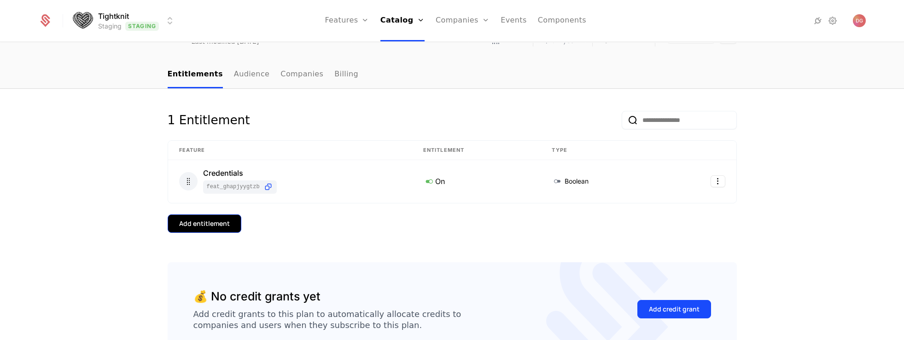
click at [214, 225] on div "Add entitlement" at bounding box center [204, 223] width 51 height 9
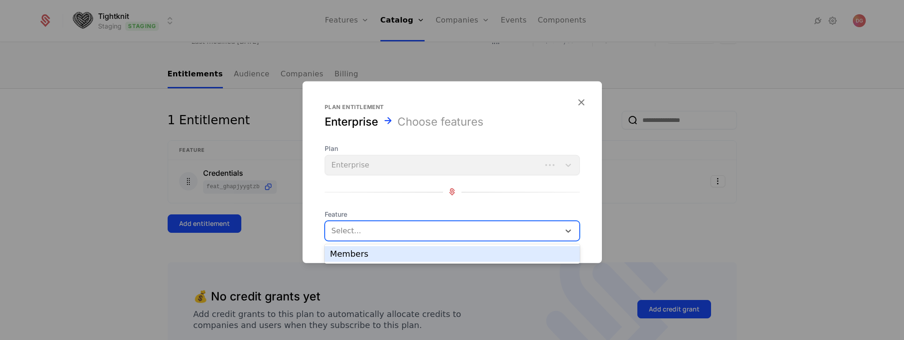
click at [384, 229] on div at bounding box center [444, 230] width 222 height 13
click at [344, 258] on div "Members" at bounding box center [452, 254] width 244 height 8
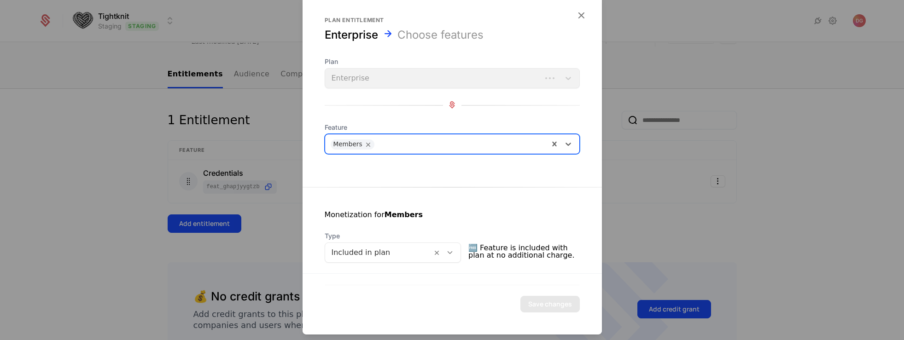
click at [457, 251] on div at bounding box center [450, 252] width 16 height 10
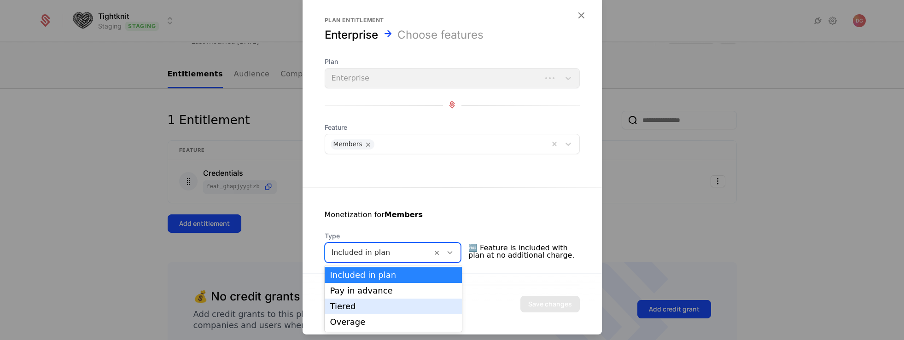
click at [351, 308] on div "Tiered" at bounding box center [393, 307] width 127 height 8
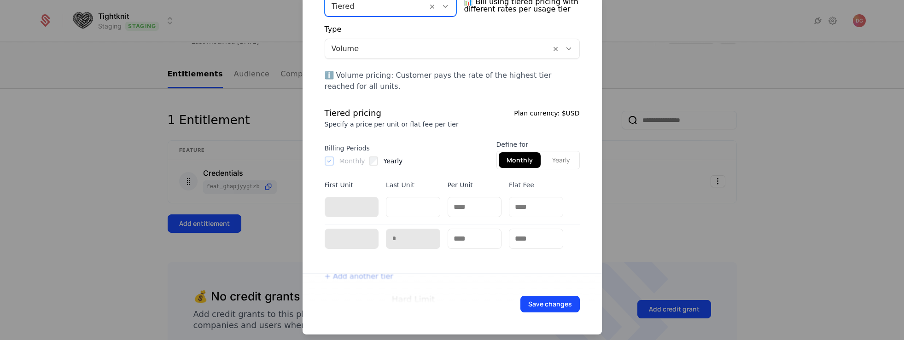
scroll to position [113, 0]
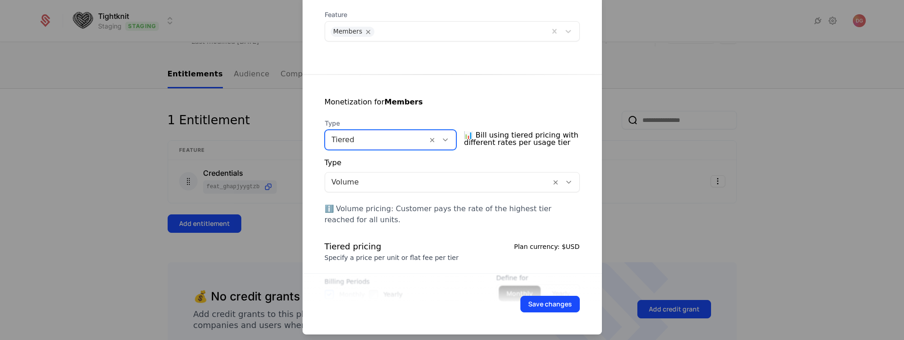
click at [448, 139] on icon at bounding box center [445, 139] width 8 height 8
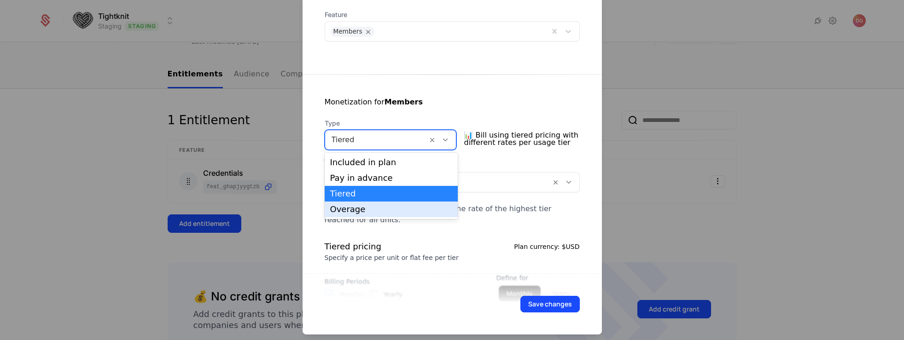
click at [355, 210] on div "Overage" at bounding box center [391, 209] width 123 height 8
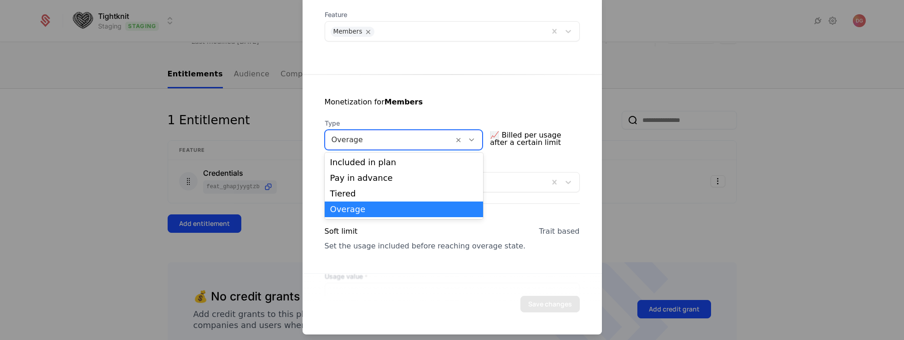
click at [473, 137] on icon at bounding box center [472, 139] width 8 height 8
click at [355, 163] on div "Included in plan" at bounding box center [403, 162] width 147 height 8
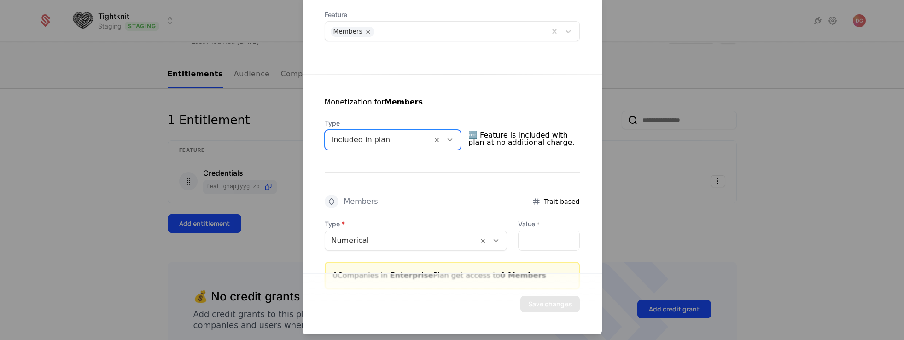
click at [492, 240] on icon at bounding box center [496, 240] width 8 height 8
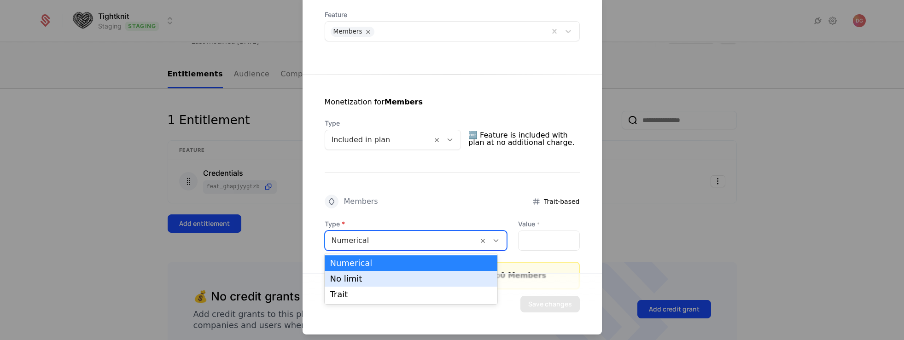
click at [387, 279] on div "No limit" at bounding box center [411, 279] width 162 height 8
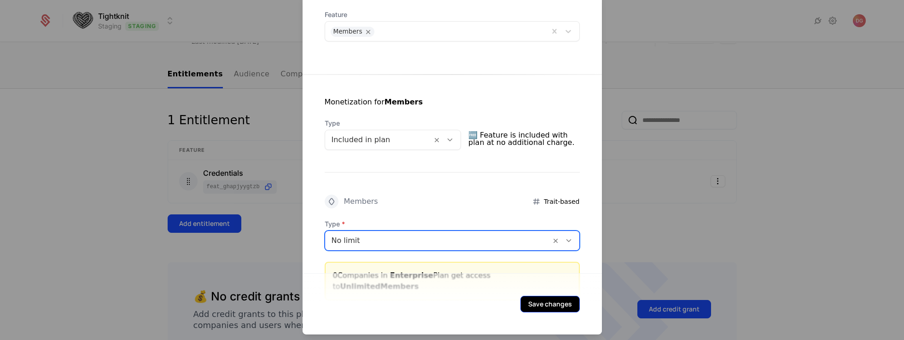
click at [555, 304] on button "Save changes" at bounding box center [549, 304] width 59 height 17
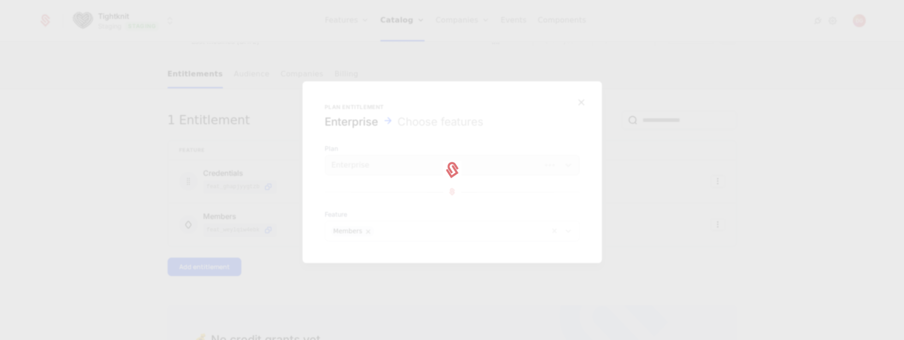
scroll to position [0, 0]
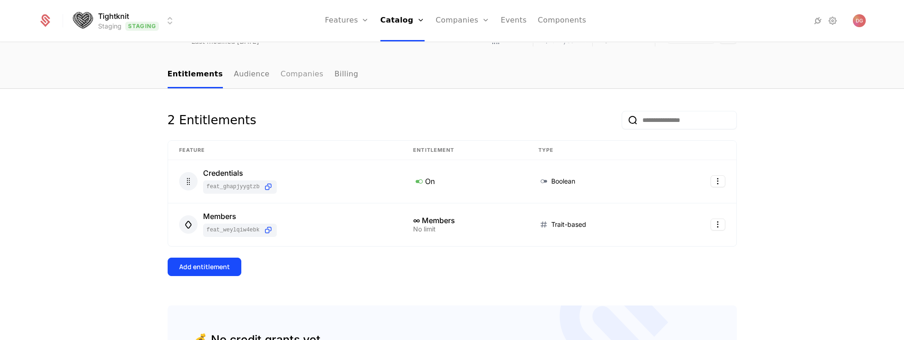
click at [283, 74] on link "Companies" at bounding box center [302, 74] width 43 height 27
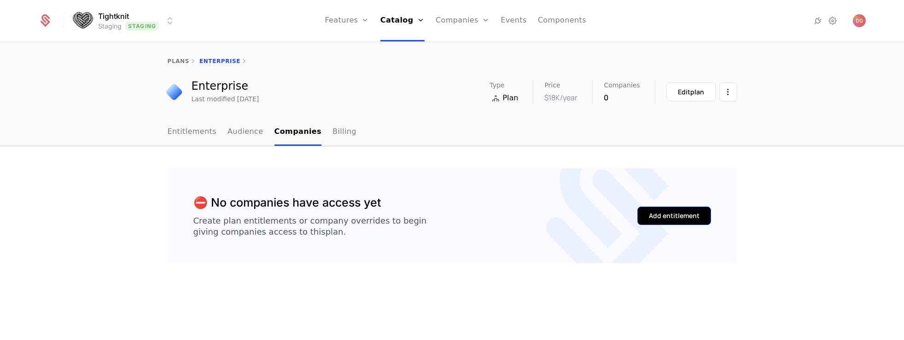
click at [666, 215] on div "Add entitlement" at bounding box center [674, 215] width 51 height 9
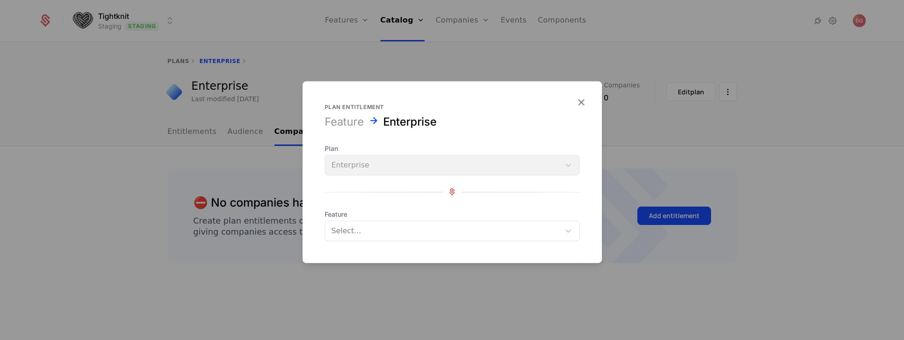
click at [414, 227] on div at bounding box center [443, 230] width 222 height 13
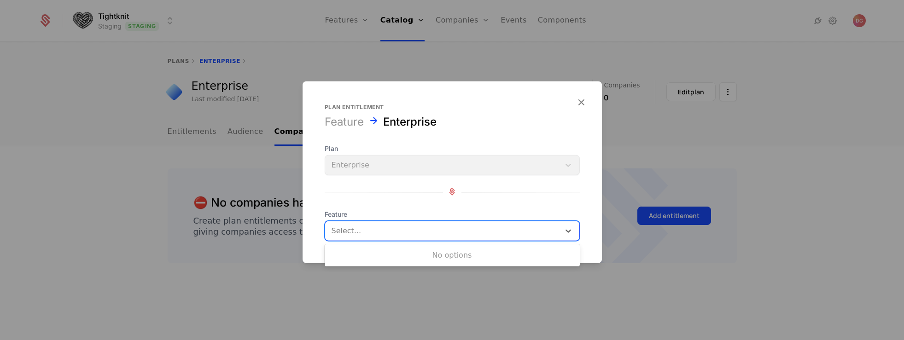
drag, startPoint x: 389, startPoint y: 195, endPoint x: 388, endPoint y: 187, distance: 8.3
click at [389, 195] on div "Plan Enterprise Feature Use Up and Down to choose options, press Enter to selec…" at bounding box center [452, 192] width 255 height 97
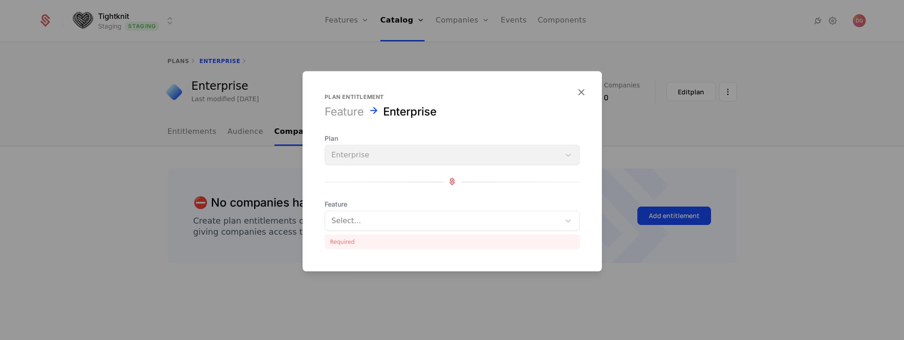
click at [366, 139] on span "Plan" at bounding box center [452, 138] width 255 height 9
click at [347, 111] on div "Feature" at bounding box center [344, 111] width 39 height 15
click at [423, 116] on div "Enterprise" at bounding box center [409, 111] width 53 height 15
click at [583, 90] on icon "button" at bounding box center [581, 92] width 12 height 12
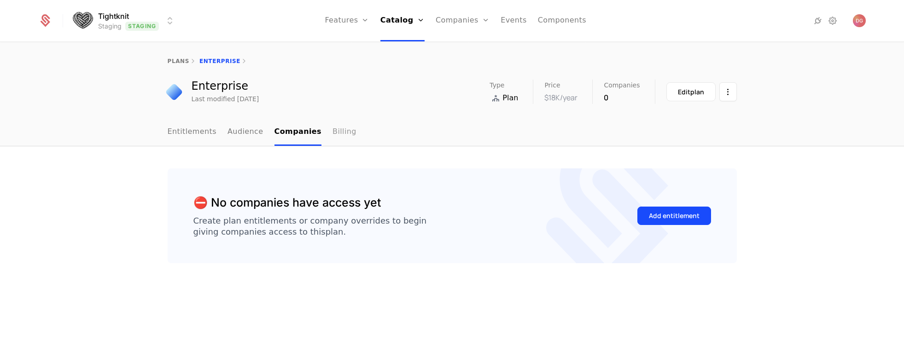
click at [333, 134] on link "Billing" at bounding box center [345, 132] width 24 height 27
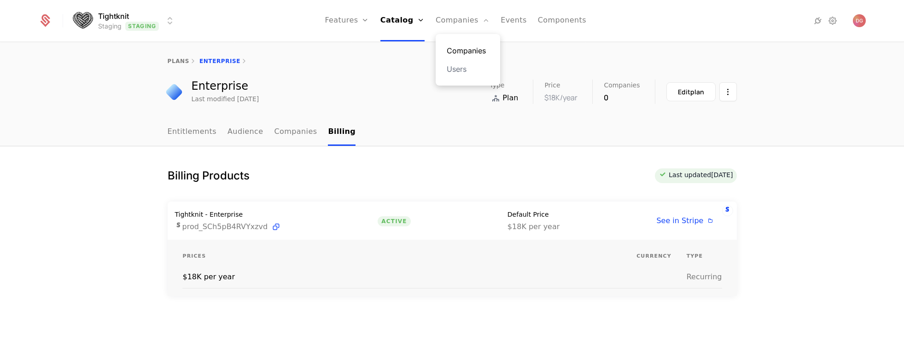
click at [465, 51] on link "Companies" at bounding box center [468, 50] width 42 height 11
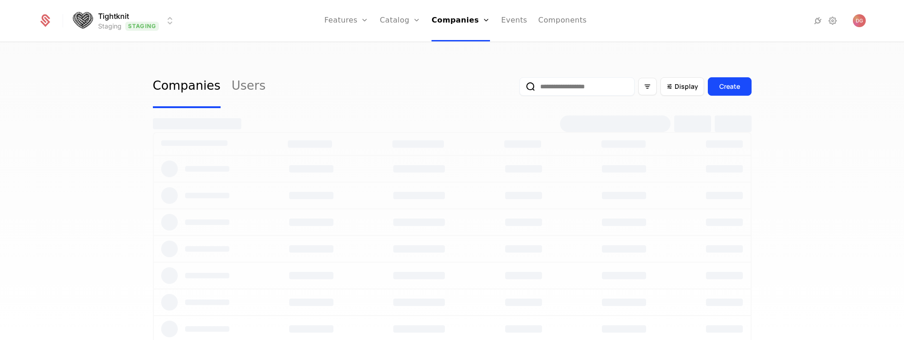
select select "**"
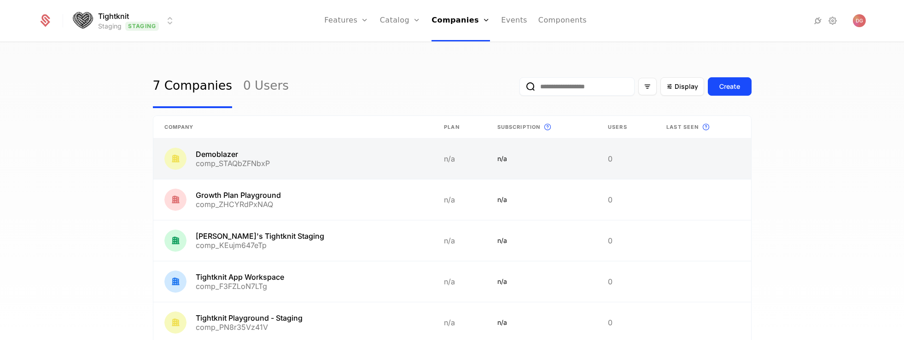
click at [280, 159] on link at bounding box center [293, 159] width 280 height 41
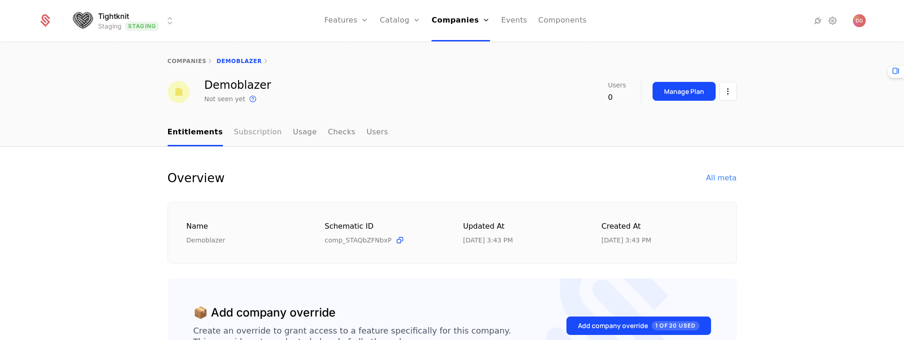
click at [257, 134] on link "Subscription" at bounding box center [258, 132] width 48 height 27
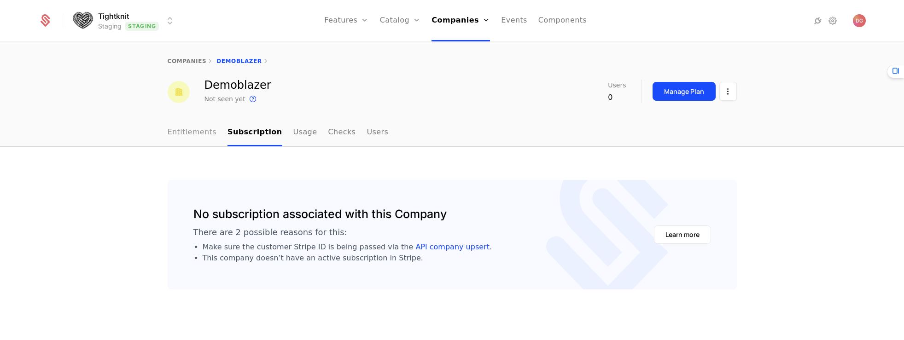
click at [185, 134] on link "Entitlements" at bounding box center [192, 132] width 49 height 27
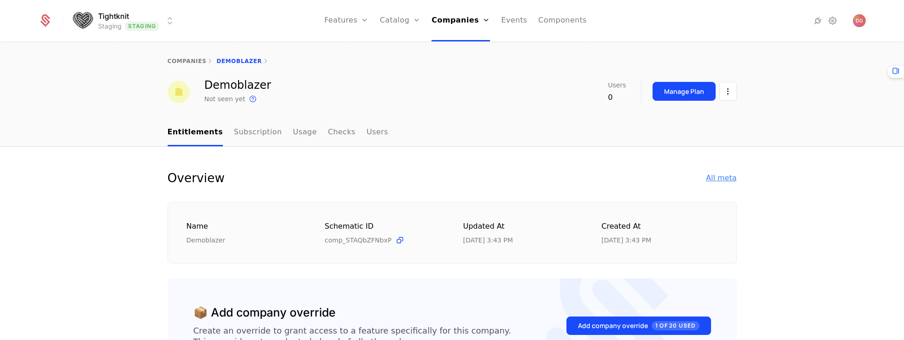
click at [726, 178] on div "All meta" at bounding box center [721, 178] width 30 height 11
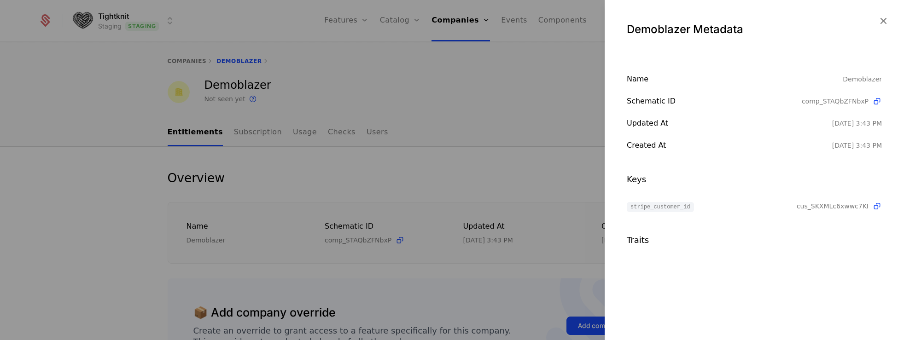
click at [817, 205] on span "cus_SKXMLc6xwwc7KI" at bounding box center [833, 206] width 72 height 9
click at [831, 245] on div "Traits" at bounding box center [754, 240] width 255 height 13
click at [883, 20] on icon "button" at bounding box center [883, 21] width 12 height 12
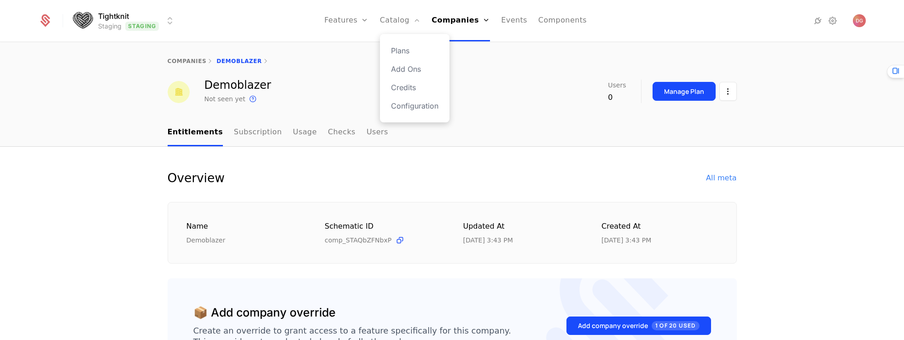
click at [410, 56] on div "Plans Add Ons Credits Configuration" at bounding box center [415, 78] width 70 height 88
click at [411, 49] on link "Plans" at bounding box center [414, 50] width 47 height 11
select select "**"
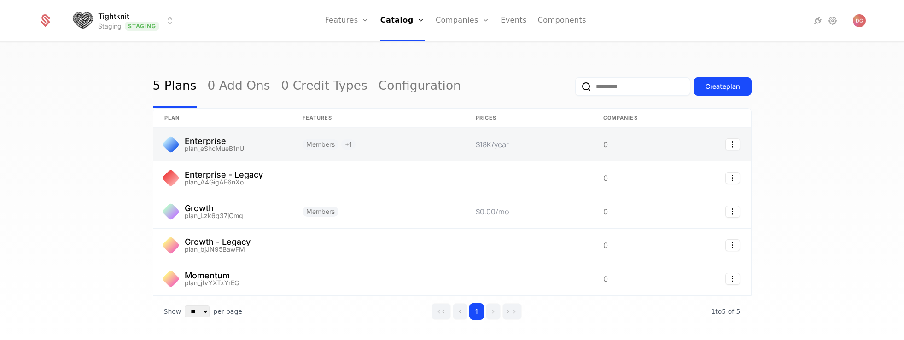
click at [234, 142] on link at bounding box center [222, 144] width 138 height 33
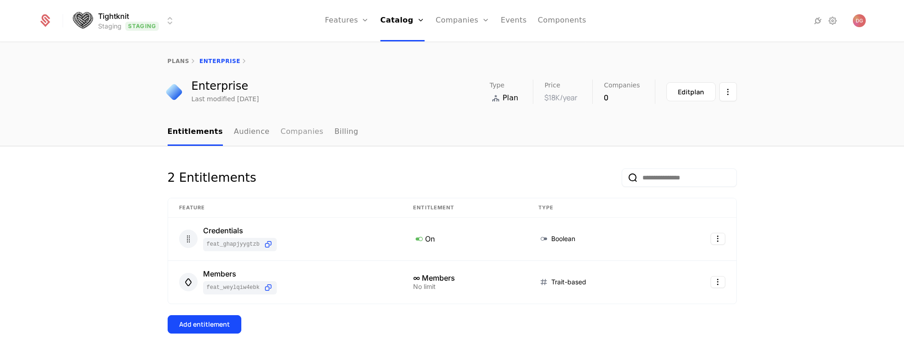
click at [281, 133] on link "Companies" at bounding box center [302, 132] width 43 height 27
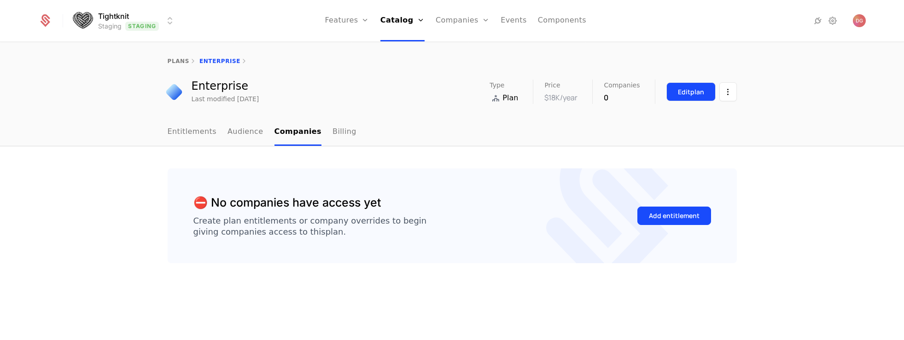
click at [697, 94] on div "Edit plan" at bounding box center [691, 92] width 26 height 9
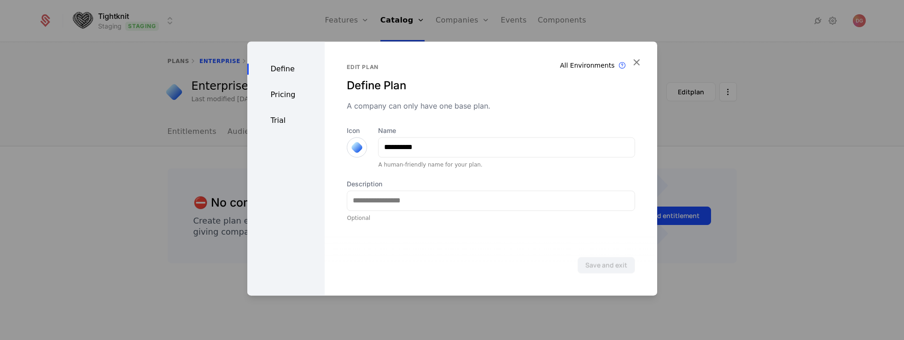
click at [283, 92] on div "Pricing" at bounding box center [286, 94] width 78 height 11
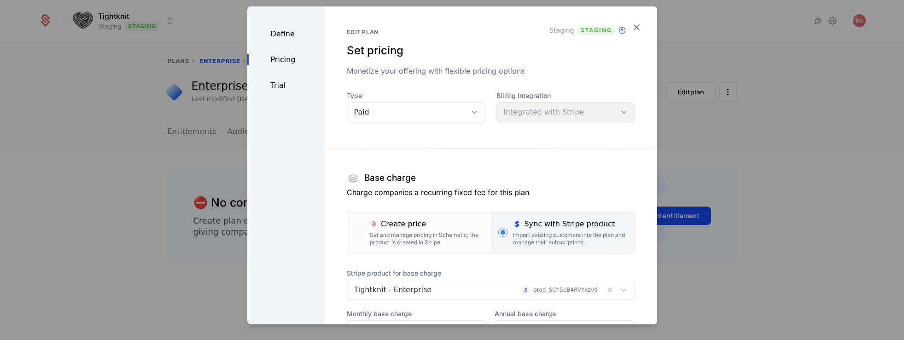
click at [281, 61] on div "Pricing" at bounding box center [286, 59] width 78 height 11
click at [279, 82] on div "Trial" at bounding box center [286, 85] width 78 height 11
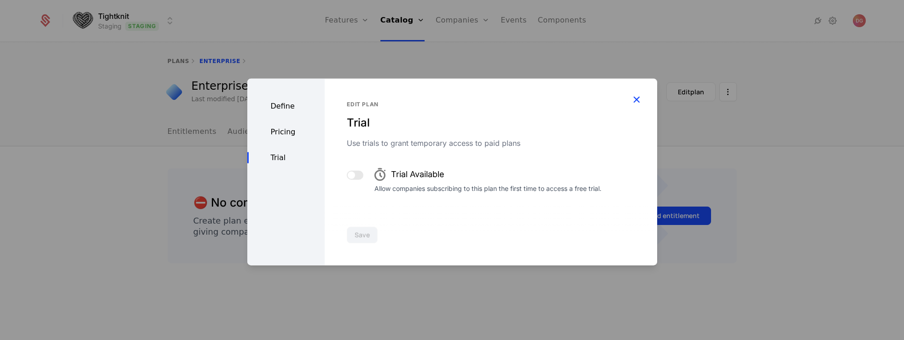
click at [638, 96] on icon "button" at bounding box center [637, 99] width 12 height 12
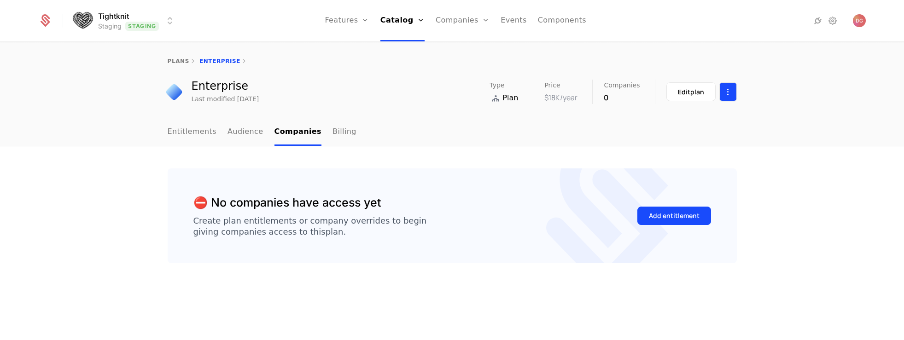
click at [726, 94] on html "Tightknit Staging Staging Features Features Flags Catalog Plans Add Ons Credits…" at bounding box center [452, 170] width 904 height 340
click at [497, 152] on html "Tightknit Staging Staging Features Features Flags Catalog Plans Add Ons Credits…" at bounding box center [452, 170] width 904 height 340
click at [333, 135] on link "Billing" at bounding box center [345, 132] width 24 height 27
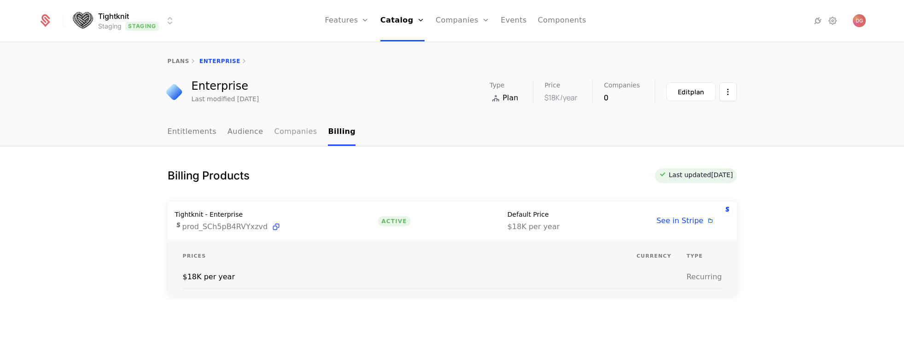
click at [275, 129] on link "Companies" at bounding box center [296, 132] width 43 height 27
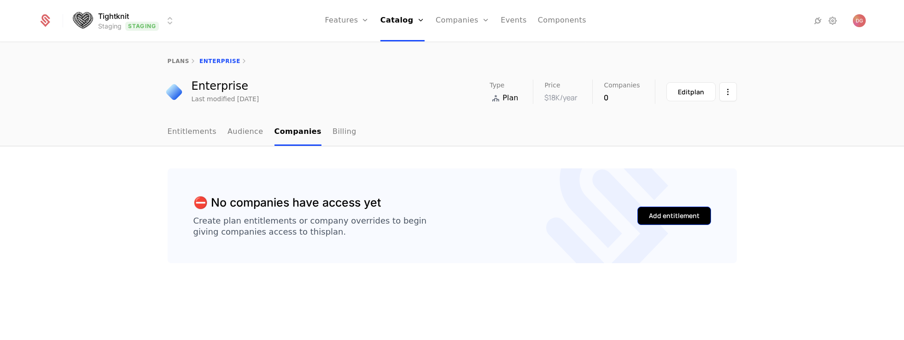
click at [673, 216] on div "Add entitlement" at bounding box center [674, 215] width 51 height 9
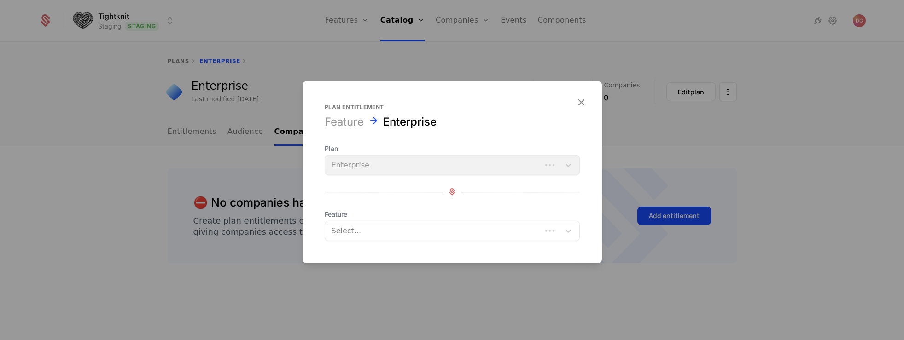
click at [421, 221] on div "Select..." at bounding box center [452, 231] width 255 height 20
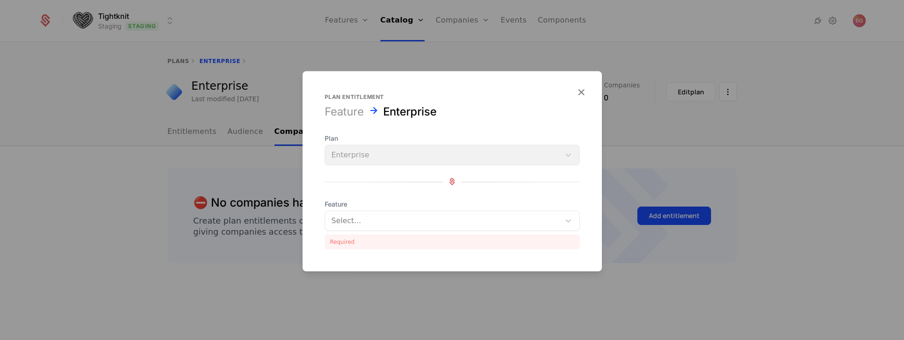
click at [545, 187] on div at bounding box center [452, 182] width 255 height 12
click at [376, 230] on div "Select..." at bounding box center [452, 220] width 255 height 20
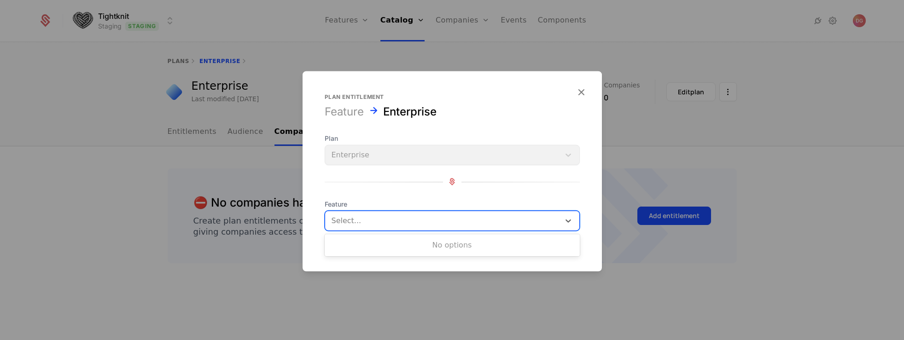
click at [401, 244] on div "No options" at bounding box center [452, 245] width 255 height 18
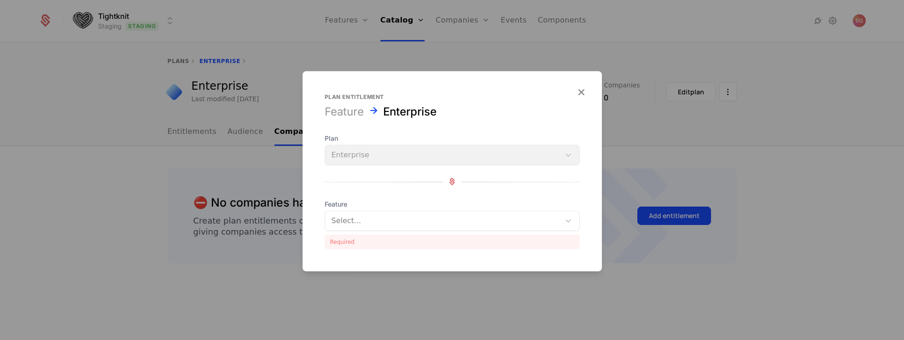
drag, startPoint x: 512, startPoint y: 192, endPoint x: 518, endPoint y: 194, distance: 6.4
click at [512, 192] on div "Plan Enterprise Feature Select... Required" at bounding box center [452, 192] width 255 height 116
click at [582, 91] on icon "button" at bounding box center [581, 92] width 12 height 12
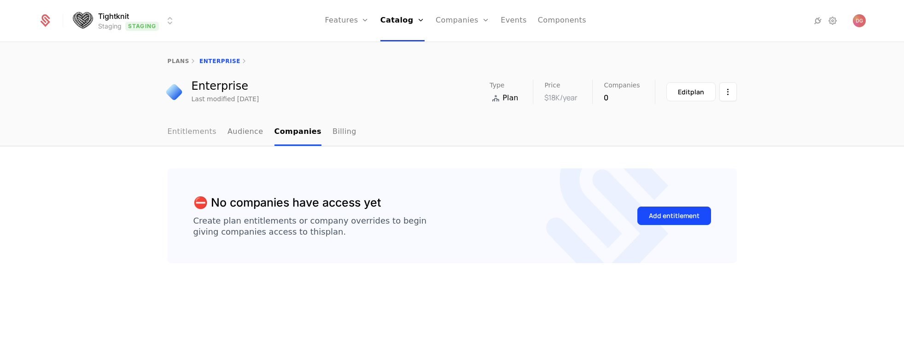
click at [197, 128] on link "Entitlements" at bounding box center [192, 132] width 49 height 27
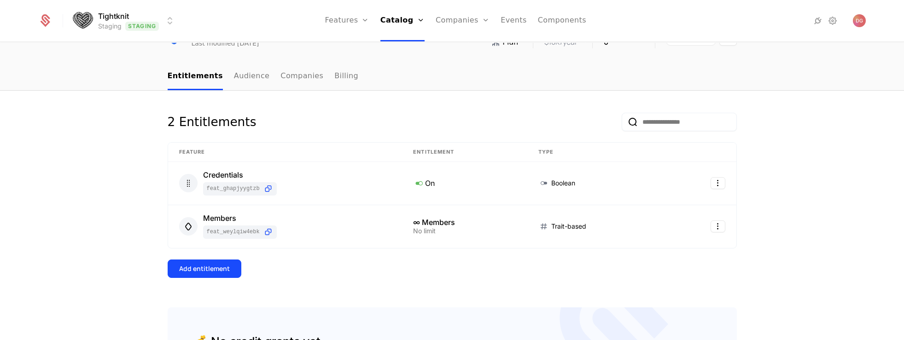
scroll to position [9, 0]
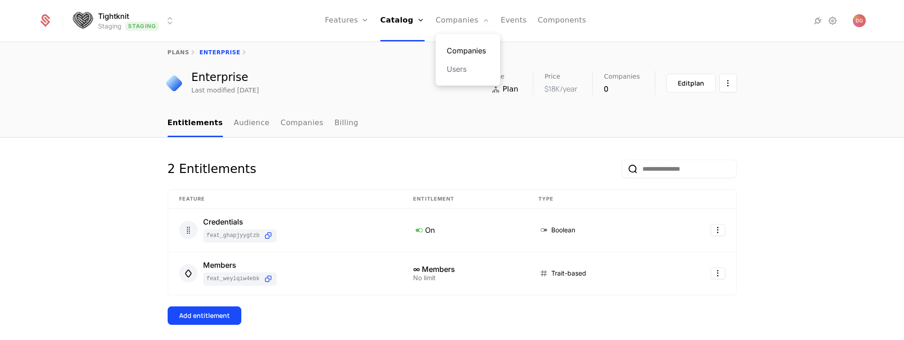
click at [468, 46] on link "Companies" at bounding box center [468, 50] width 42 height 11
select select "**"
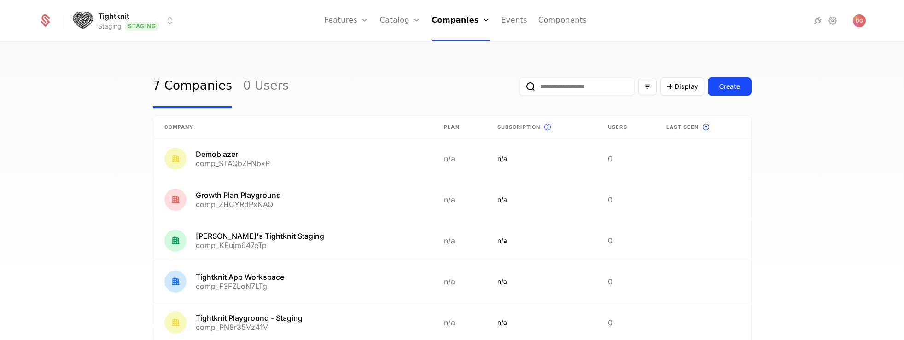
click at [175, 18] on html "Tightknit Staging Staging Features Features Flags Catalog Plans Add Ons Credits…" at bounding box center [452, 170] width 904 height 340
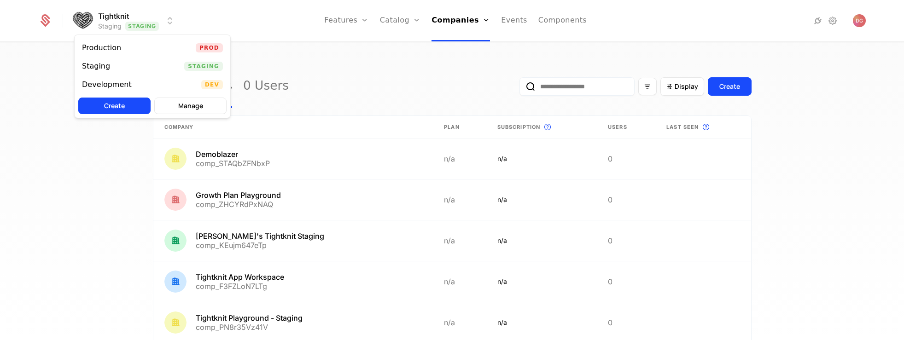
click at [139, 90] on div "Development Dev" at bounding box center [153, 85] width 156 height 18
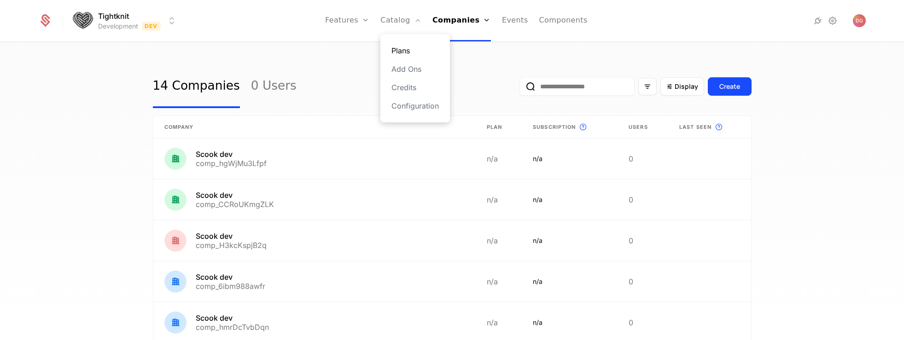
click at [412, 54] on link "Plans" at bounding box center [415, 50] width 47 height 11
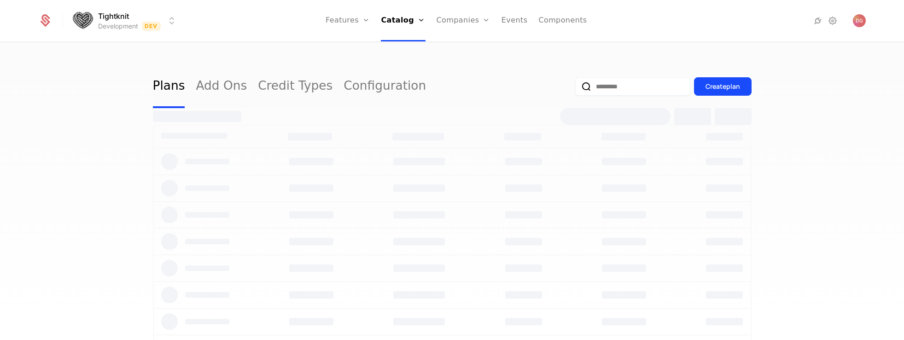
select select "**"
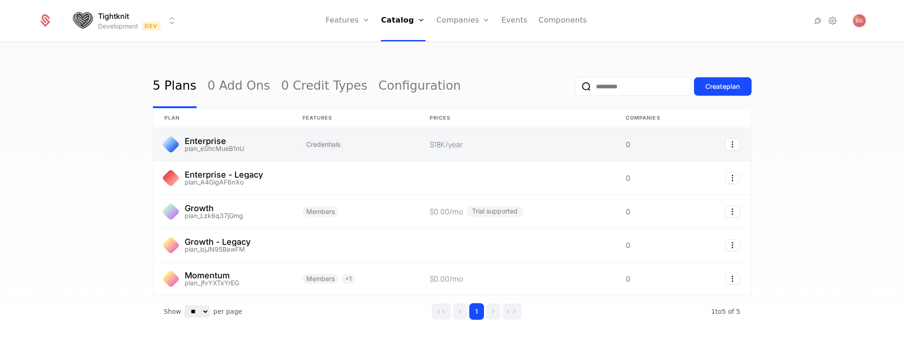
click at [240, 147] on link at bounding box center [222, 144] width 138 height 33
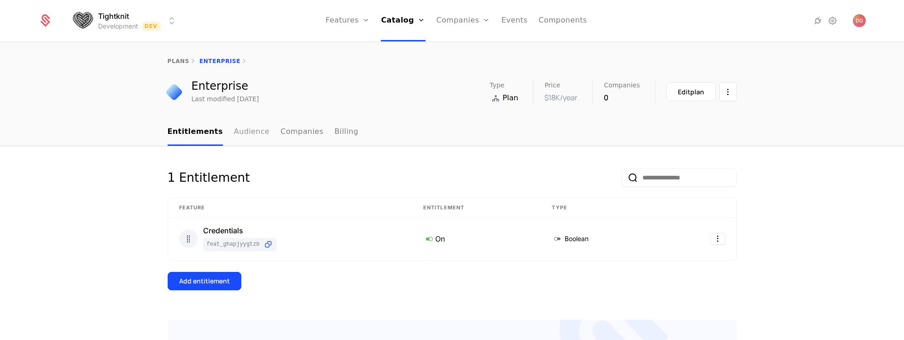
click at [237, 135] on link "Audience" at bounding box center [252, 132] width 36 height 27
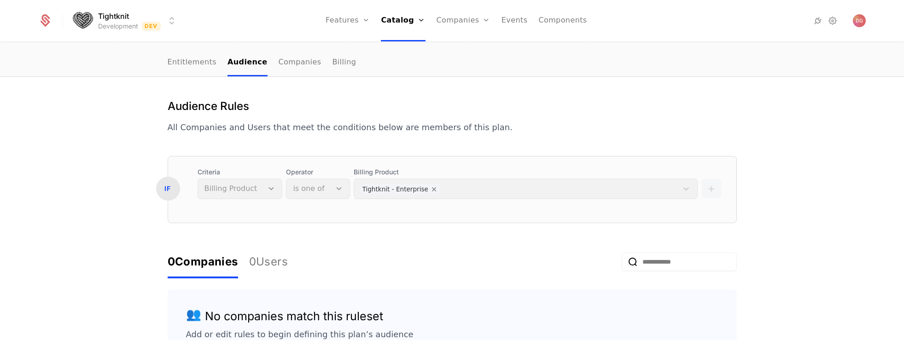
scroll to position [117, 0]
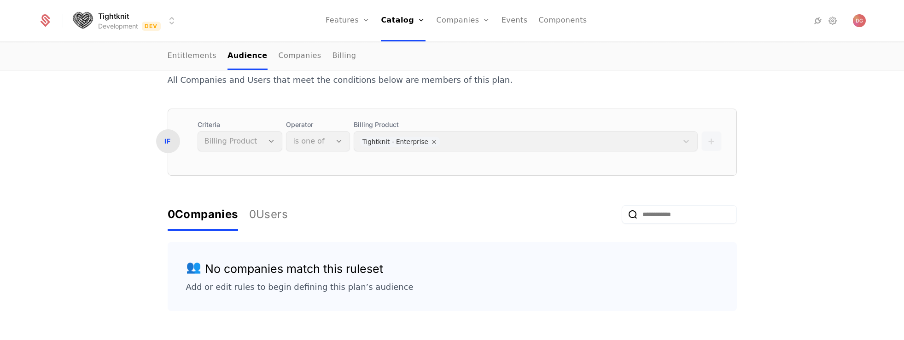
click at [259, 140] on div "Criteria Billing Product" at bounding box center [240, 135] width 85 height 31
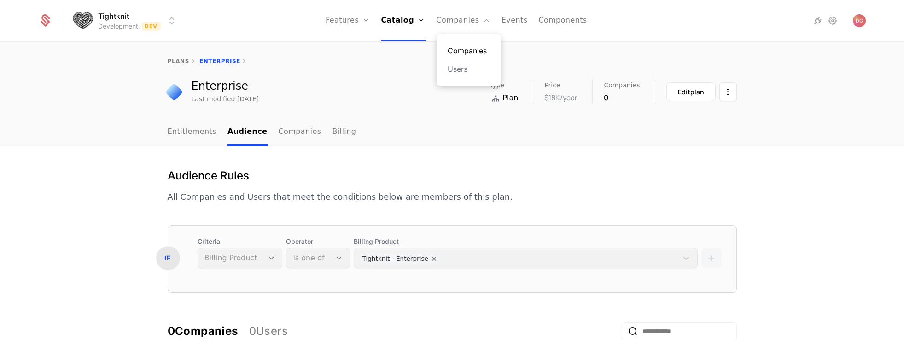
click at [470, 50] on link "Companies" at bounding box center [469, 50] width 42 height 11
select select "**"
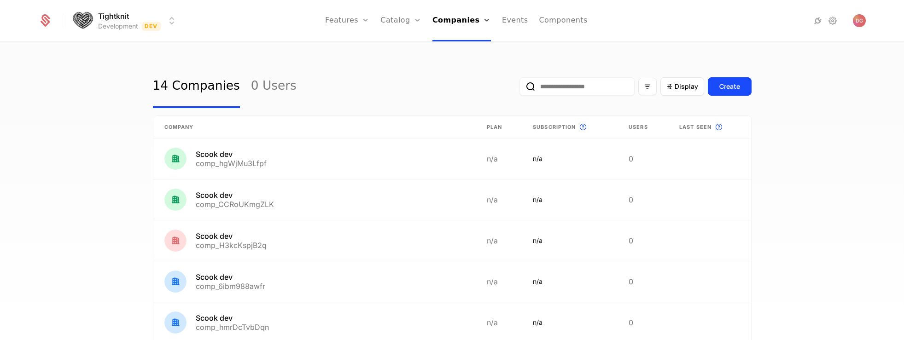
scroll to position [435, 0]
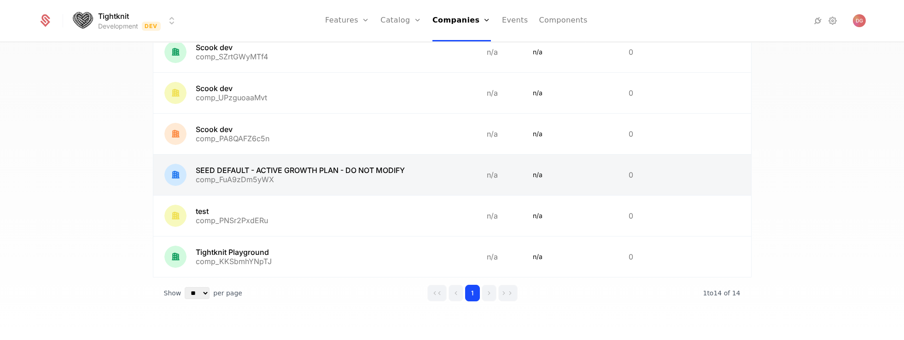
click at [311, 176] on link at bounding box center [314, 175] width 323 height 41
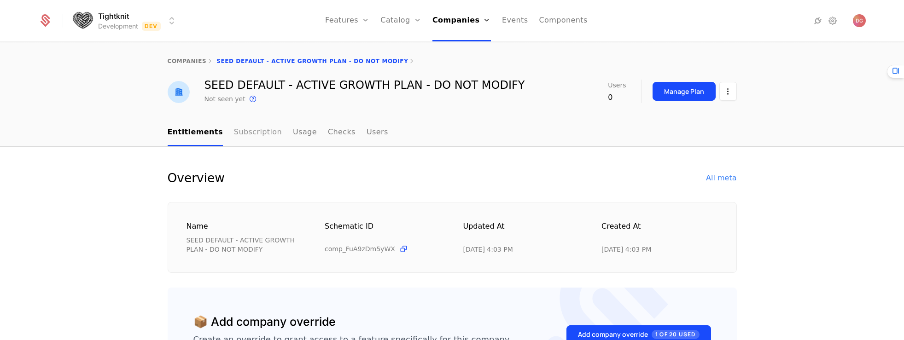
click at [249, 131] on link "Subscription" at bounding box center [258, 132] width 48 height 27
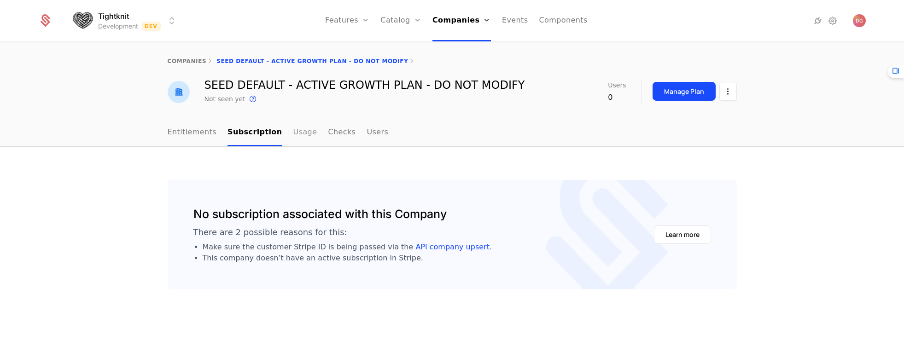
click at [296, 130] on link "Usage" at bounding box center [305, 132] width 24 height 27
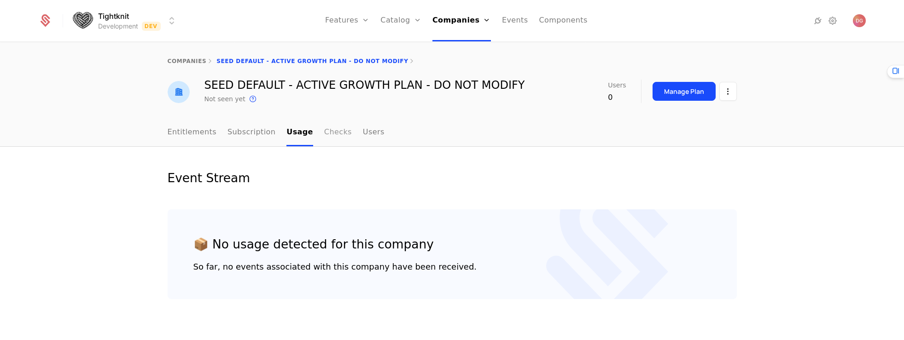
click at [324, 134] on link "Checks" at bounding box center [338, 132] width 28 height 27
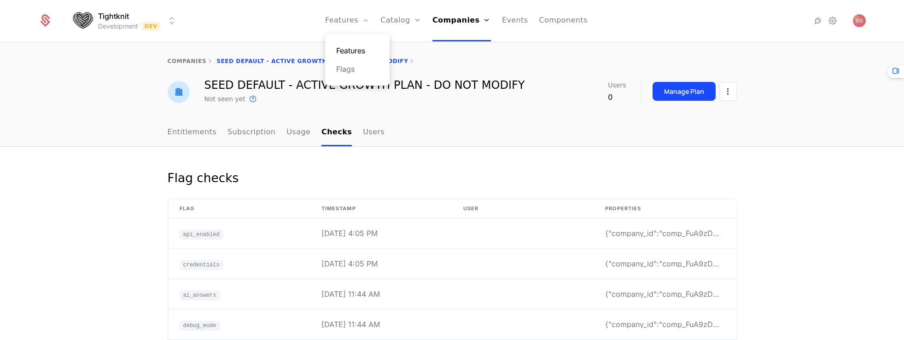
click at [357, 50] on link "Features" at bounding box center [357, 50] width 42 height 11
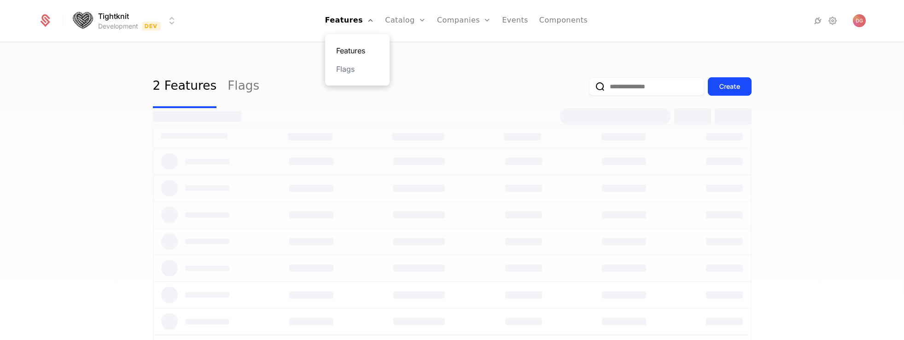
select select "**"
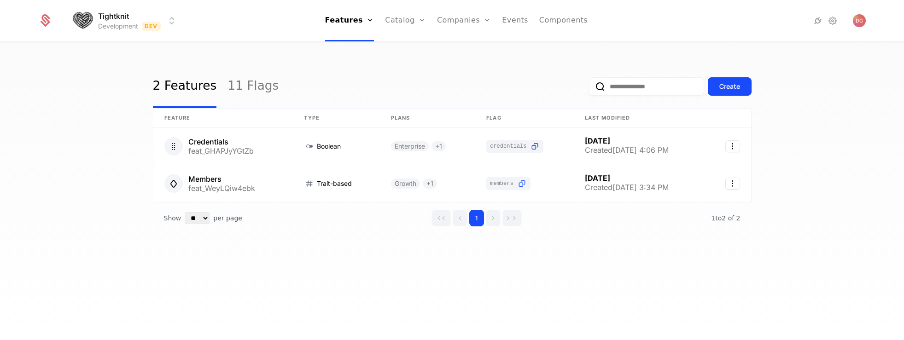
click at [170, 17] on html "Tightknit Development Dev Features Features Flags Catalog Plans Add Ons Credits…" at bounding box center [452, 170] width 904 height 340
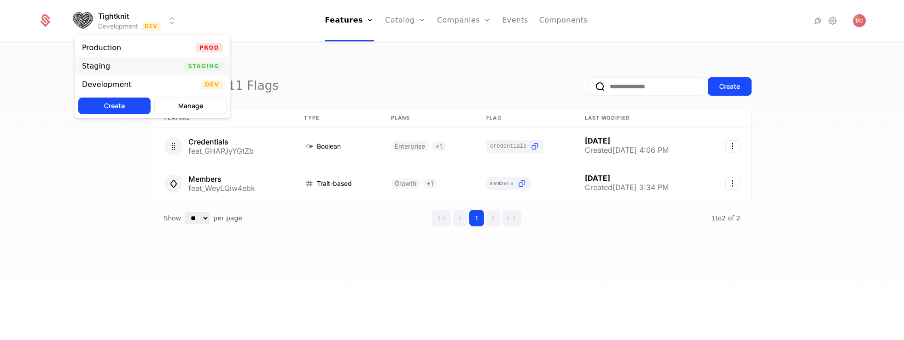
click at [173, 64] on div "Staging Staging" at bounding box center [153, 66] width 156 height 18
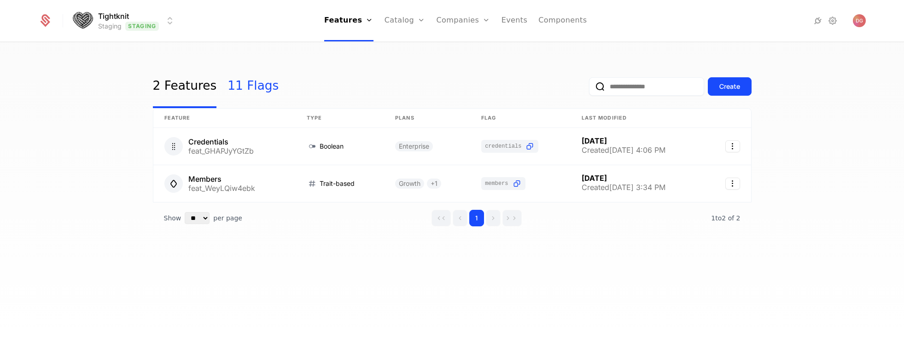
click at [234, 85] on link "11 Flags" at bounding box center [253, 86] width 51 height 43
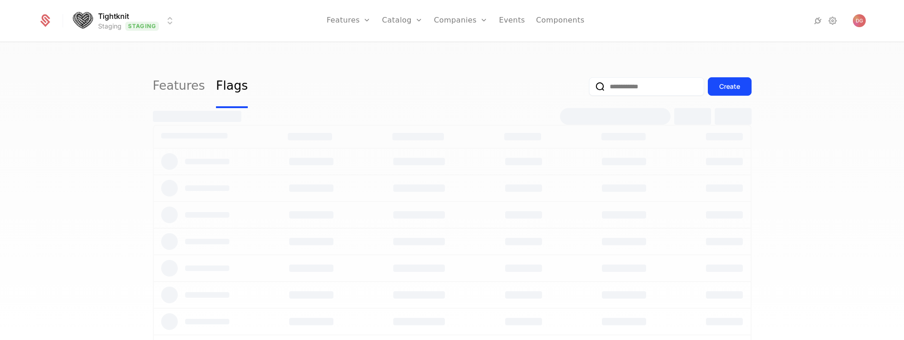
select select "**"
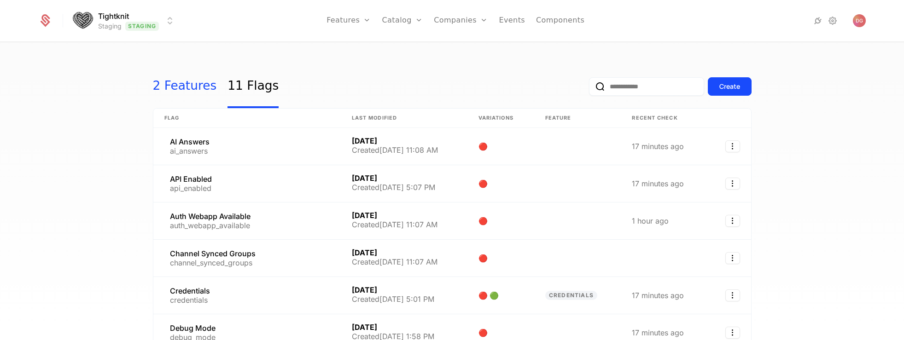
click at [193, 88] on link "2 Features" at bounding box center [185, 86] width 64 height 43
select select "**"
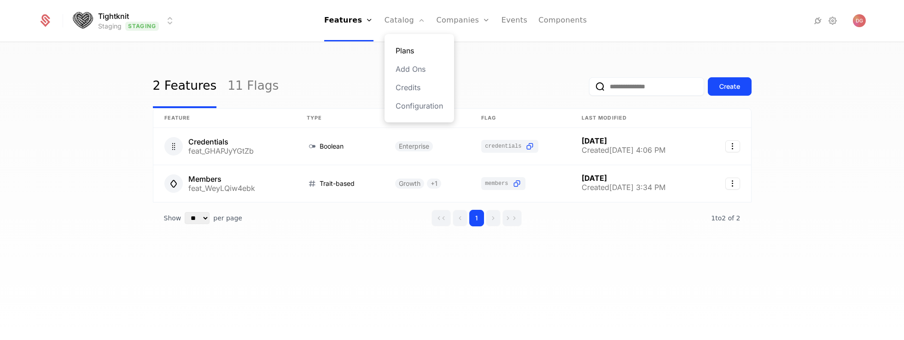
click at [401, 47] on link "Plans" at bounding box center [419, 50] width 47 height 11
select select "**"
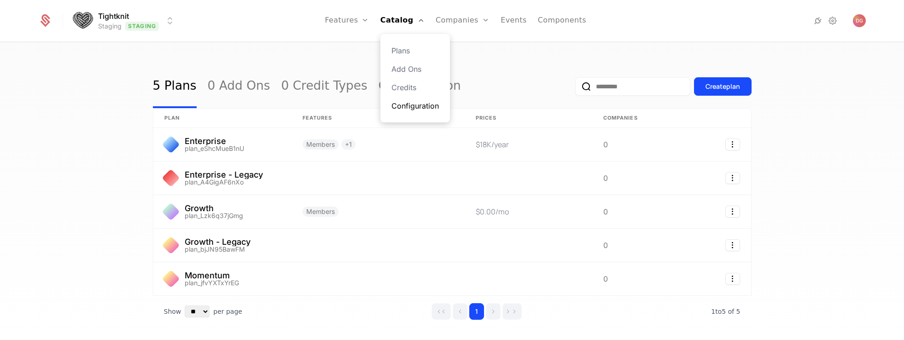
click at [417, 105] on link "Configuration" at bounding box center [415, 105] width 47 height 11
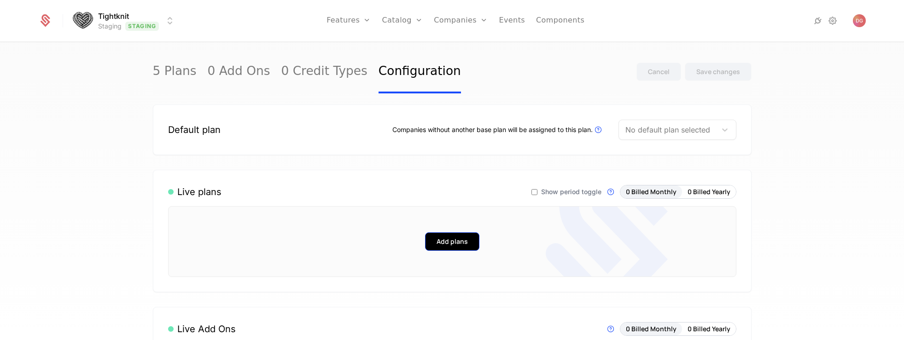
click at [438, 242] on button "Add plans" at bounding box center [452, 242] width 54 height 18
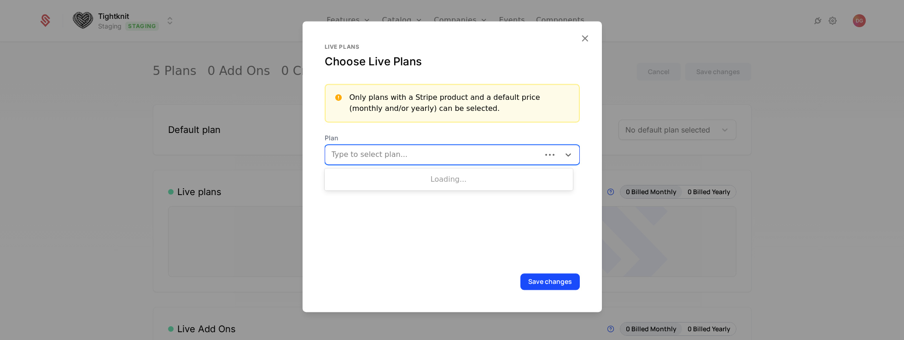
click at [429, 157] on div at bounding box center [435, 154] width 204 height 13
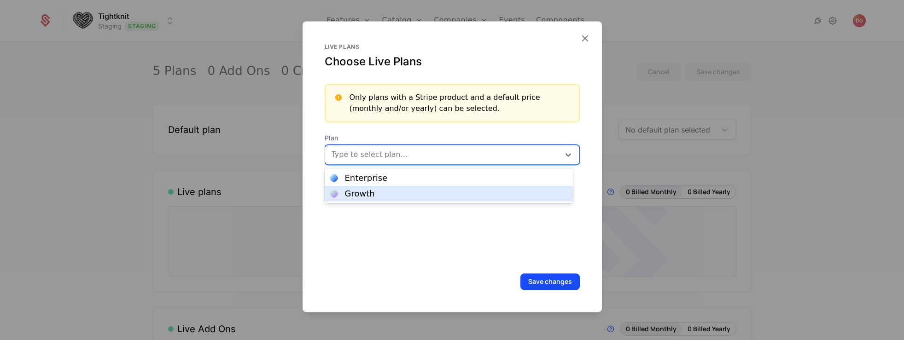
click at [356, 193] on div "Growth" at bounding box center [360, 194] width 30 height 8
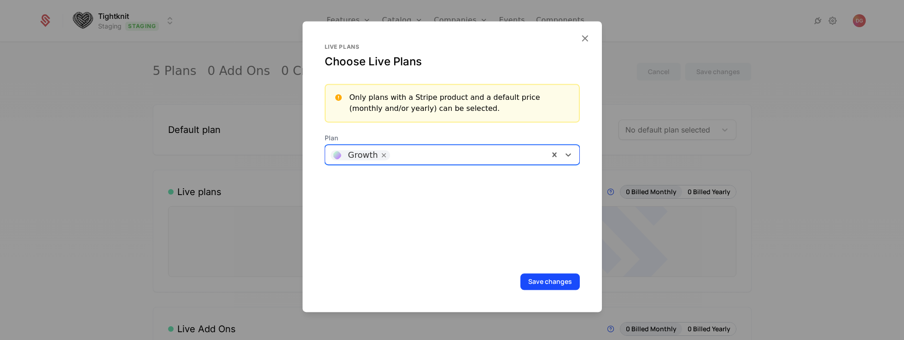
click at [439, 146] on div "Growth" at bounding box center [437, 155] width 224 height 18
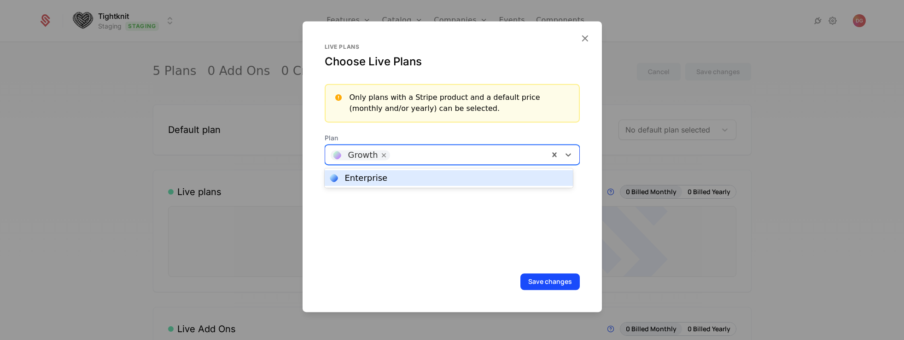
click at [405, 175] on div "Enterprise" at bounding box center [448, 178] width 237 height 8
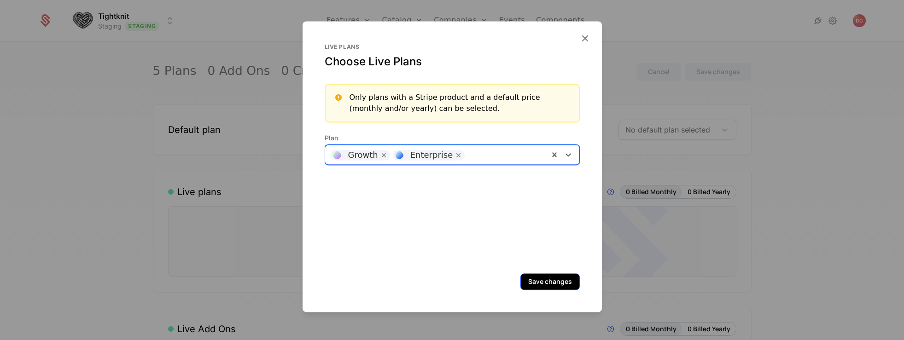
click at [537, 282] on button "Save changes" at bounding box center [549, 282] width 59 height 17
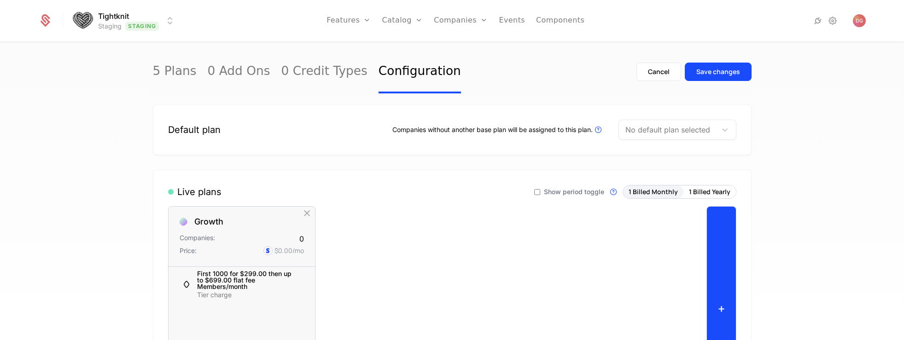
click at [717, 257] on button "+" at bounding box center [722, 308] width 30 height 205
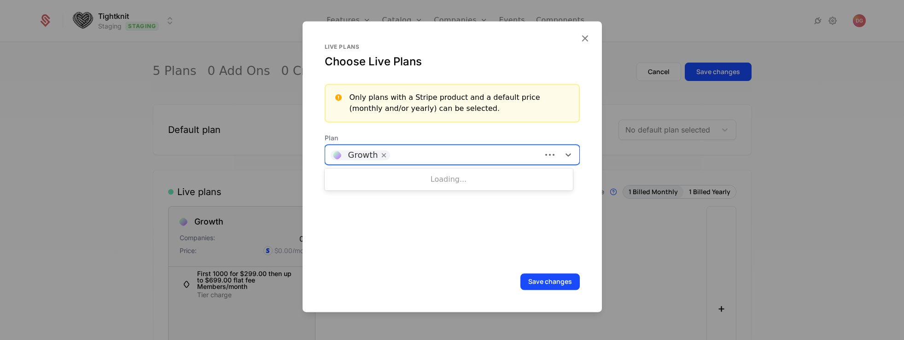
click at [427, 152] on div at bounding box center [465, 153] width 141 height 13
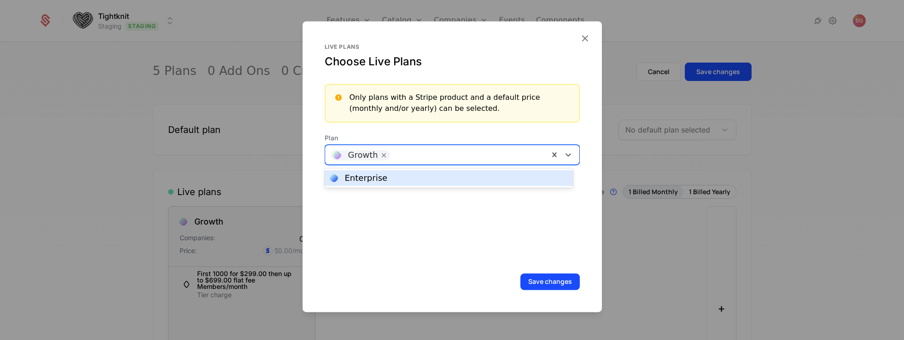
click at [405, 176] on div "Enterprise" at bounding box center [448, 178] width 237 height 8
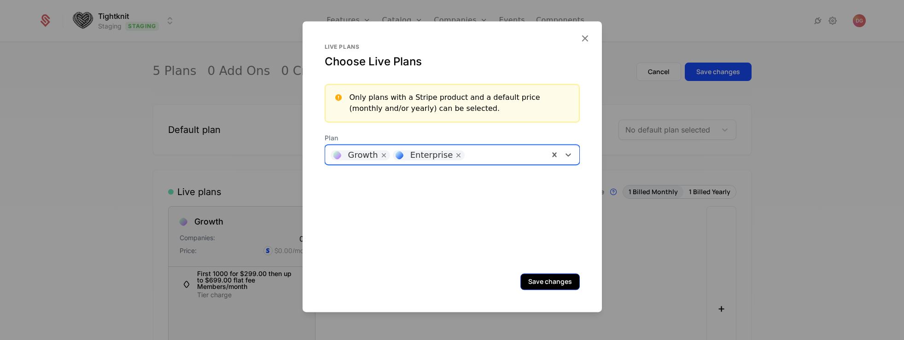
click at [545, 289] on button "Save changes" at bounding box center [549, 282] width 59 height 17
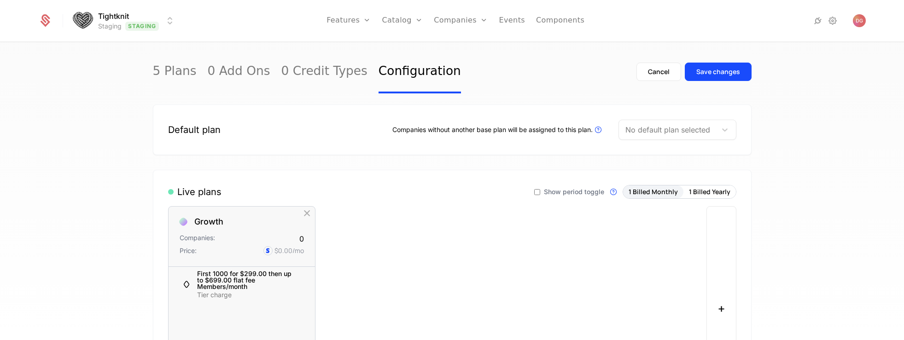
click at [606, 254] on div "Growth Companies: 0 Price: $0.00 /mo First 1000 for $299.00 then up to $699.00 …" at bounding box center [434, 308] width 533 height 205
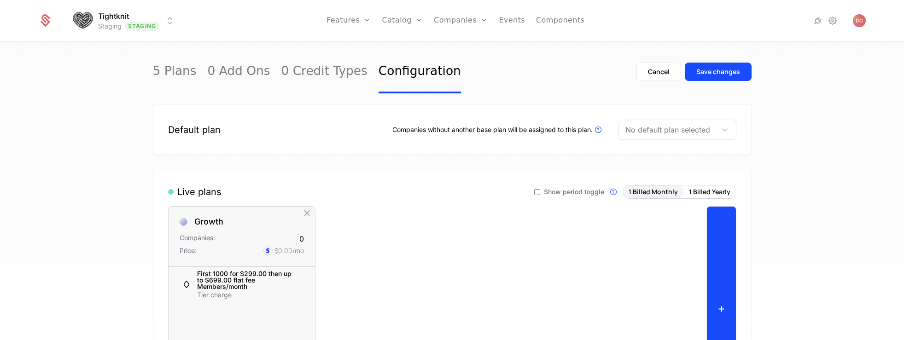
click at [723, 240] on button "+" at bounding box center [722, 308] width 30 height 205
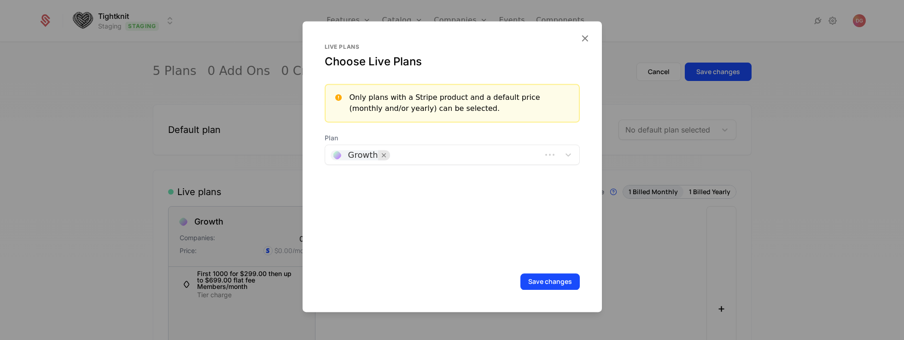
click at [383, 157] on icon "Remove [object Object]" at bounding box center [384, 155] width 8 height 8
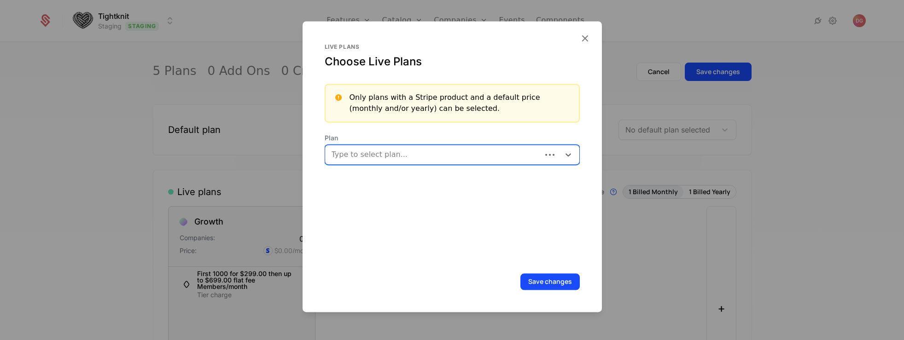
click at [420, 160] on div at bounding box center [435, 154] width 204 height 13
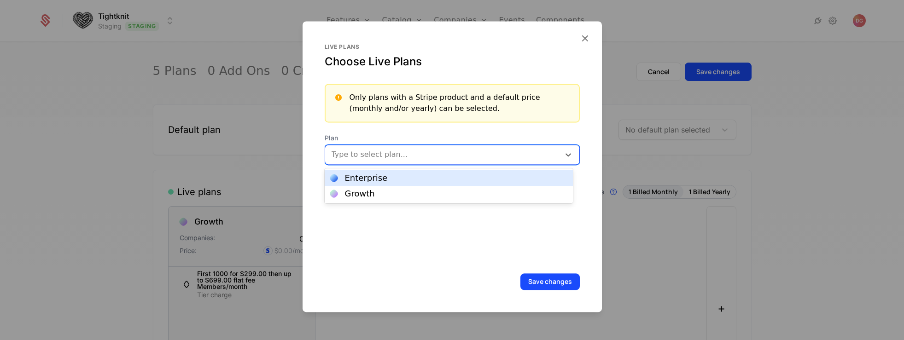
click at [376, 181] on div "Enterprise" at bounding box center [366, 178] width 43 height 8
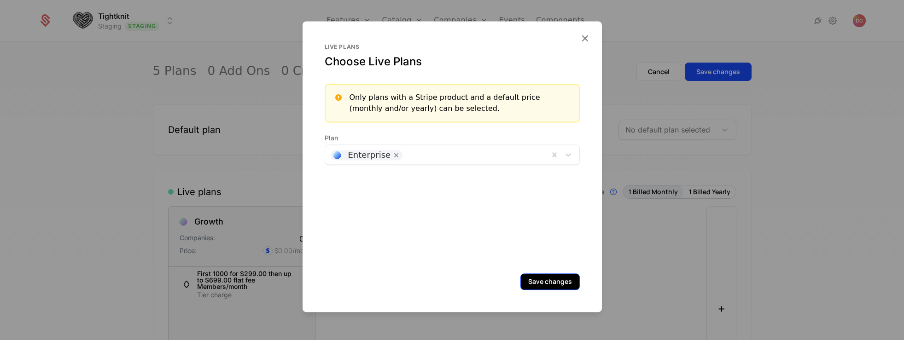
click at [544, 284] on button "Save changes" at bounding box center [549, 282] width 59 height 17
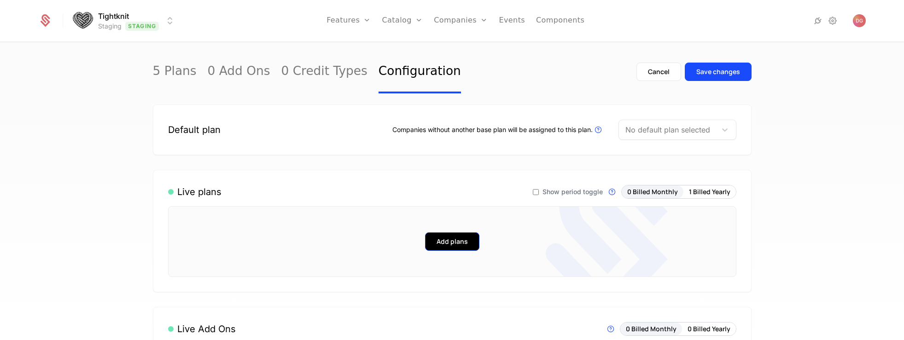
click at [459, 245] on button "Add plans" at bounding box center [452, 242] width 54 height 18
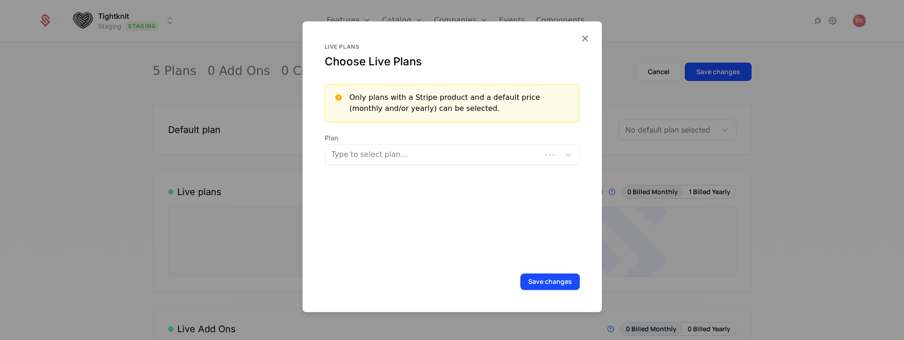
click at [391, 155] on div at bounding box center [435, 154] width 204 height 13
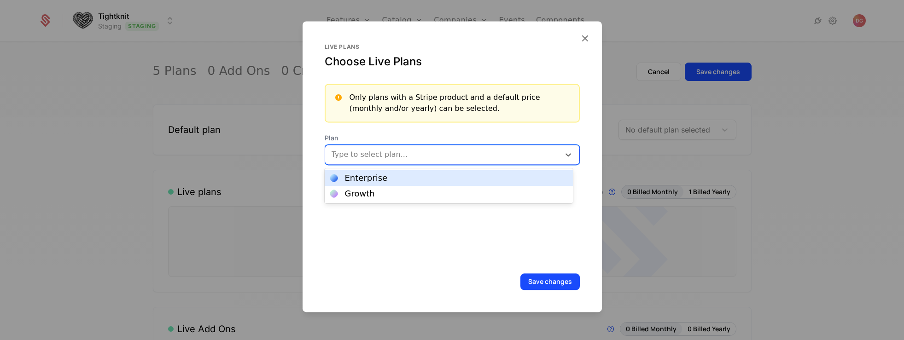
click at [380, 176] on div "Enterprise" at bounding box center [366, 178] width 43 height 8
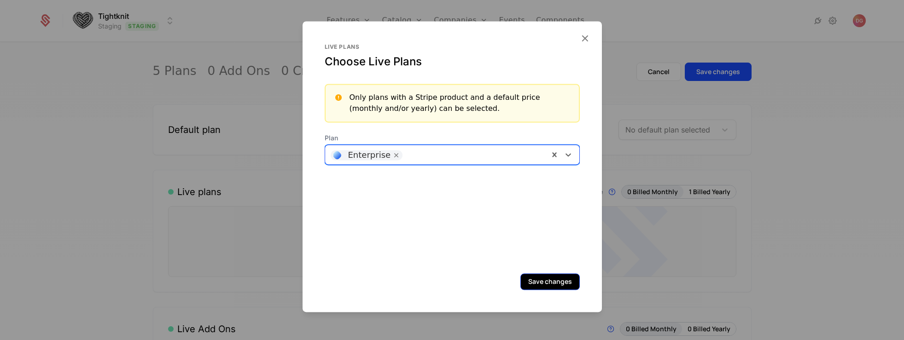
click at [530, 275] on button "Save changes" at bounding box center [549, 282] width 59 height 17
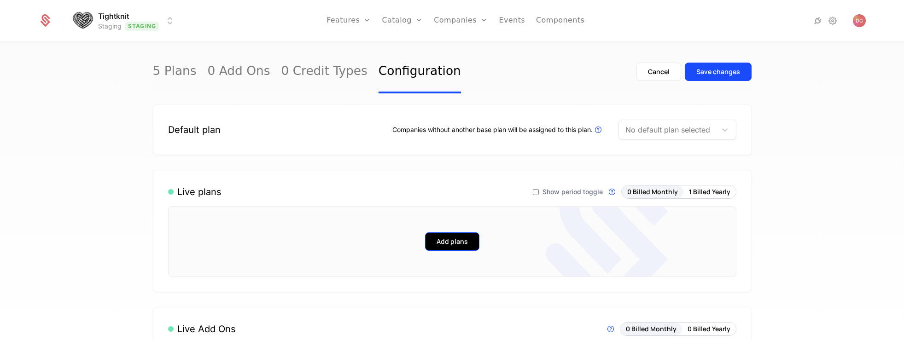
click at [455, 242] on button "Add plans" at bounding box center [452, 242] width 54 height 18
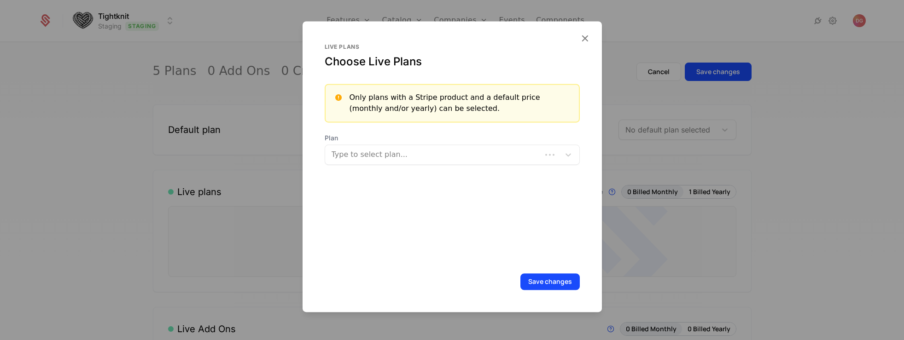
click at [358, 147] on div "Type to select plan..." at bounding box center [433, 154] width 216 height 17
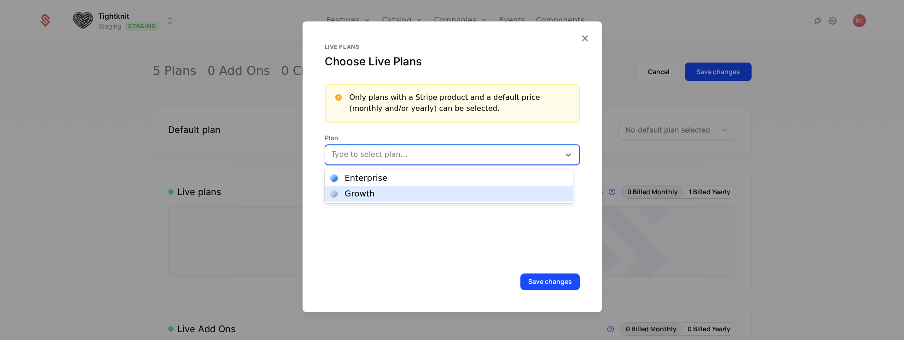
click at [362, 194] on div "Growth" at bounding box center [360, 194] width 30 height 8
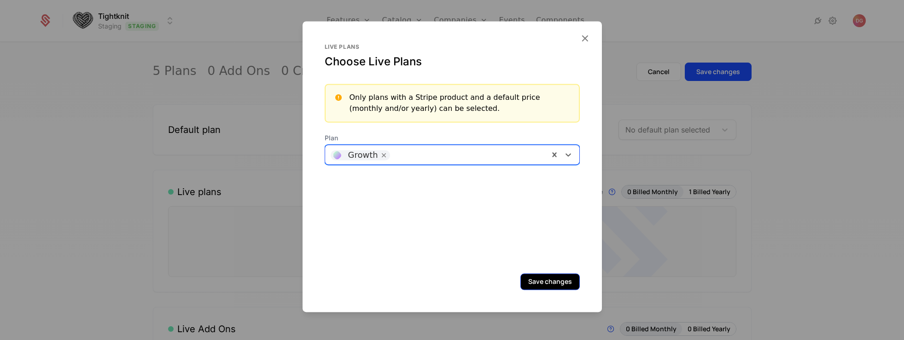
click at [548, 280] on button "Save changes" at bounding box center [549, 282] width 59 height 17
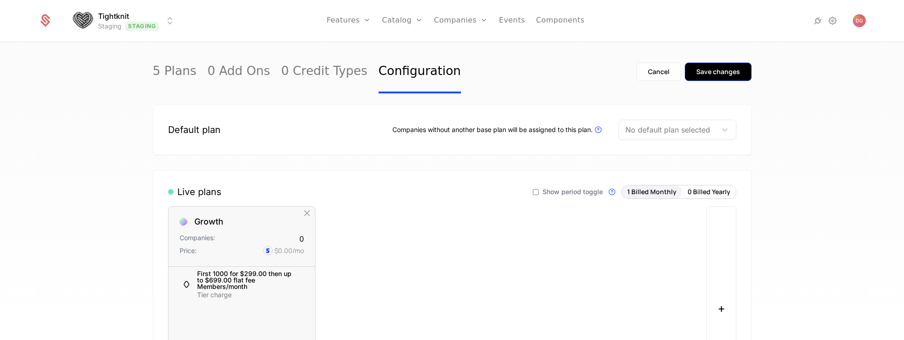
click at [703, 76] on button "Save changes" at bounding box center [718, 72] width 67 height 18
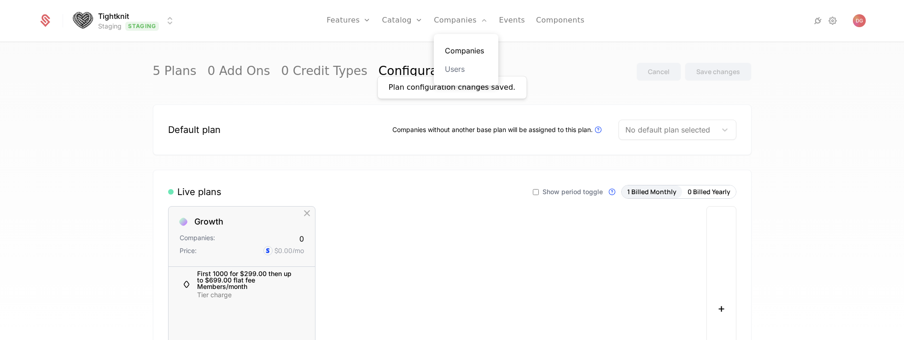
click at [460, 47] on link "Companies" at bounding box center [466, 50] width 42 height 11
select select "**"
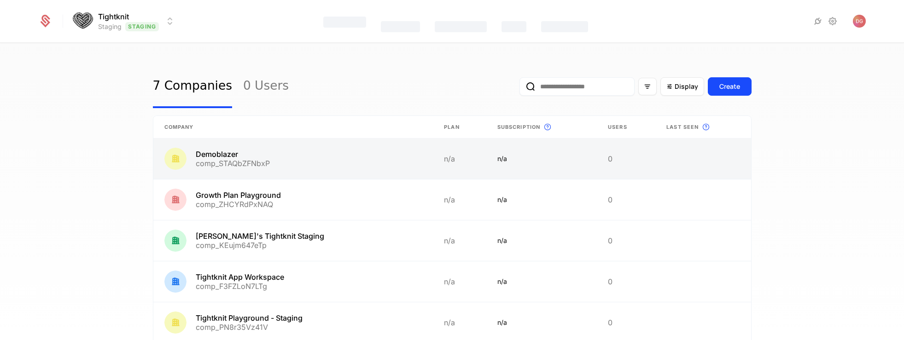
click at [263, 161] on link at bounding box center [293, 159] width 280 height 41
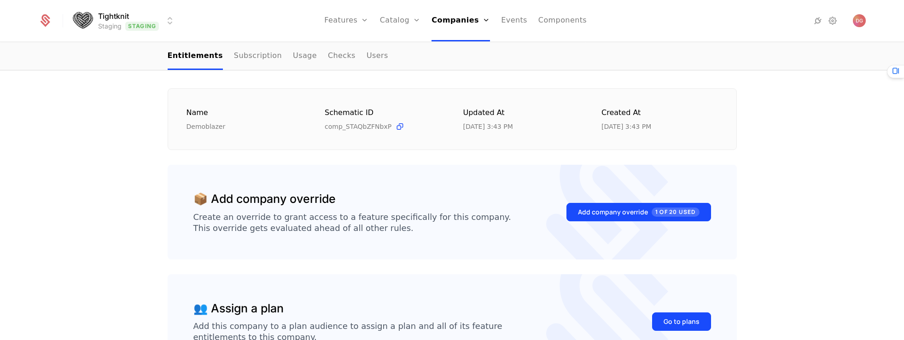
scroll to position [21, 0]
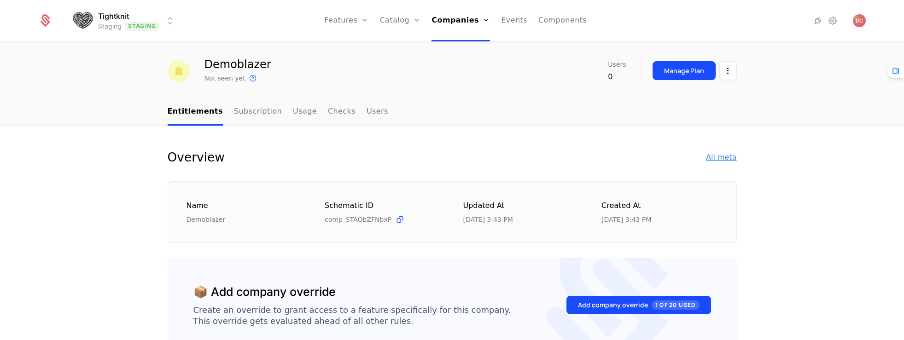
click at [722, 154] on div "All meta" at bounding box center [721, 157] width 30 height 11
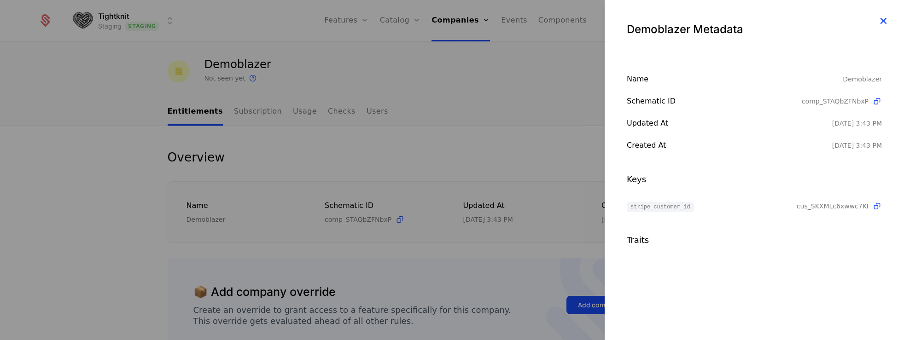
click at [884, 23] on icon "button" at bounding box center [883, 21] width 12 height 12
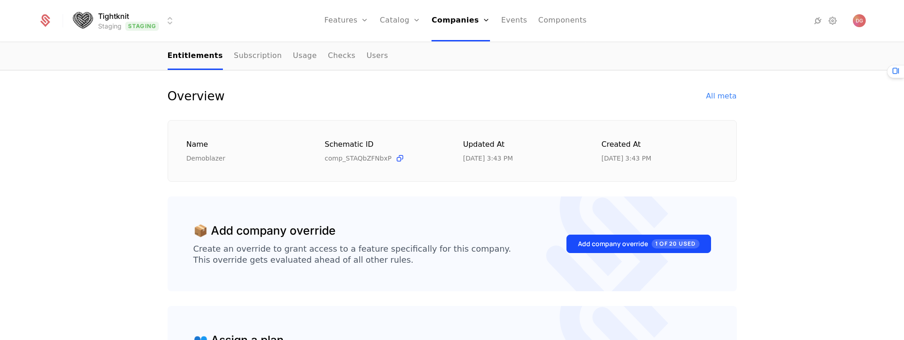
scroll to position [76, 0]
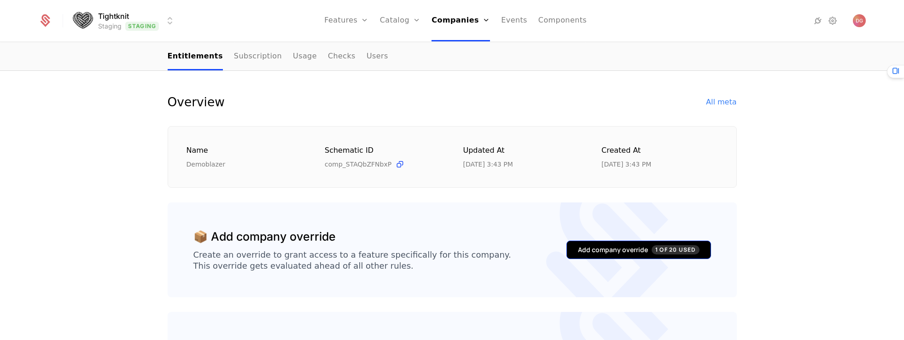
click at [579, 247] on div "Add company override 1 of 20 Used" at bounding box center [638, 249] width 121 height 9
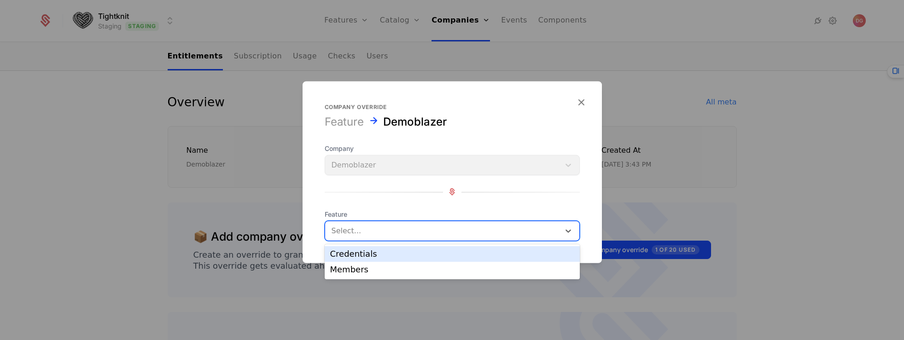
click at [479, 234] on div at bounding box center [443, 230] width 222 height 13
click at [509, 206] on div "Company Demoblazer Feature Credentials, 1 of 2. 2 results available. Use Up and…" at bounding box center [452, 192] width 255 height 97
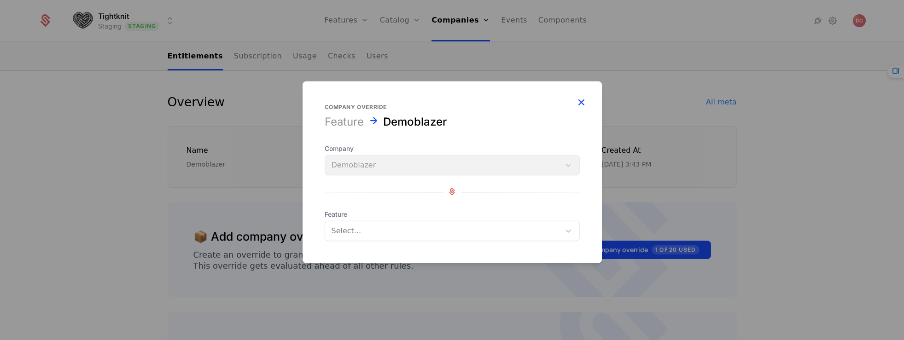
click at [583, 104] on icon "button" at bounding box center [581, 102] width 12 height 12
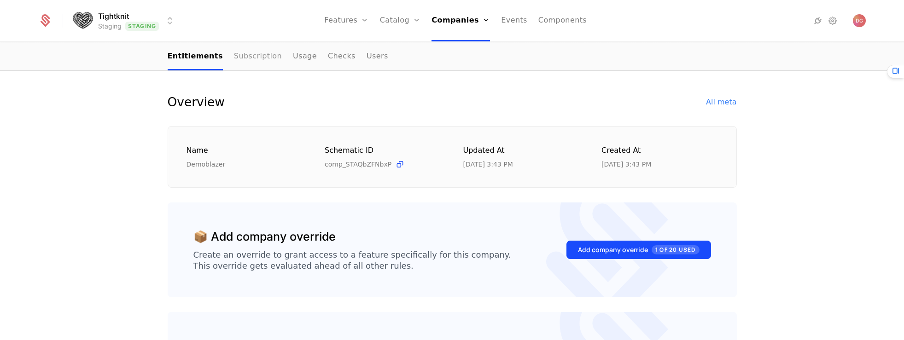
click at [250, 54] on link "Subscription" at bounding box center [258, 56] width 48 height 27
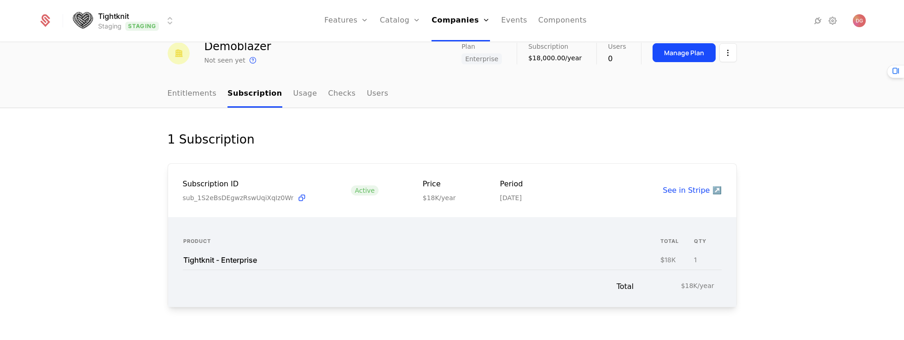
scroll to position [57, 0]
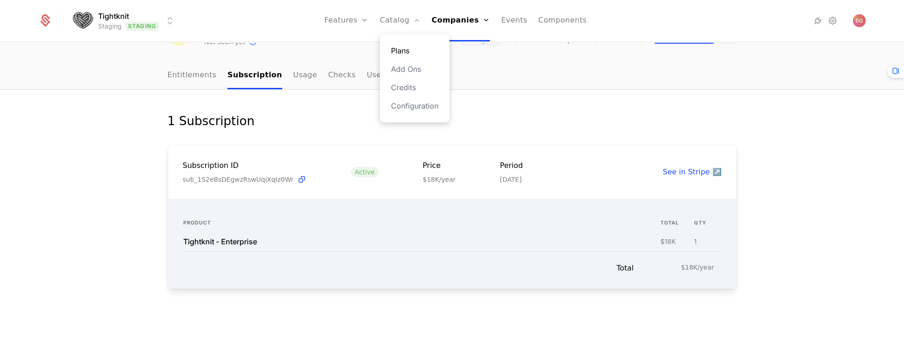
click at [404, 49] on link "Plans" at bounding box center [414, 50] width 47 height 11
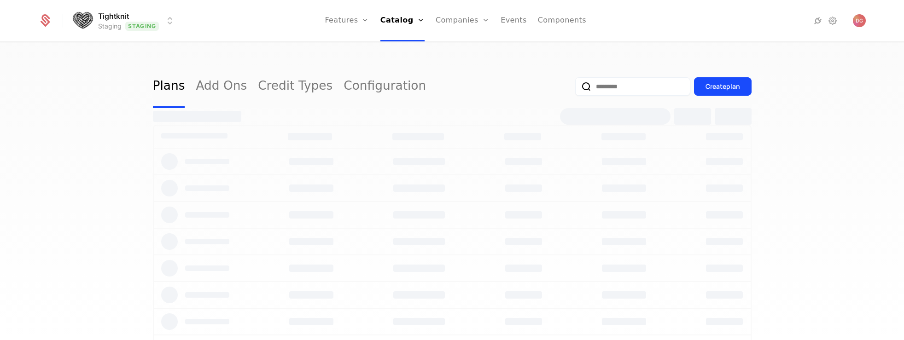
select select "**"
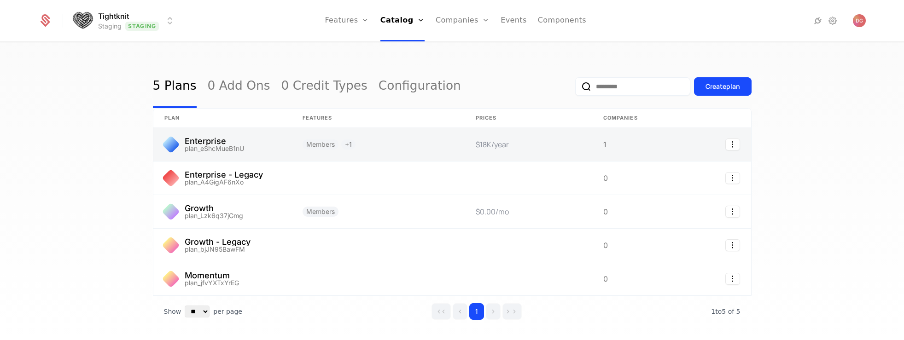
click at [231, 143] on link at bounding box center [222, 144] width 138 height 33
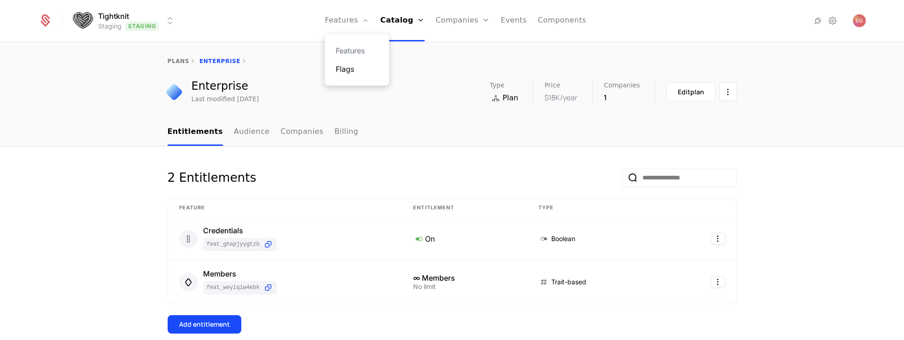
click at [355, 66] on link "Flags" at bounding box center [357, 69] width 42 height 11
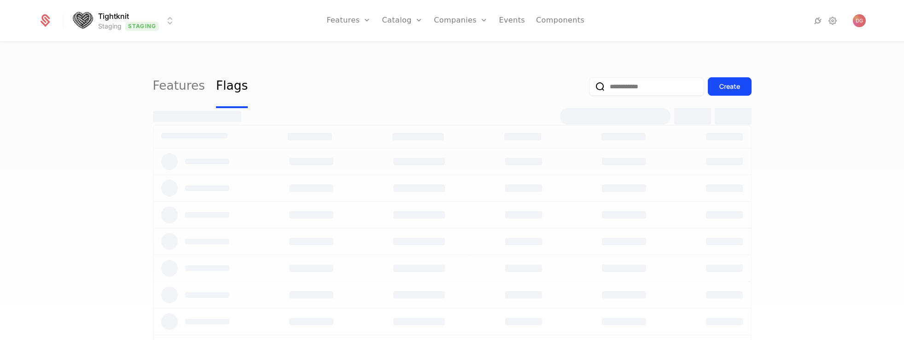
select select "**"
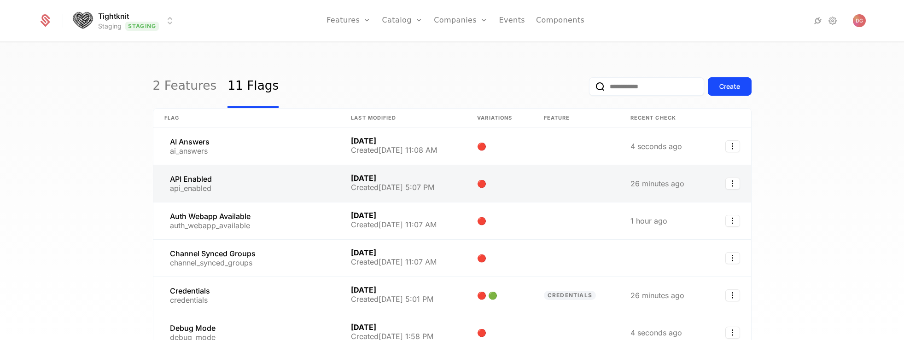
scroll to position [112, 0]
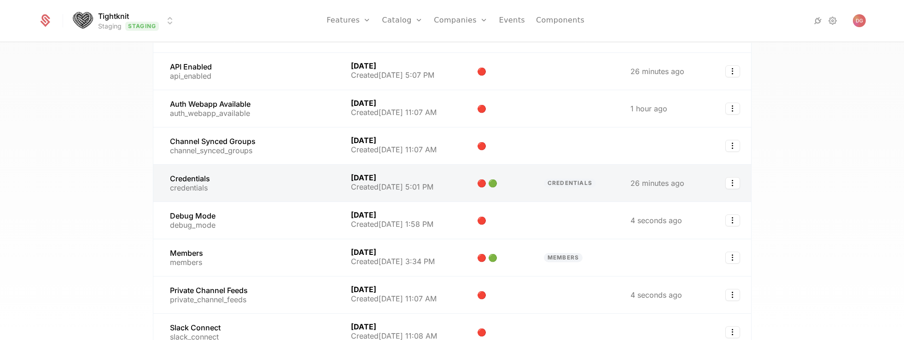
click at [208, 183] on link at bounding box center [246, 183] width 187 height 37
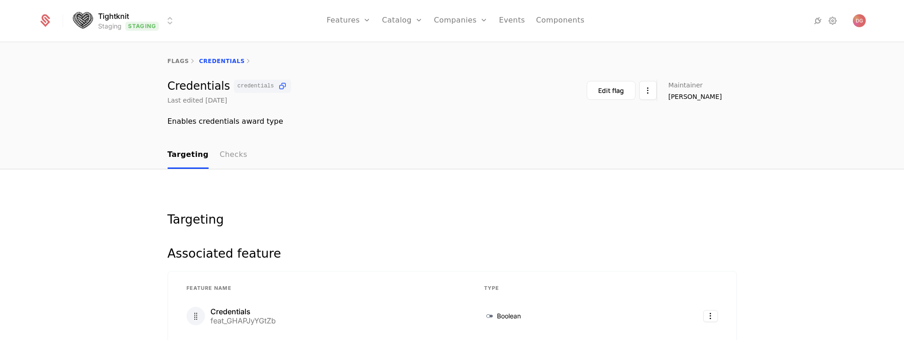
click at [225, 151] on link "Checks" at bounding box center [234, 155] width 28 height 27
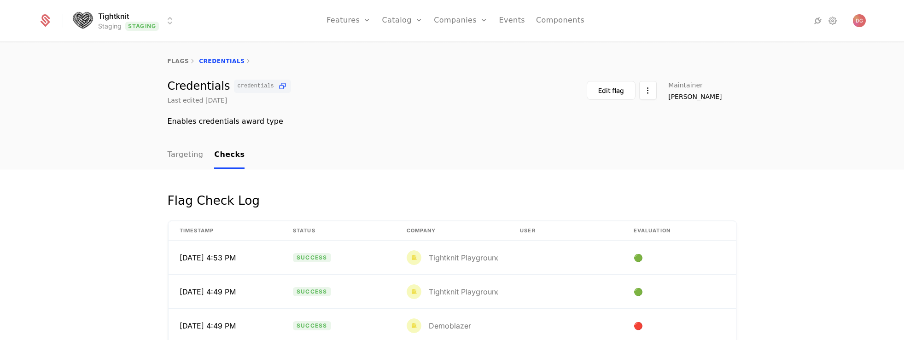
scroll to position [113, 0]
click at [446, 259] on div "Demoblazer" at bounding box center [450, 257] width 42 height 7
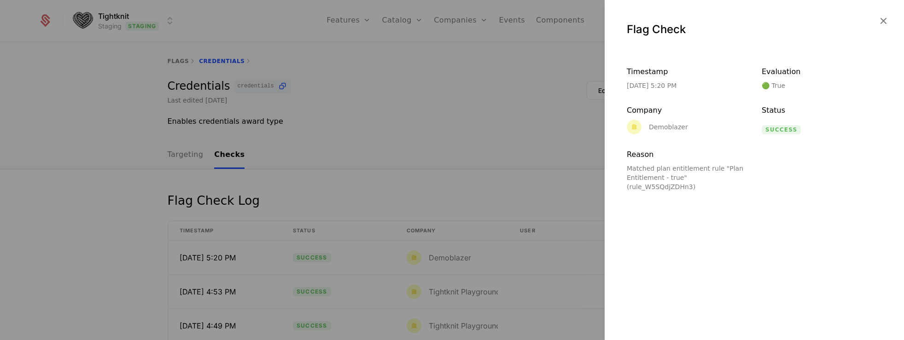
click at [530, 120] on div at bounding box center [452, 170] width 904 height 340
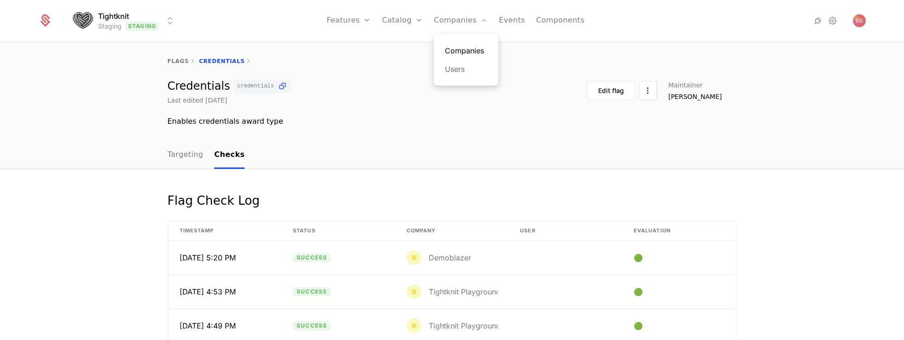
click at [464, 47] on link "Companies" at bounding box center [466, 50] width 42 height 11
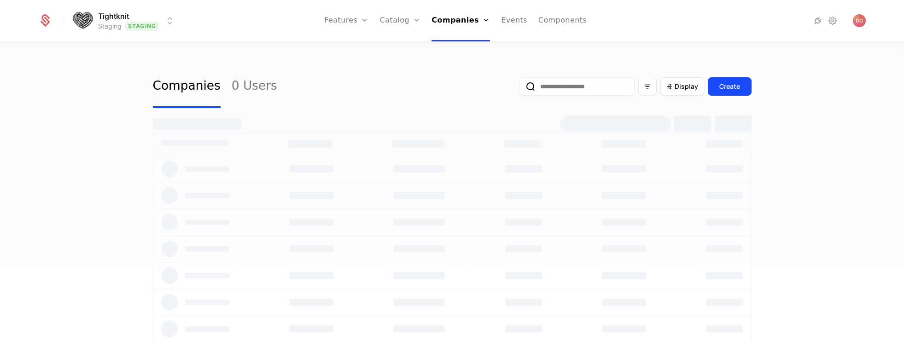
select select "**"
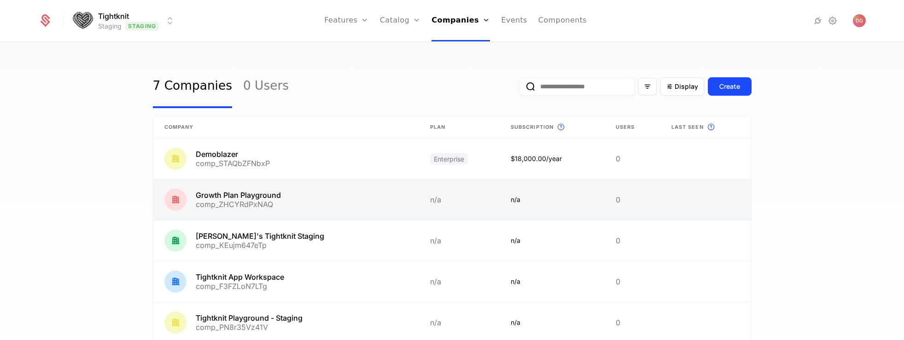
scroll to position [148, 0]
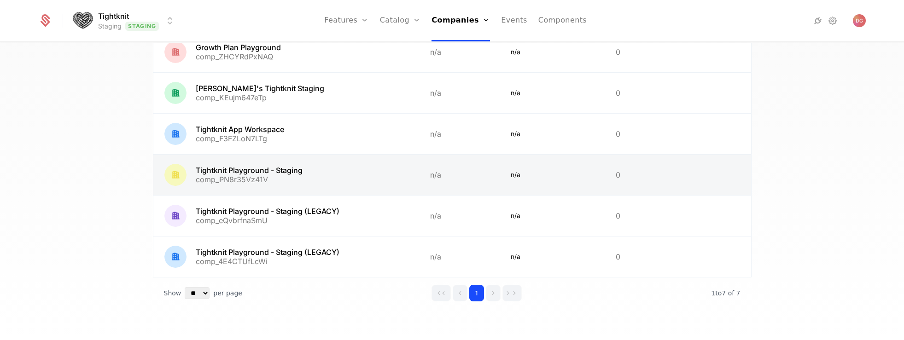
click at [280, 168] on link at bounding box center [286, 175] width 266 height 41
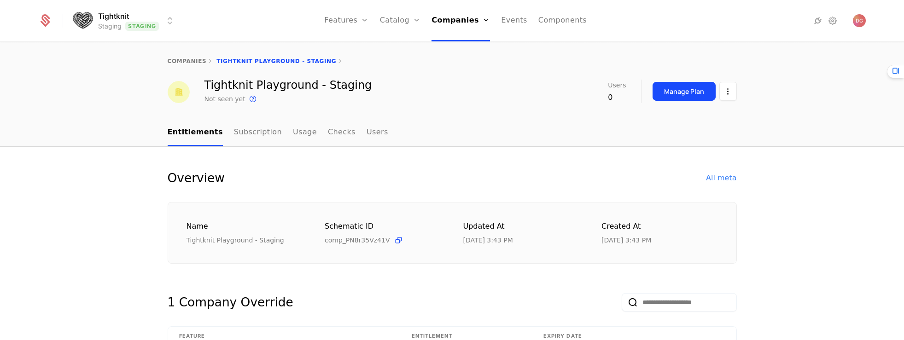
select select "**"
click at [240, 140] on link "Subscription" at bounding box center [258, 132] width 48 height 27
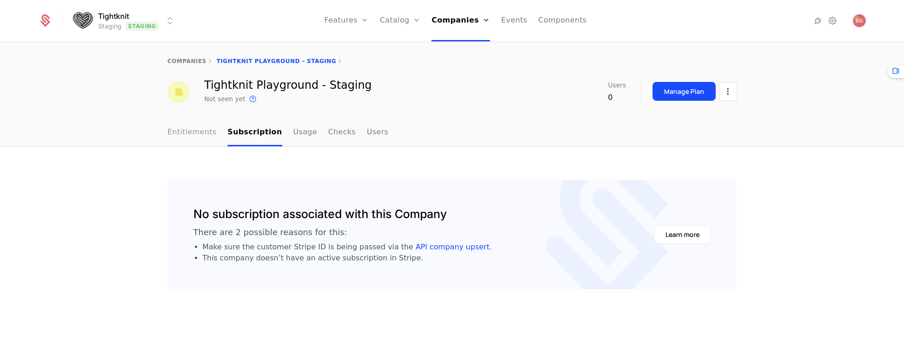
click at [180, 129] on link "Entitlements" at bounding box center [192, 132] width 49 height 27
select select "**"
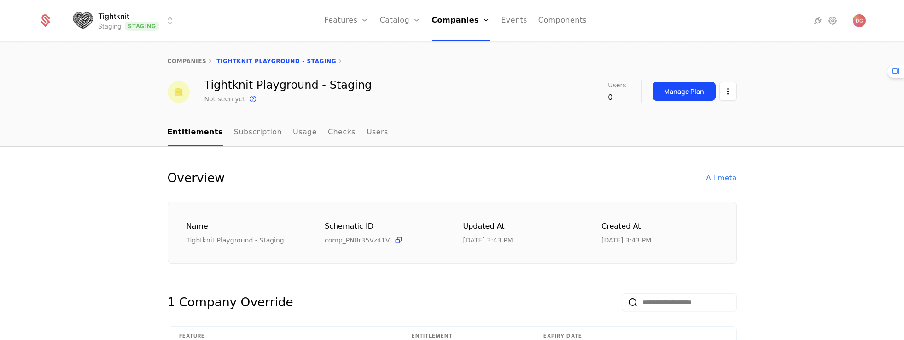
click at [712, 181] on div "All meta" at bounding box center [721, 178] width 30 height 11
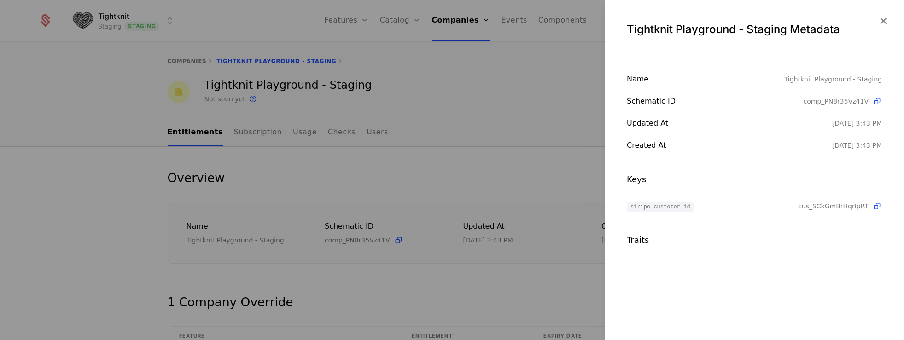
drag, startPoint x: 883, startPoint y: 20, endPoint x: 705, endPoint y: 19, distance: 177.3
click at [882, 20] on icon "button" at bounding box center [883, 21] width 12 height 12
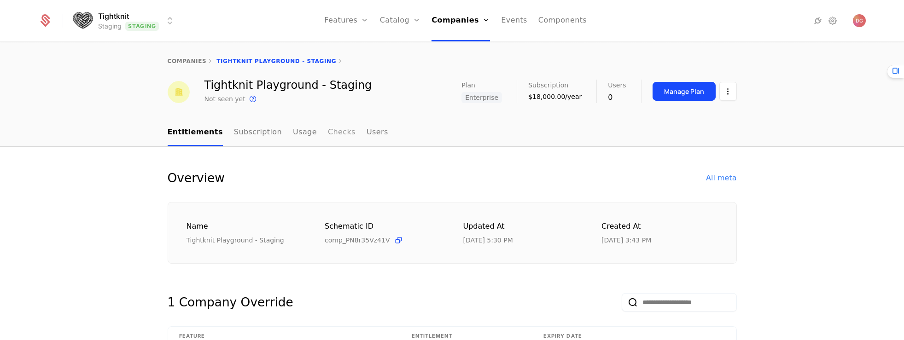
click at [328, 132] on link "Checks" at bounding box center [342, 132] width 28 height 27
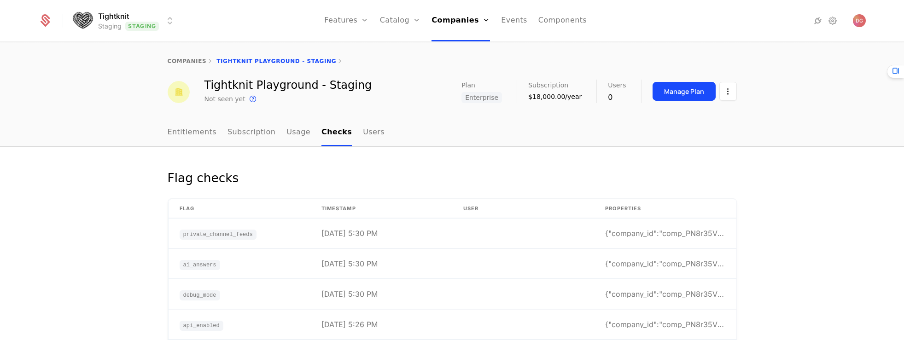
scroll to position [54, 0]
click at [565, 265] on td at bounding box center [523, 264] width 142 height 30
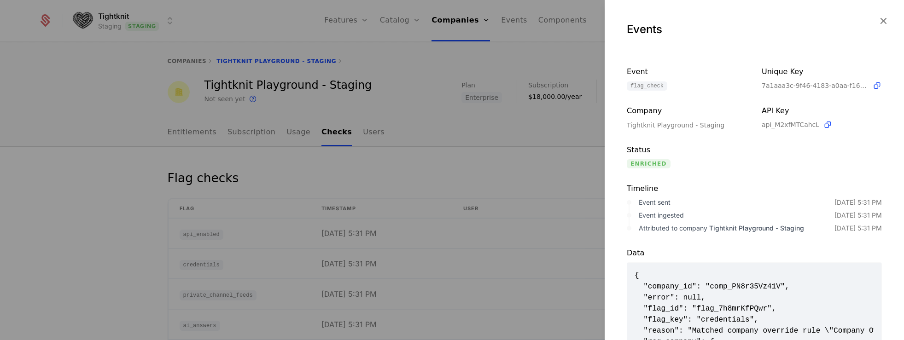
scroll to position [129, 0]
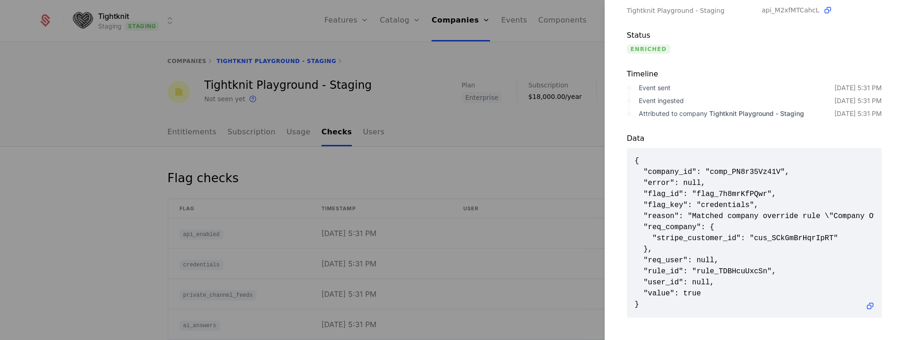
drag, startPoint x: 487, startPoint y: 134, endPoint x: 479, endPoint y: 146, distance: 14.6
click at [487, 135] on div at bounding box center [452, 170] width 904 height 340
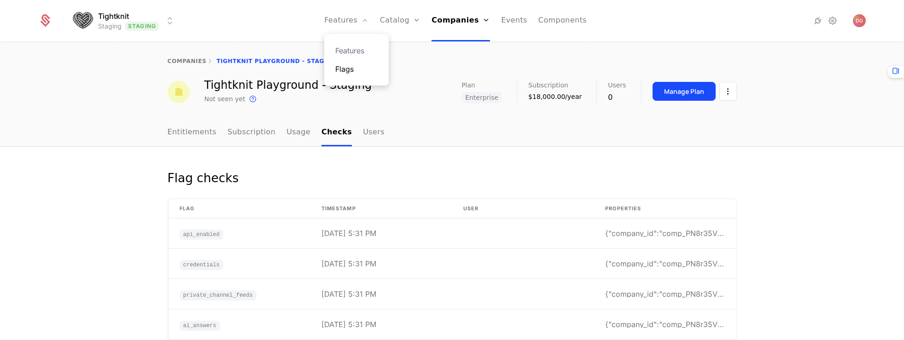
click at [353, 70] on link "Flags" at bounding box center [356, 69] width 42 height 11
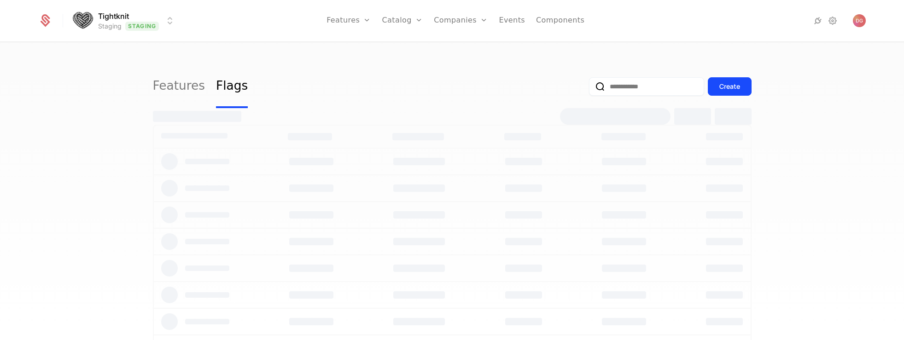
select select "**"
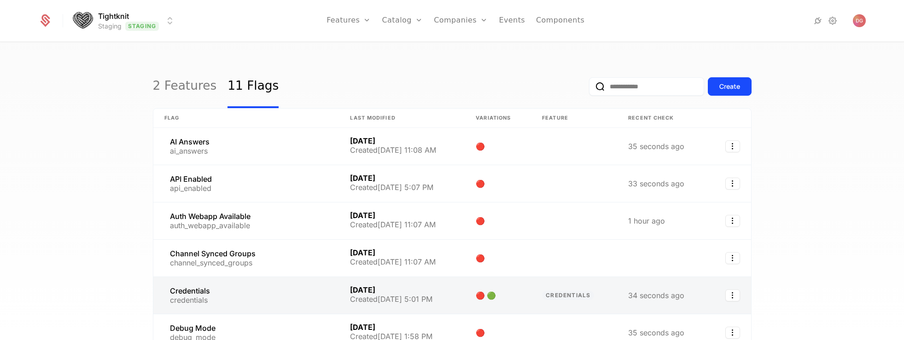
click at [208, 288] on link at bounding box center [246, 295] width 186 height 37
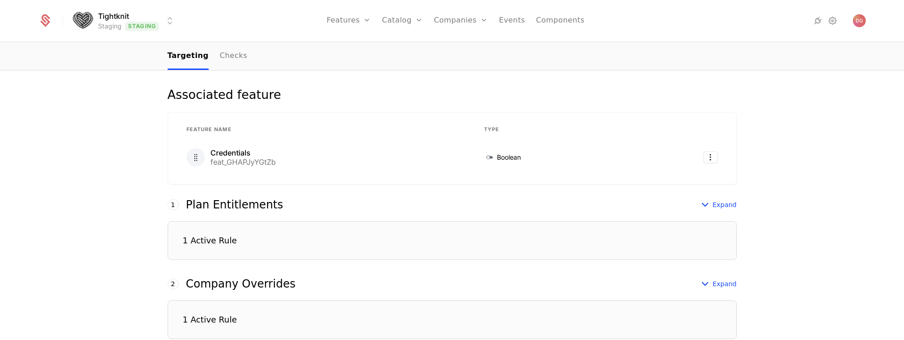
scroll to position [274, 0]
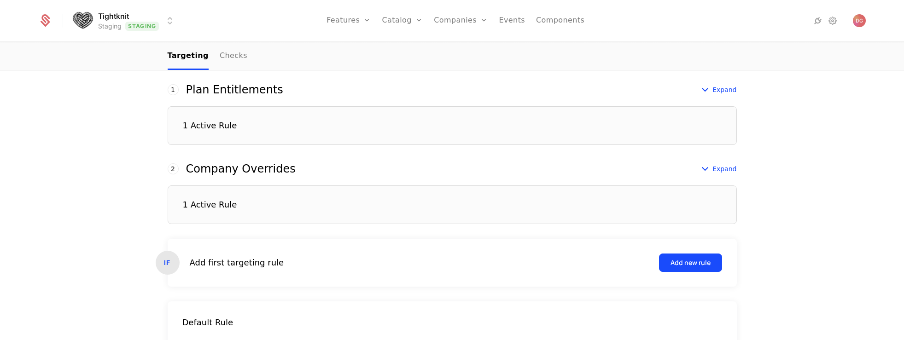
click at [386, 197] on div "1 Active Rule" at bounding box center [452, 205] width 569 height 39
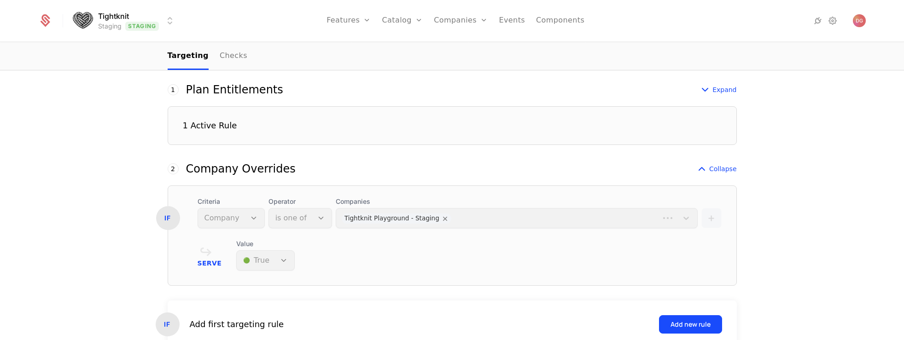
click at [274, 261] on div "Value 🟢 True" at bounding box center [265, 255] width 58 height 31
click at [283, 258] on div "Value 🟢 True" at bounding box center [265, 255] width 58 height 31
click at [252, 267] on div "Value 🟢 True" at bounding box center [265, 255] width 58 height 31
click at [252, 260] on div "Value 🟢 True" at bounding box center [265, 255] width 58 height 31
click at [168, 233] on div "IF Criteria Company Operator is one of Companies Tightknit Playground - Staging…" at bounding box center [452, 236] width 569 height 100
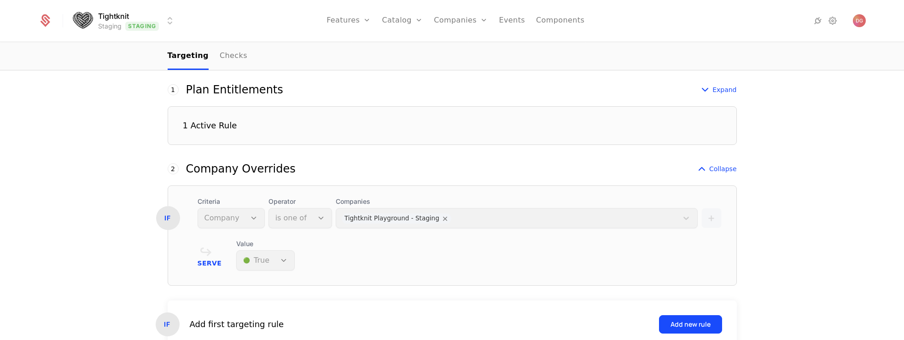
scroll to position [0, 0]
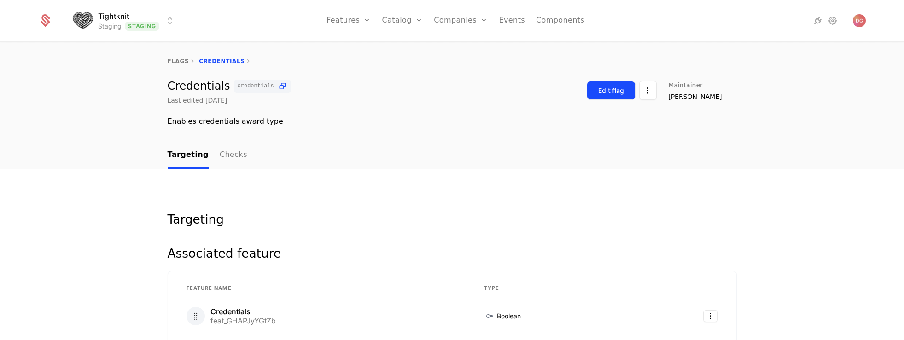
click at [620, 92] on div "Edit flag" at bounding box center [611, 90] width 26 height 9
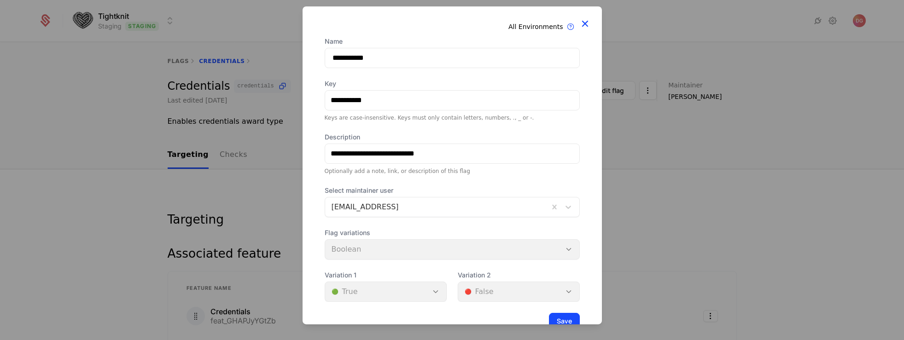
click at [579, 24] on icon at bounding box center [585, 23] width 12 height 12
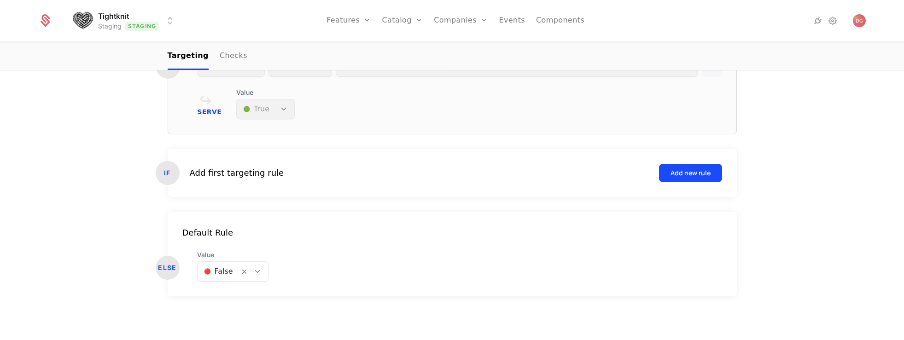
scroll to position [265, 0]
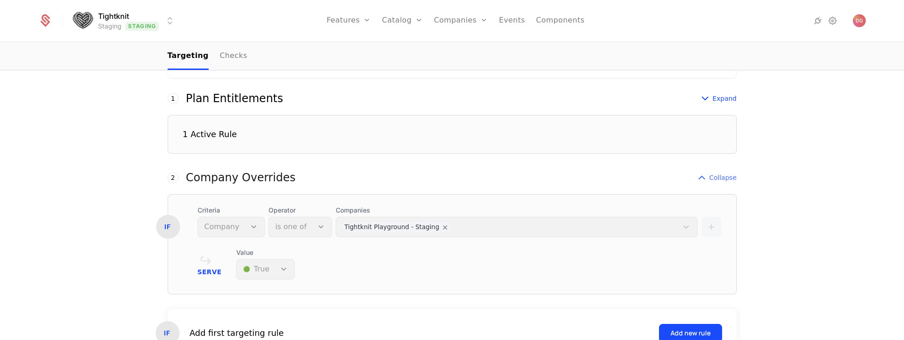
click at [712, 176] on span "Collapse" at bounding box center [723, 177] width 28 height 9
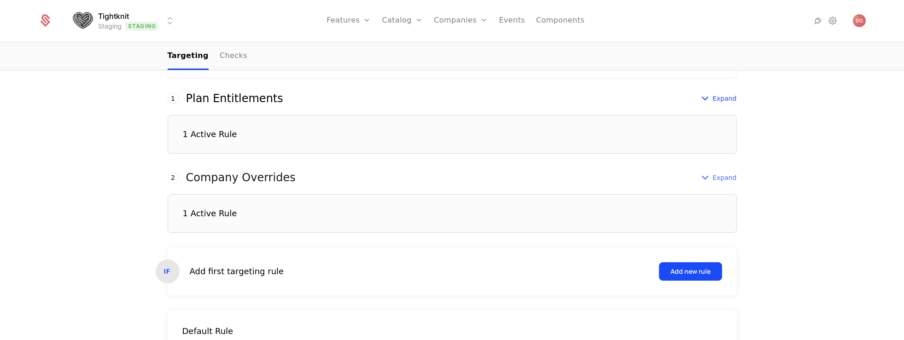
click at [704, 177] on icon at bounding box center [705, 177] width 11 height 11
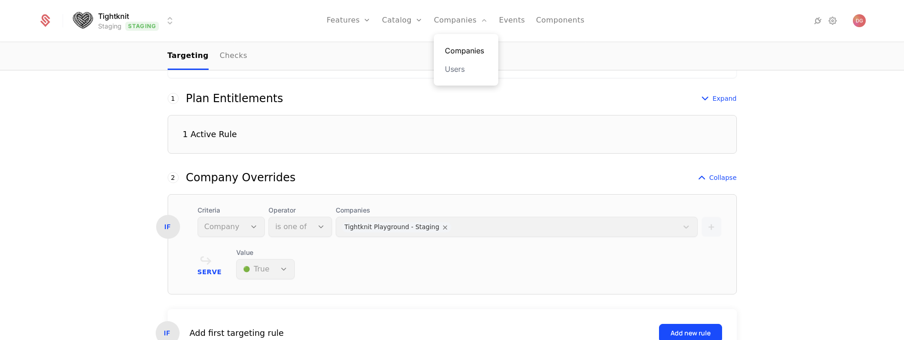
click at [460, 52] on link "Companies" at bounding box center [466, 50] width 42 height 11
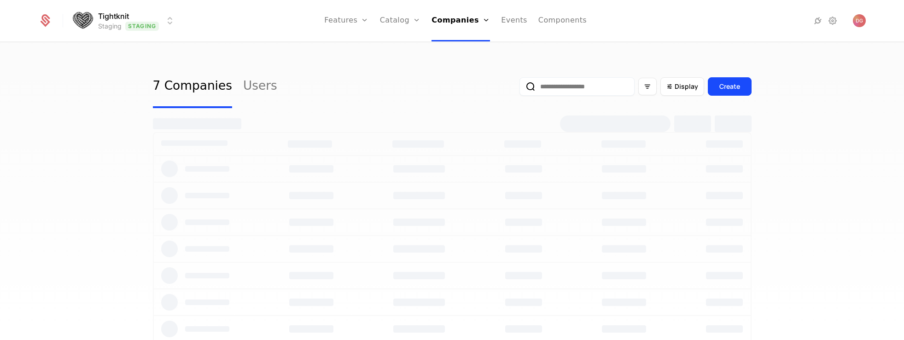
select select "**"
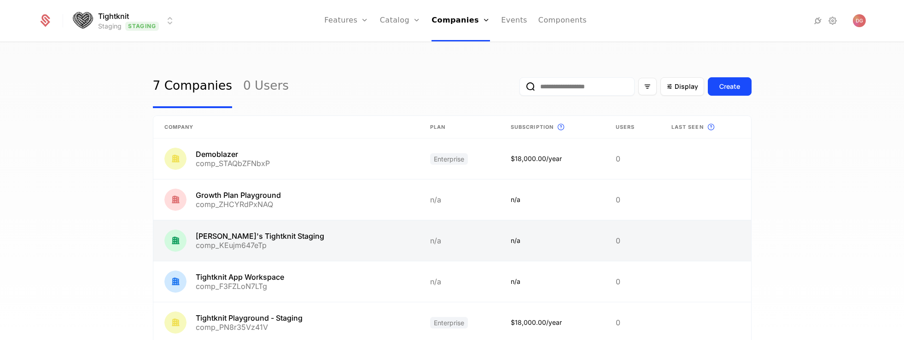
scroll to position [148, 0]
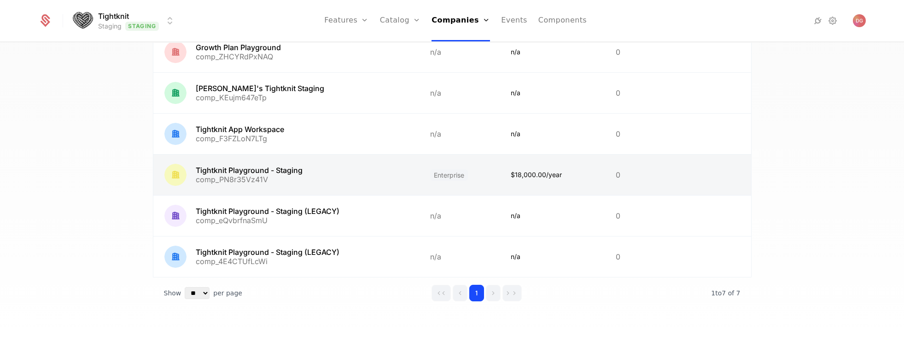
click at [284, 170] on link at bounding box center [286, 175] width 266 height 41
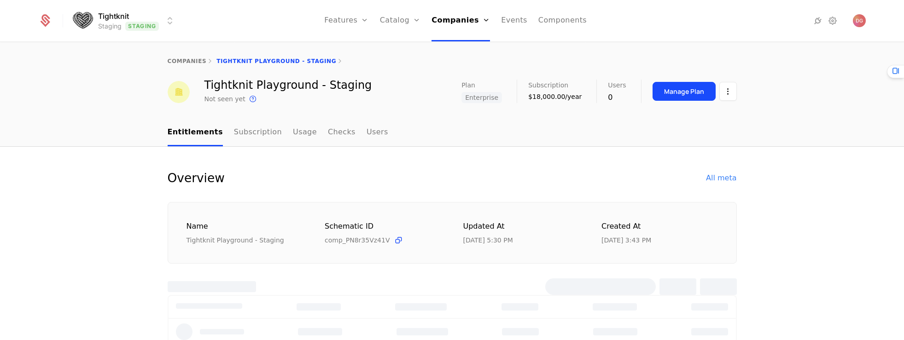
select select "**"
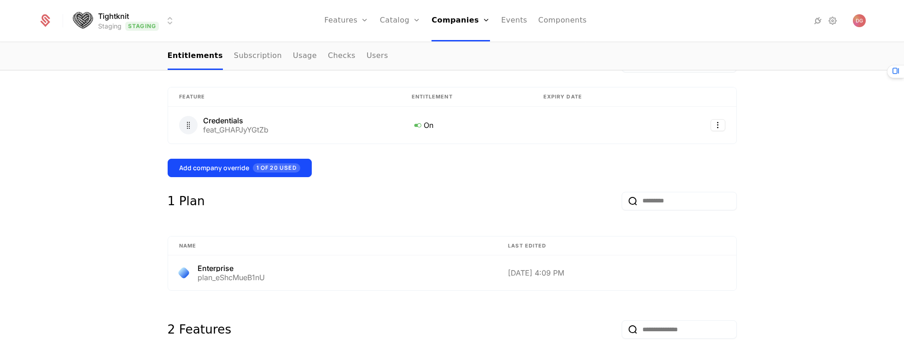
scroll to position [211, 0]
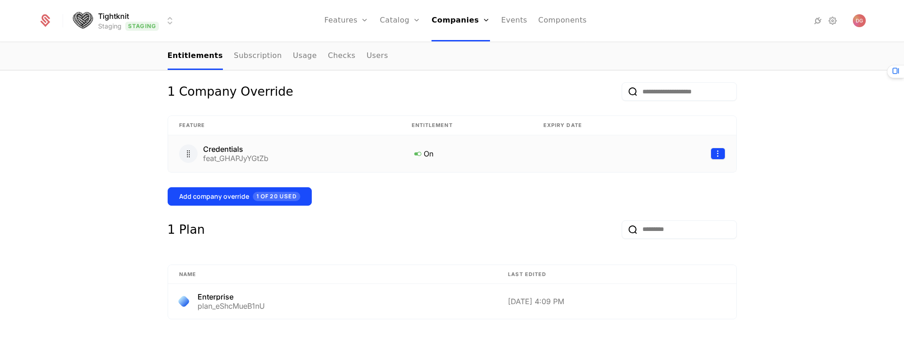
click at [709, 154] on html "Tightknit Staging Staging Features Features Flags Catalog Plans Add Ons Credits…" at bounding box center [452, 170] width 904 height 340
click at [654, 197] on div "Edit" at bounding box center [649, 197] width 16 height 13
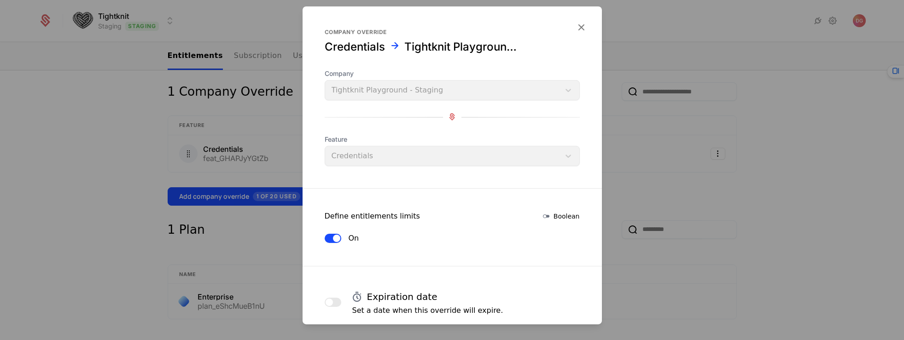
click at [329, 239] on button "On" at bounding box center [333, 238] width 17 height 9
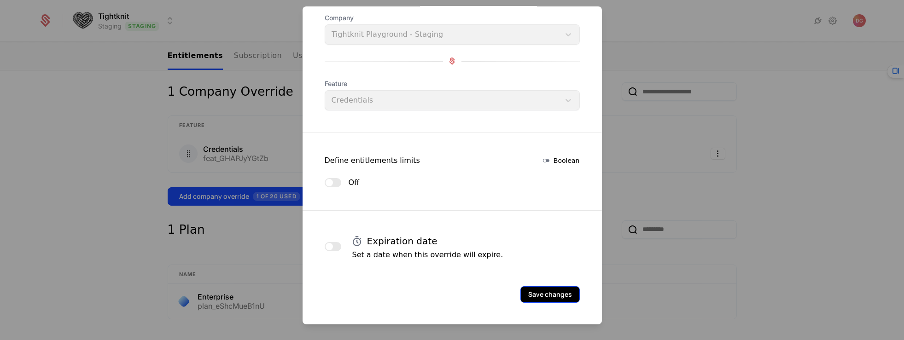
click at [534, 293] on button "Save changes" at bounding box center [549, 294] width 59 height 17
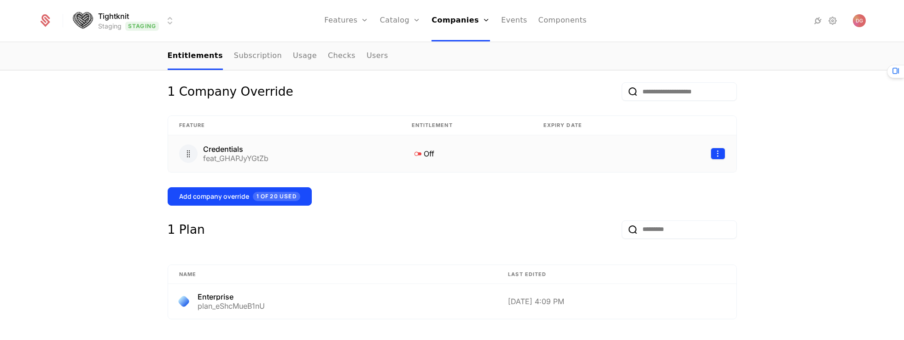
click at [716, 155] on html "Tightknit Staging Staging Features Features Flags Catalog Plans Add Ons Credits…" at bounding box center [452, 170] width 904 height 340
click at [664, 178] on div "Delete" at bounding box center [654, 177] width 27 height 13
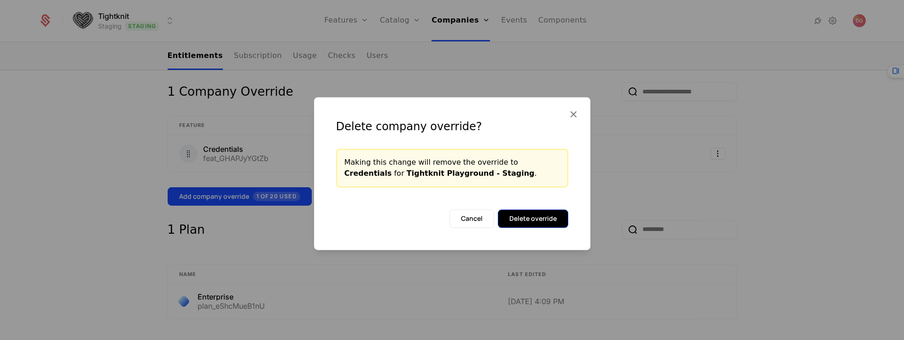
click at [551, 217] on button "Delete override" at bounding box center [533, 219] width 70 height 18
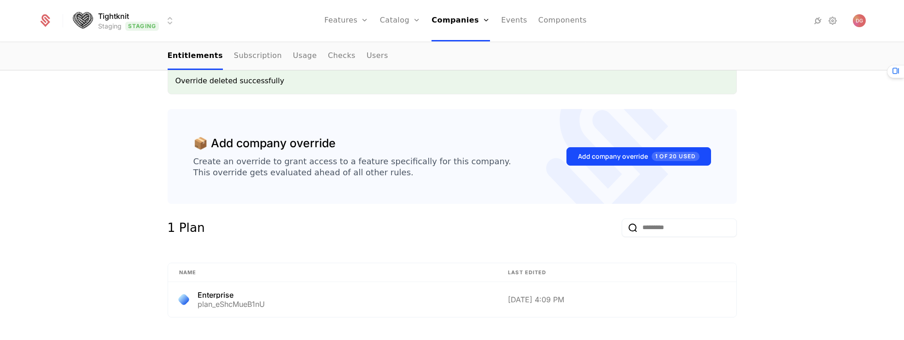
scroll to position [0, 0]
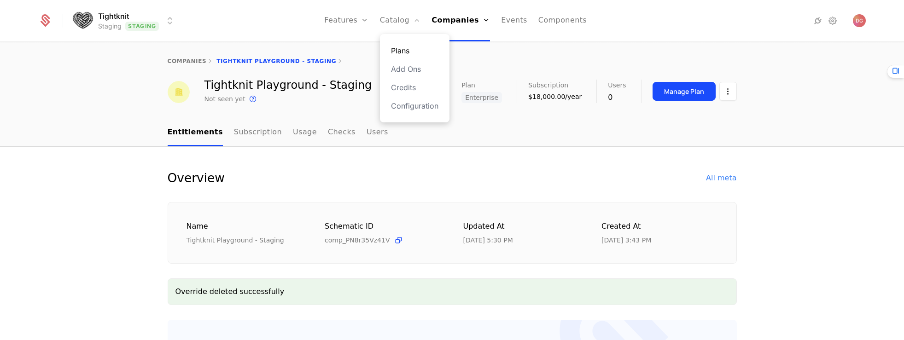
click at [415, 53] on link "Plans" at bounding box center [414, 50] width 47 height 11
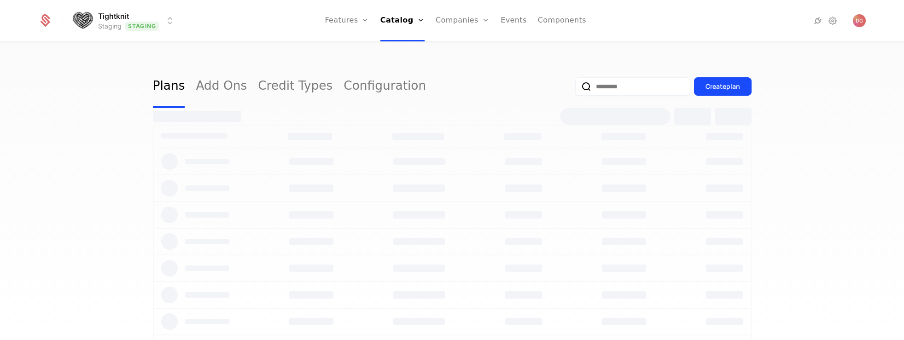
select select "**"
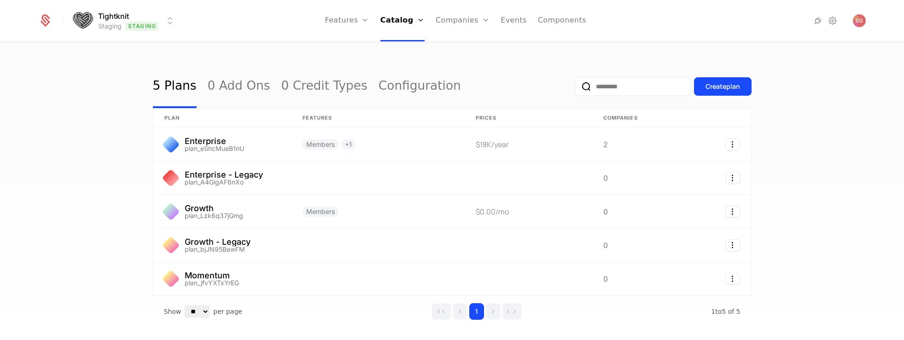
click at [845, 158] on div "5 Plans 0 Add Ons 0 Credit Types Configuration Create plan plan Features Prices…" at bounding box center [452, 194] width 904 height 303
click at [171, 23] on html "Tightknit Staging Staging Features Features Flags Catalog Plans Add Ons Credits…" at bounding box center [452, 170] width 904 height 340
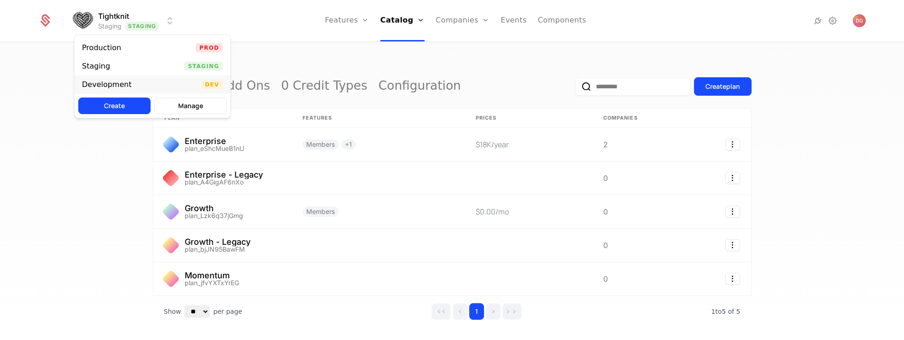
click at [150, 83] on div "Development Dev" at bounding box center [153, 85] width 156 height 18
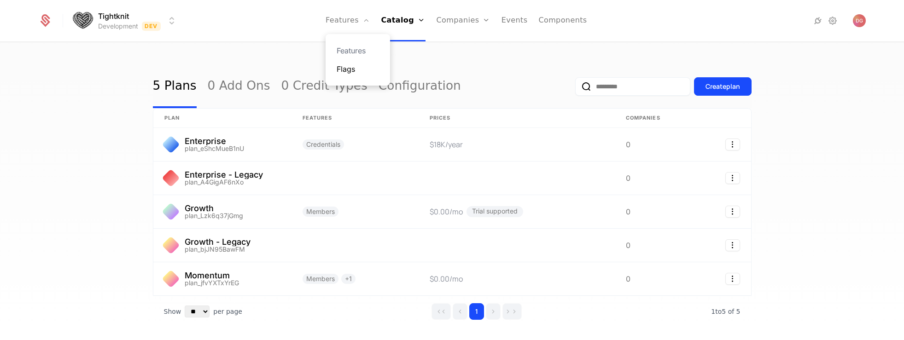
click at [355, 70] on link "Flags" at bounding box center [358, 69] width 42 height 11
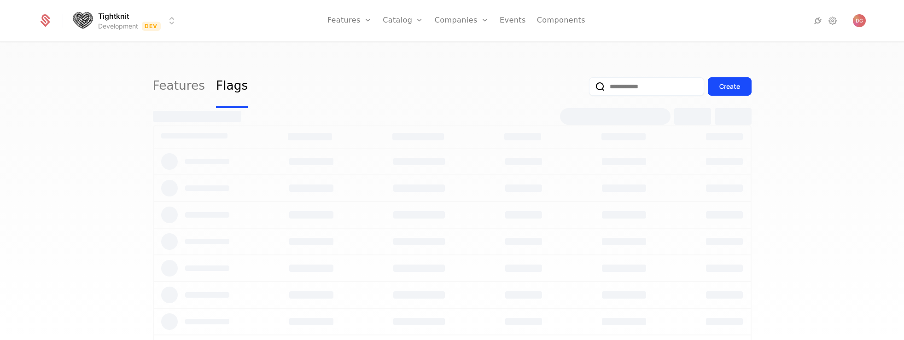
select select "**"
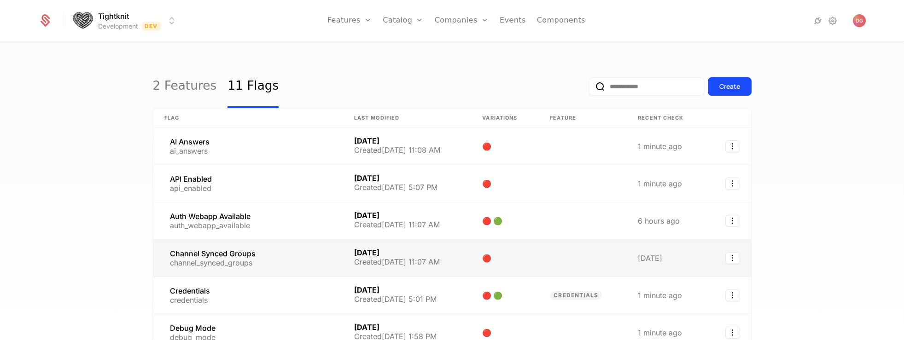
scroll to position [38, 0]
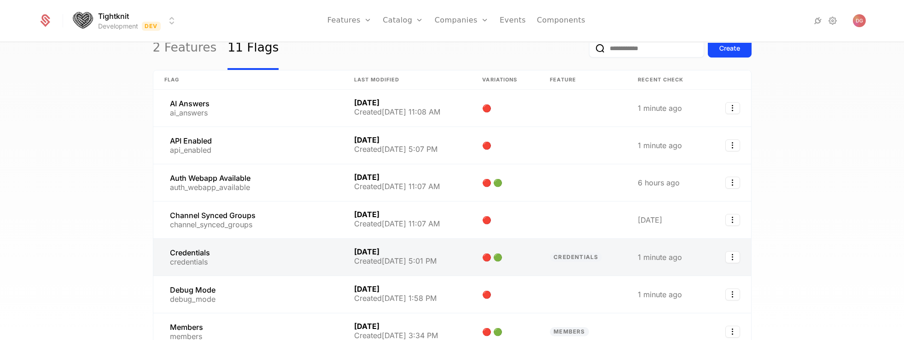
click at [228, 260] on link at bounding box center [248, 257] width 190 height 37
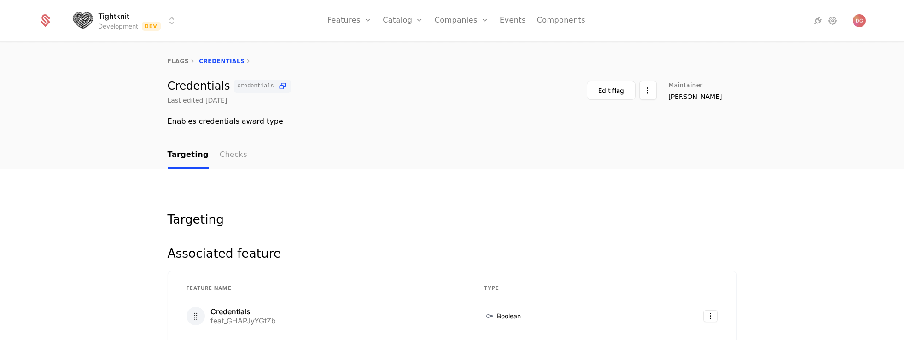
click at [226, 152] on link "Checks" at bounding box center [234, 155] width 28 height 27
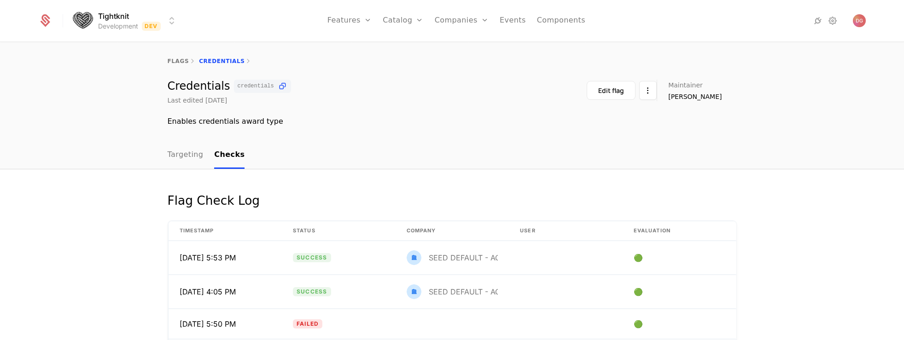
scroll to position [134, 0]
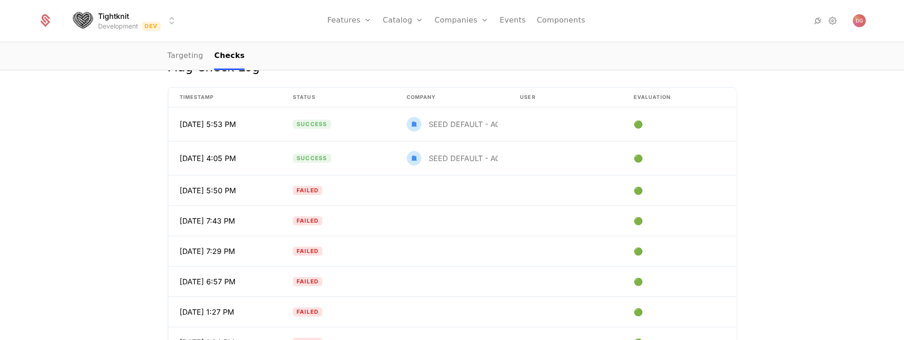
click at [102, 103] on div "Flag Check Log Timestamp Status Company User Evaluation 9/1/25, 5:53 PM Success…" at bounding box center [452, 211] width 904 height 351
click at [812, 191] on div "Flag Check Log Timestamp Status Company User Evaluation 9/1/25, 5:53 PM Success…" at bounding box center [452, 211] width 904 height 351
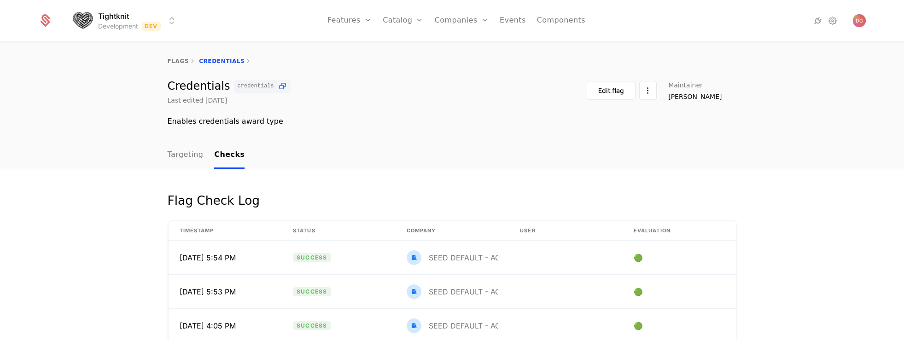
scroll to position [54, 0]
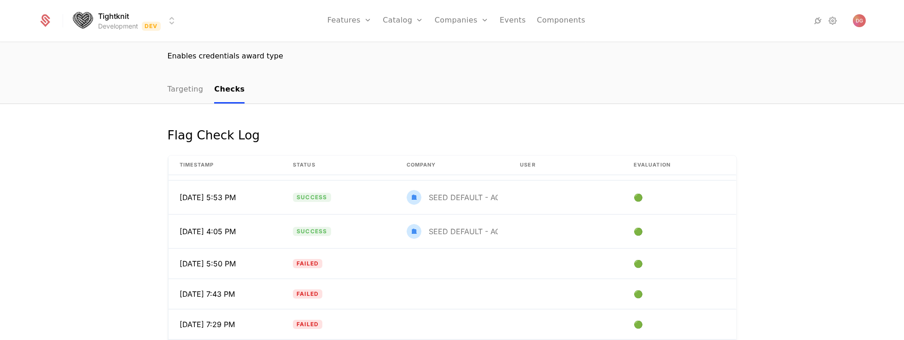
scroll to position [58, 0]
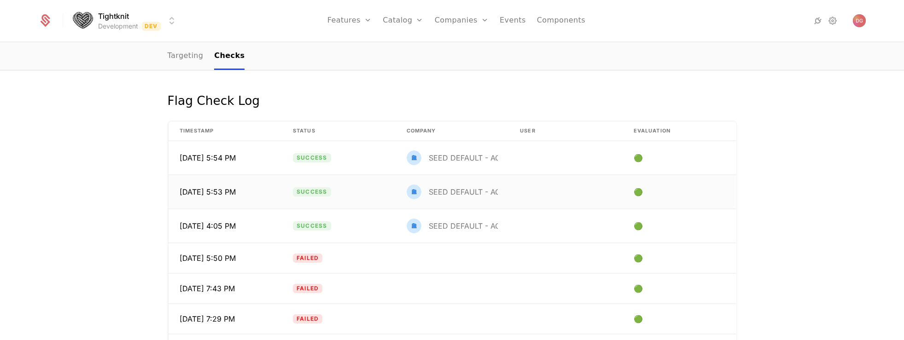
scroll to position [94, 0]
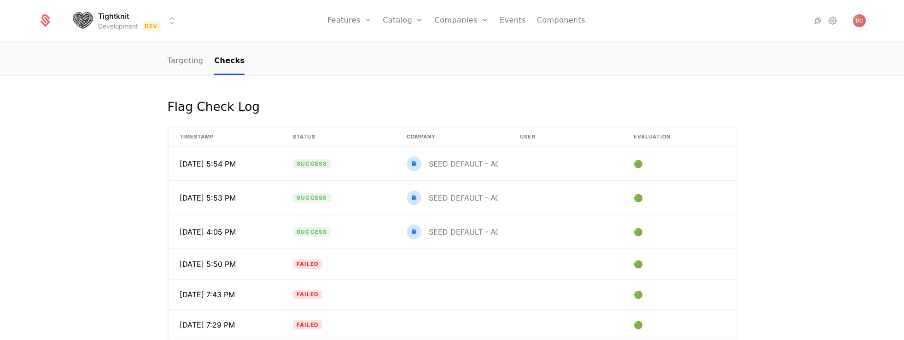
click at [830, 211] on div "Flag Check Log Timestamp Status Company User Evaluation 9/1/25, 5:54 PM Success…" at bounding box center [452, 251] width 904 height 351
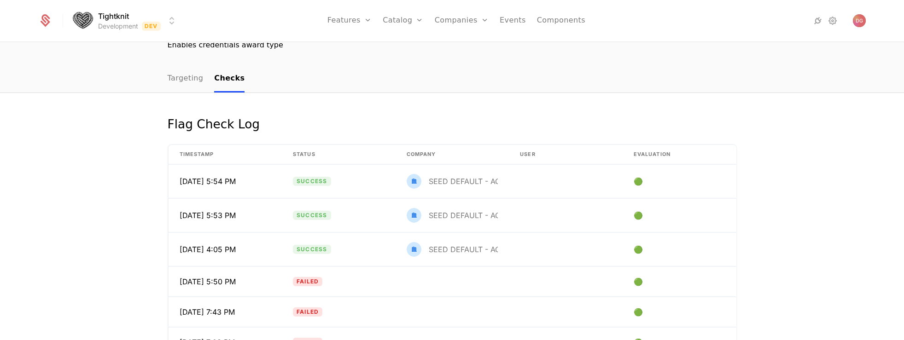
scroll to position [88, 0]
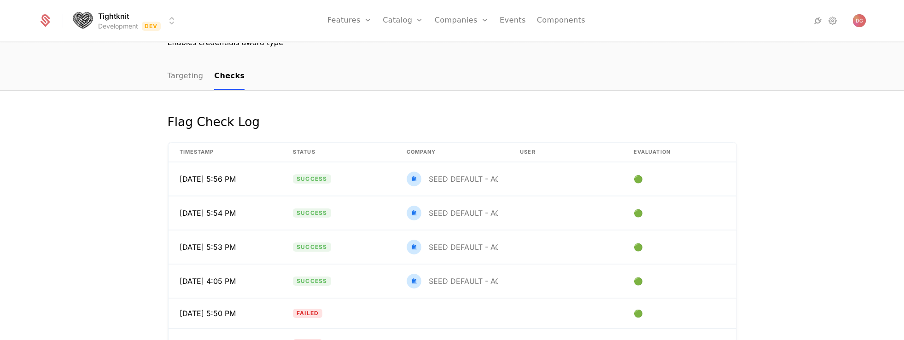
scroll to position [85, 0]
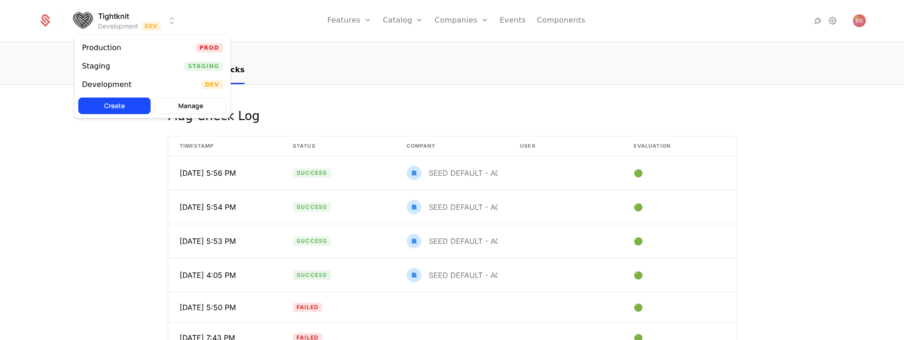
click at [168, 22] on html "Tightknit Development Dev Features Features Flags Catalog Plans Add Ons Credits…" at bounding box center [452, 170] width 904 height 340
click at [138, 62] on div "Staging Staging" at bounding box center [153, 66] width 156 height 18
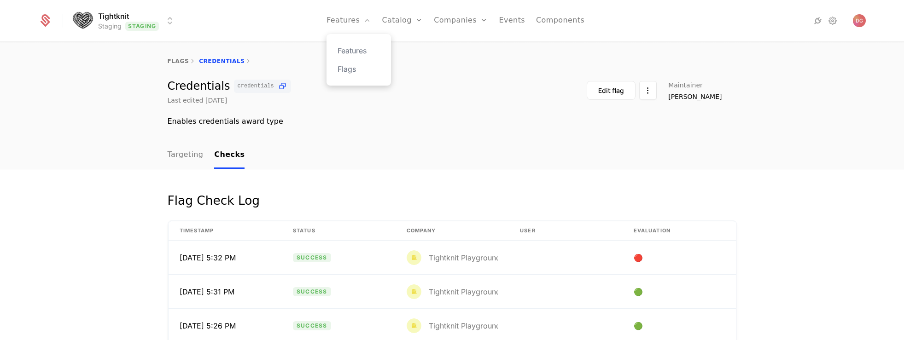
click at [349, 57] on div "Features Flags" at bounding box center [359, 60] width 64 height 52
click at [356, 51] on link "Features" at bounding box center [359, 50] width 42 height 11
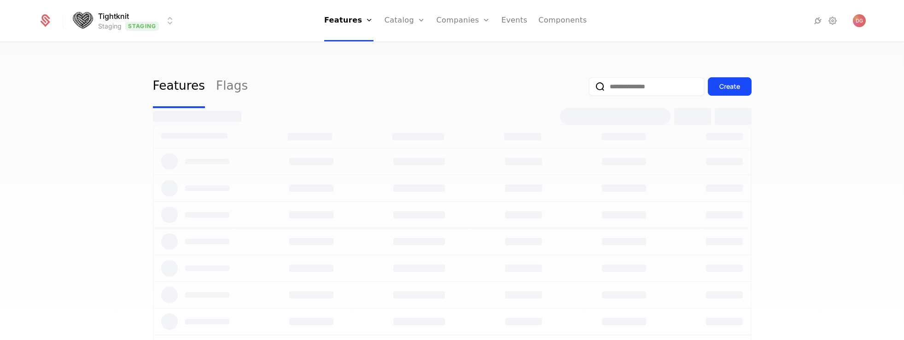
select select "**"
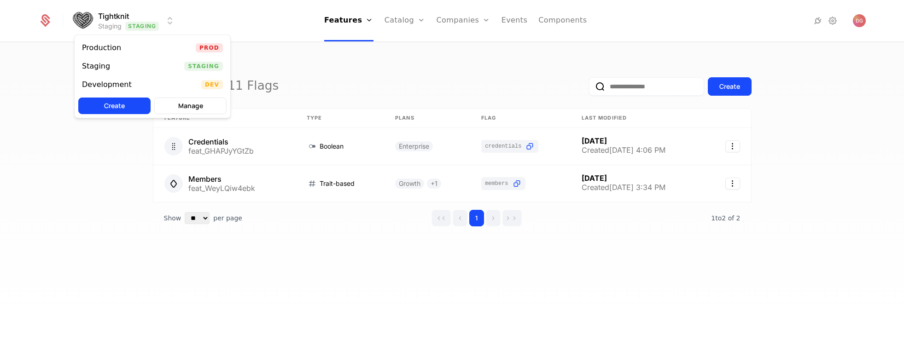
click at [173, 20] on html "Tightknit Staging Staging Features Features Flags Catalog Plans Add Ons Credits…" at bounding box center [452, 170] width 904 height 340
click at [157, 89] on div "Development Dev" at bounding box center [153, 85] width 156 height 18
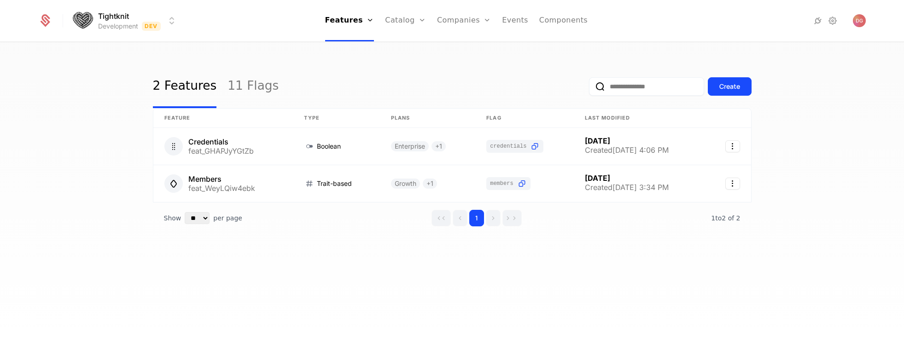
click at [168, 17] on html "Tightknit Development Dev Features Features Flags Catalog Plans Add Ons Credits…" at bounding box center [452, 170] width 904 height 340
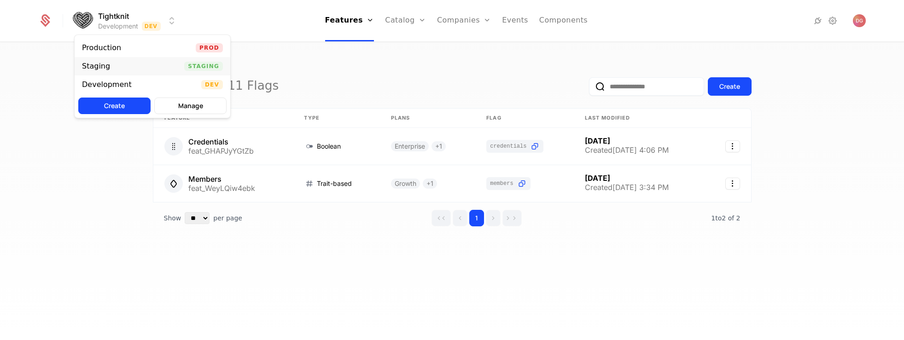
click at [151, 64] on div "Staging Staging" at bounding box center [153, 66] width 156 height 18
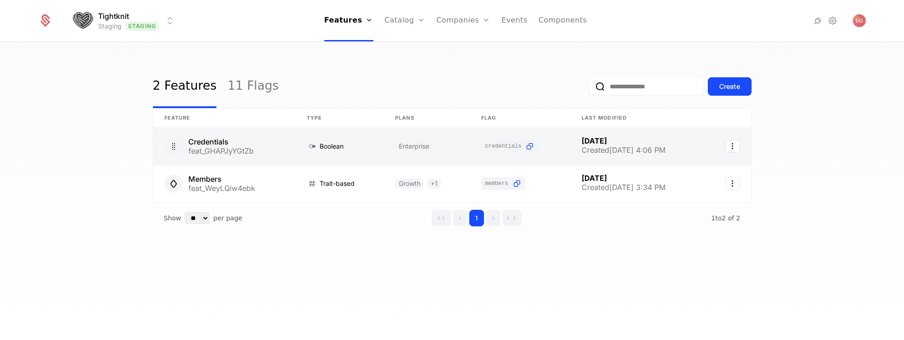
click at [250, 148] on link at bounding box center [224, 146] width 143 height 37
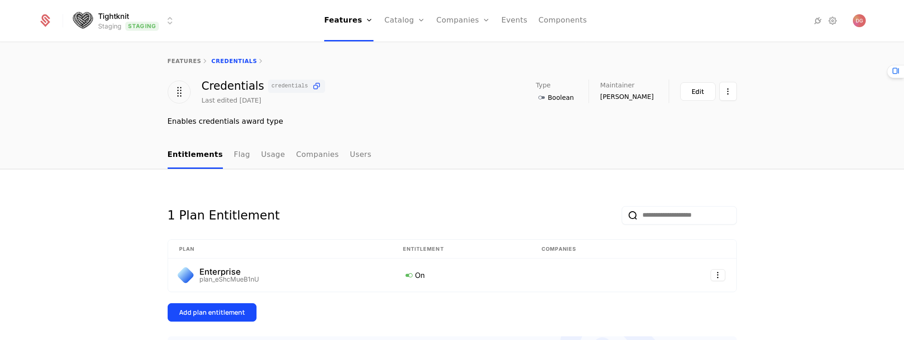
scroll to position [55, 0]
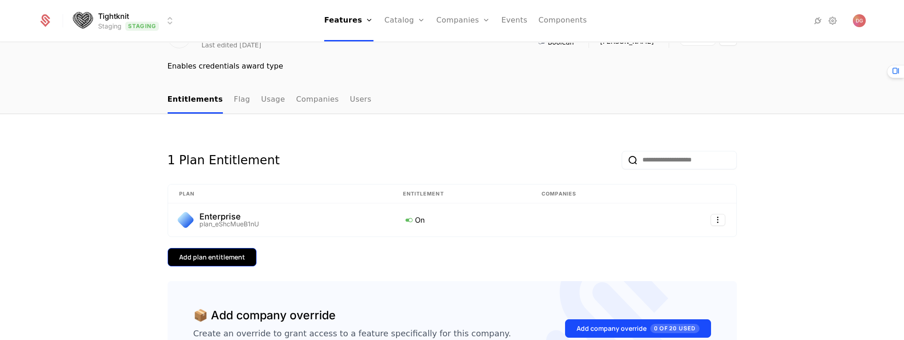
click at [237, 250] on button "Add plan entitlement" at bounding box center [212, 257] width 89 height 18
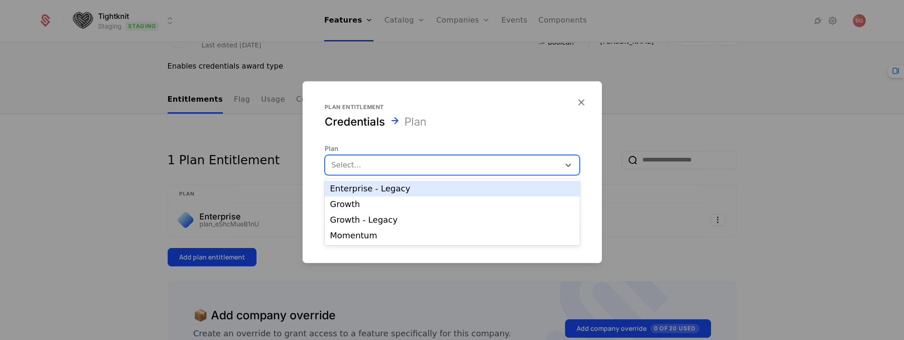
click at [375, 173] on div "Select..." at bounding box center [442, 165] width 235 height 17
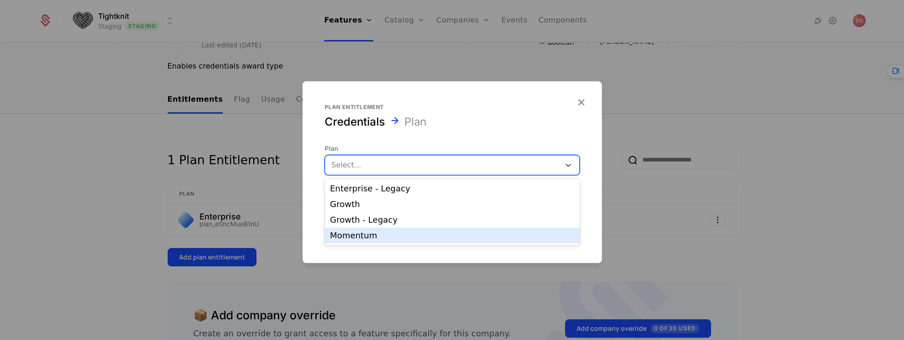
click at [360, 240] on div "Momentum" at bounding box center [452, 236] width 244 height 8
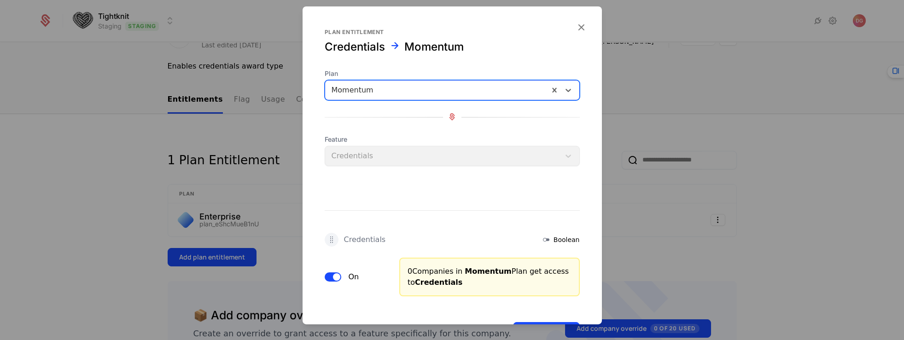
scroll to position [38, 0]
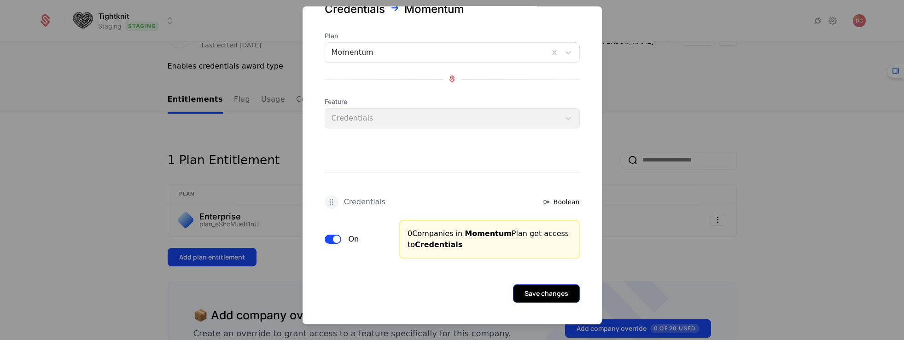
click at [540, 295] on button "Save changes" at bounding box center [546, 293] width 67 height 18
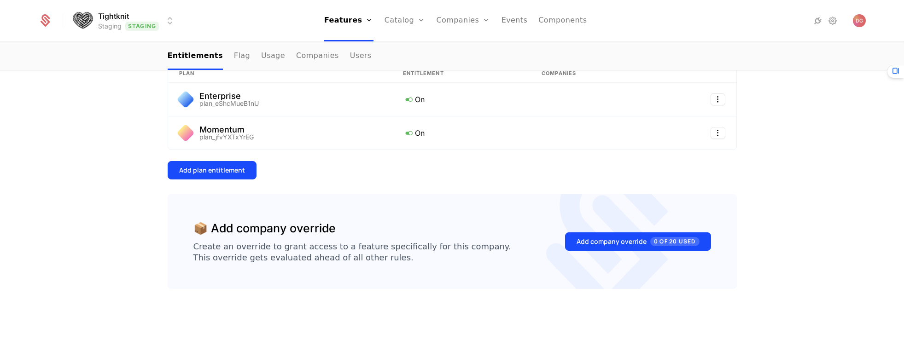
scroll to position [0, 0]
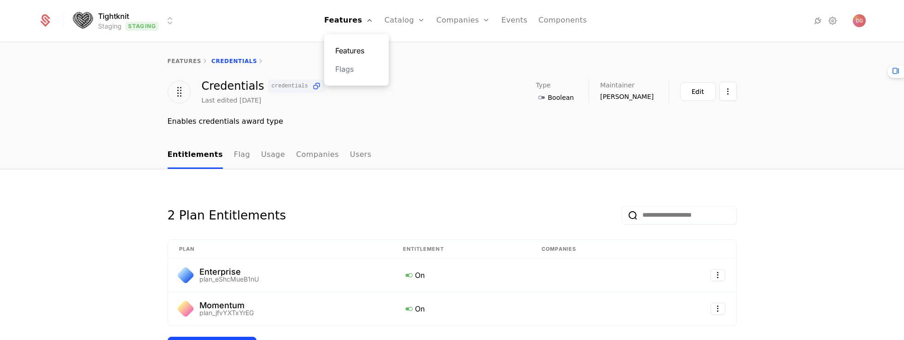
click at [360, 47] on link "Features" at bounding box center [356, 50] width 42 height 11
select select "**"
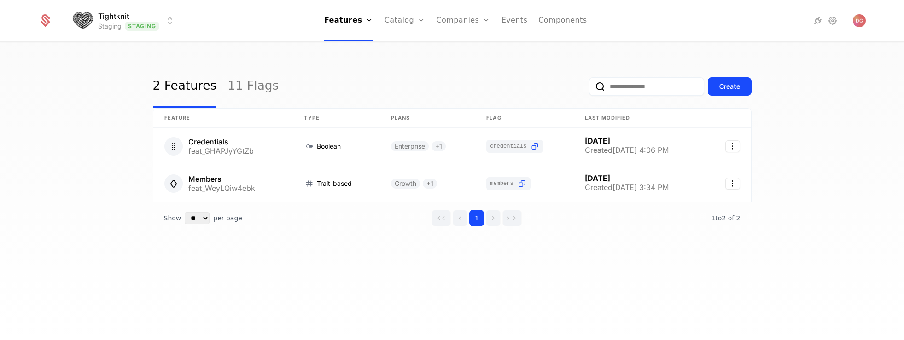
click at [170, 18] on html "Tightknit Staging Staging Features Features Flags Catalog Plans Add Ons Credits…" at bounding box center [452, 170] width 904 height 340
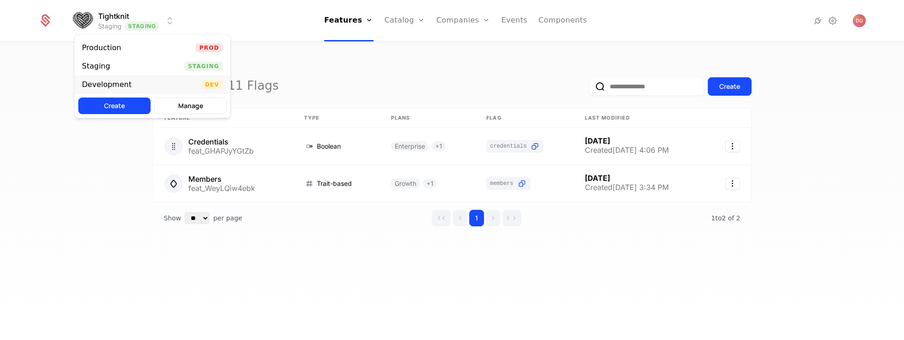
click at [158, 84] on div "Development Dev" at bounding box center [153, 85] width 156 height 18
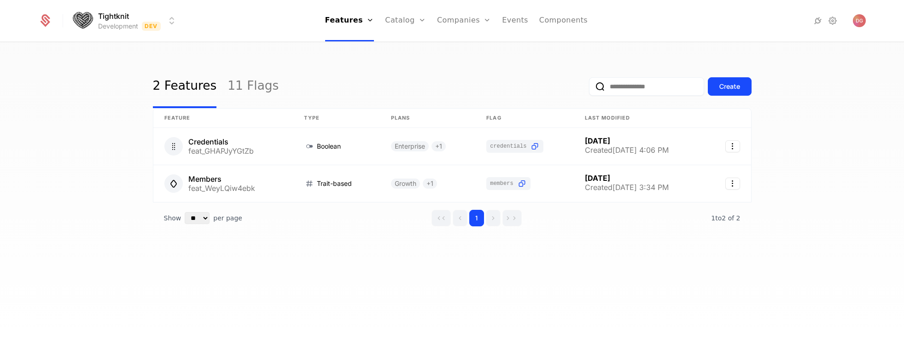
click at [180, 16] on div "Tightknit Development Dev Features Features Flags Catalog Plans Add Ons Credits…" at bounding box center [452, 20] width 828 height 41
click at [175, 18] on html "Tightknit Development Dev Features Features Flags Catalog Plans Add Ons Credits…" at bounding box center [452, 170] width 904 height 340
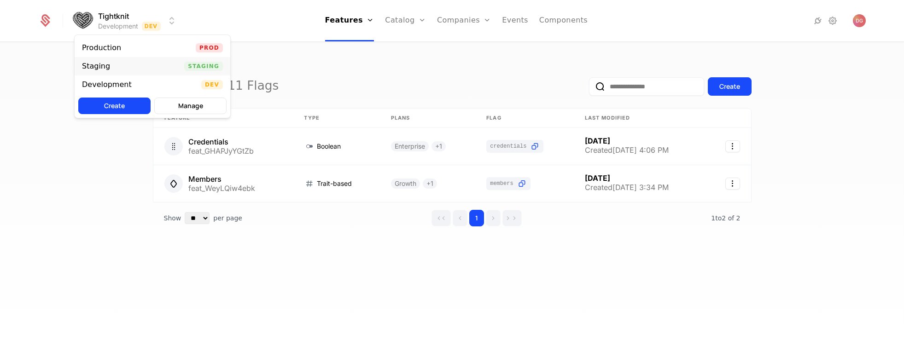
click at [158, 64] on div "Staging Staging" at bounding box center [153, 66] width 156 height 18
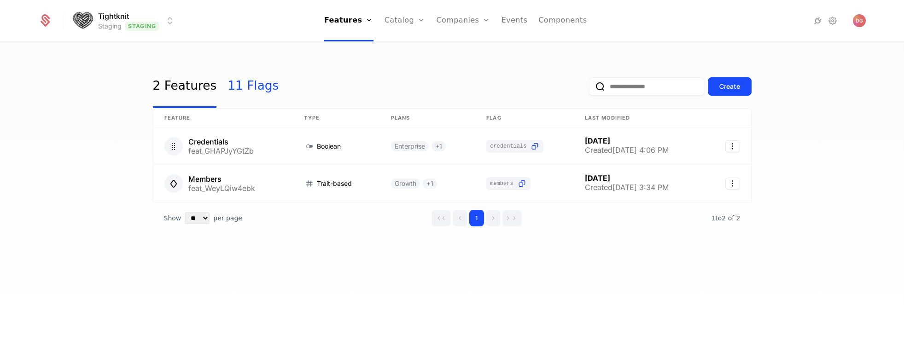
click at [252, 80] on link "11 Flags" at bounding box center [253, 86] width 51 height 43
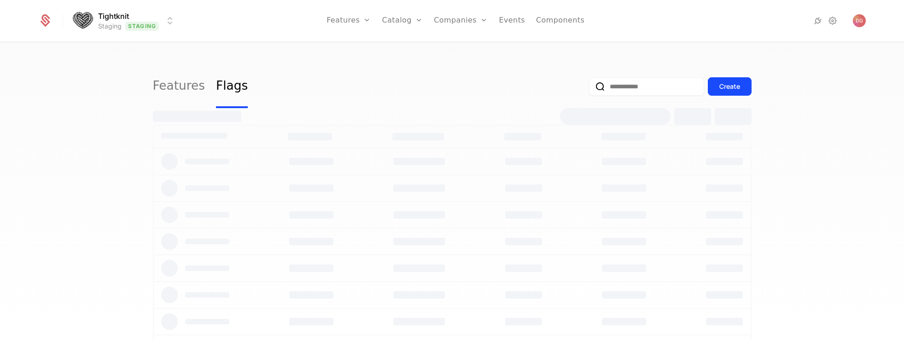
select select "**"
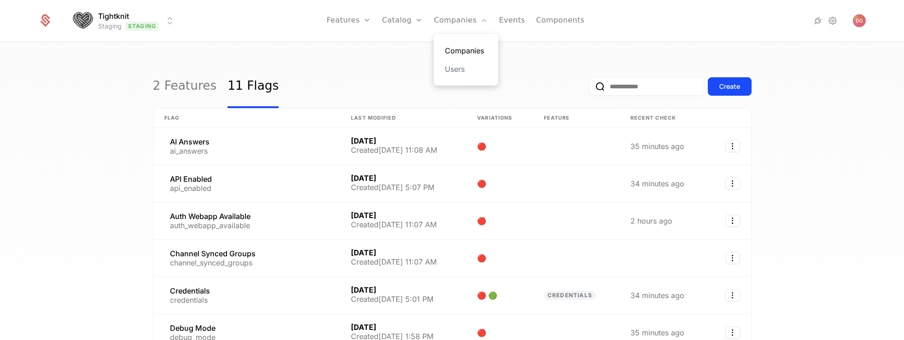
click at [472, 52] on link "Companies" at bounding box center [466, 50] width 42 height 11
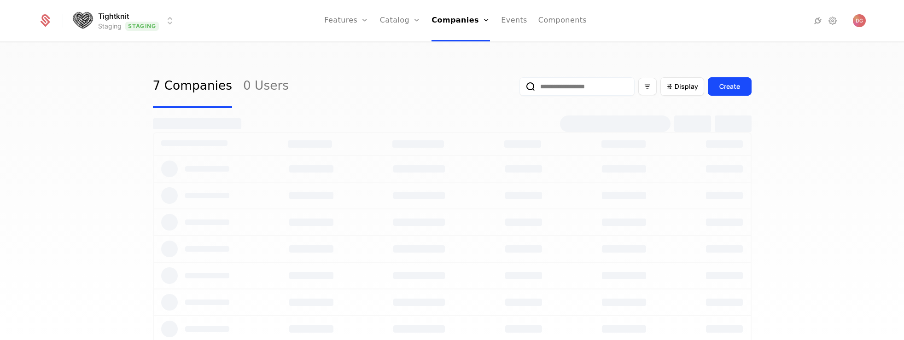
select select "**"
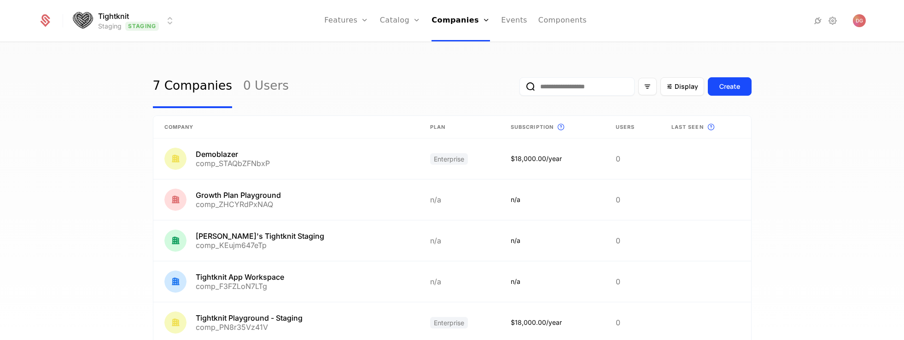
click at [336, 66] on div "7 Companies 0 Users Display Create" at bounding box center [452, 86] width 599 height 43
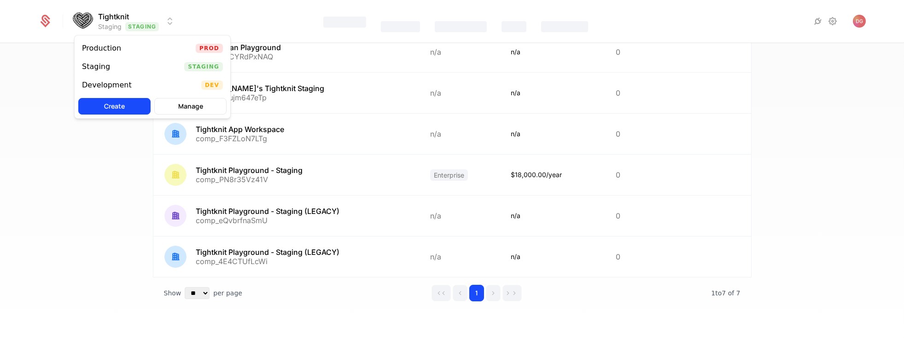
click at [170, 22] on html "Tightknit Staging Staging Features Catalog Companies Events Components 7 Compan…" at bounding box center [452, 170] width 904 height 340
click at [139, 51] on div "Production Prod" at bounding box center [153, 48] width 156 height 18
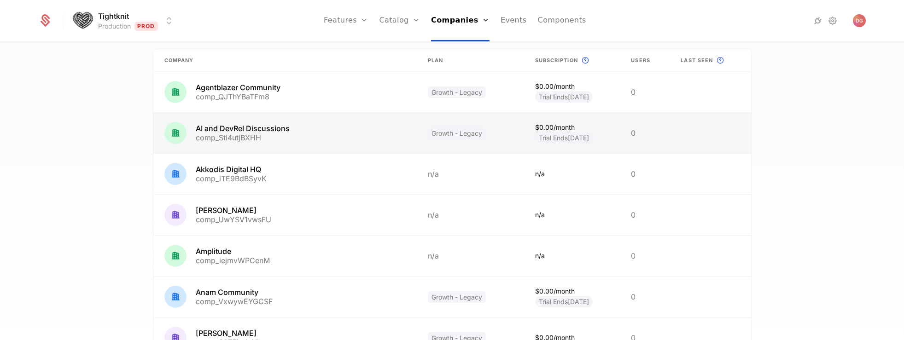
scroll to position [20, 0]
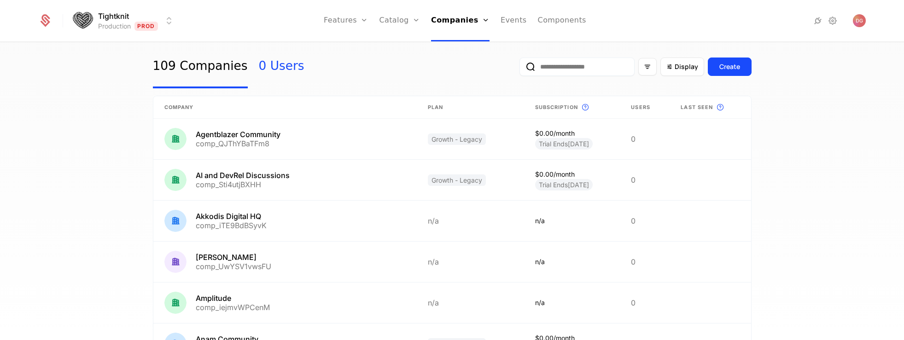
click at [266, 68] on link "0 Users" at bounding box center [282, 66] width 46 height 43
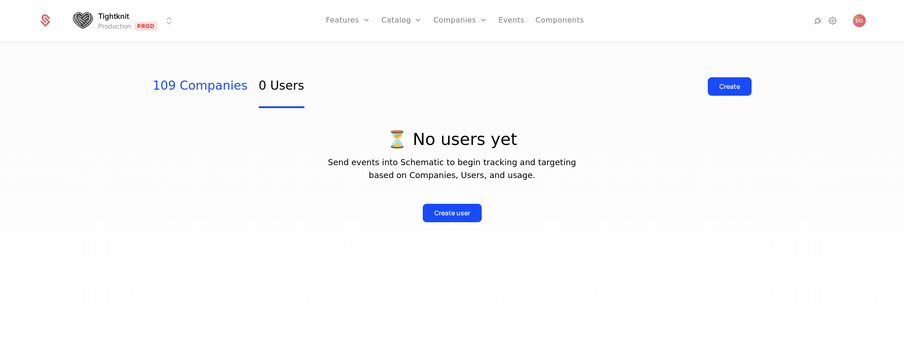
click at [182, 86] on link "109 Companies" at bounding box center [200, 86] width 95 height 43
select select "**"
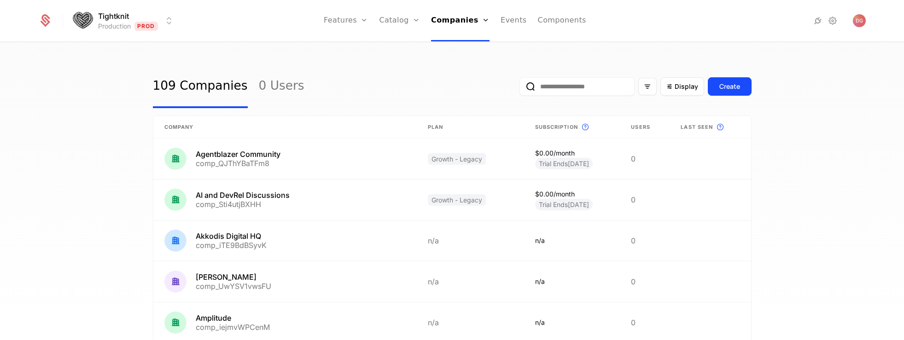
click at [171, 23] on html "Tightknit Production Prod Features Features Flags Catalog Plans Add Ons Credits…" at bounding box center [452, 170] width 904 height 340
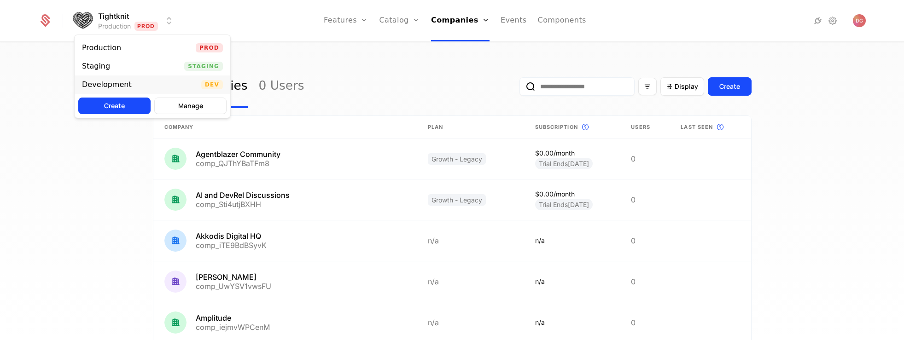
click at [148, 87] on div "Development Dev" at bounding box center [153, 85] width 156 height 18
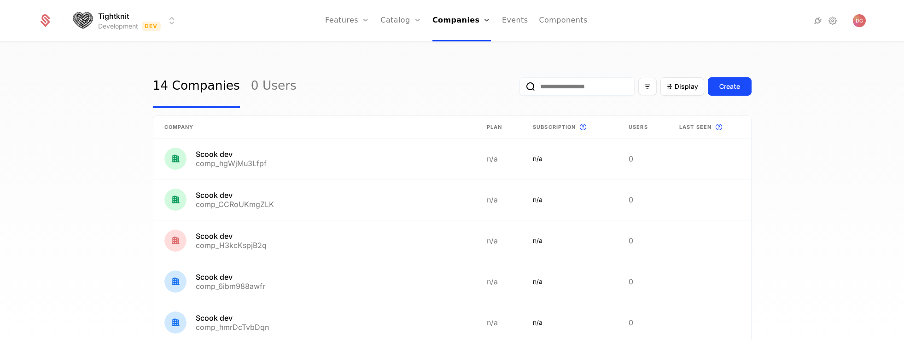
click at [376, 69] on div "14 Companies 0 Users Display Create" at bounding box center [452, 86] width 599 height 43
click at [807, 227] on div "14 Companies 0 Users Display Create Company Plan Subscription This is the subsc…" at bounding box center [452, 194] width 904 height 303
